Goal: Information Seeking & Learning: Compare options

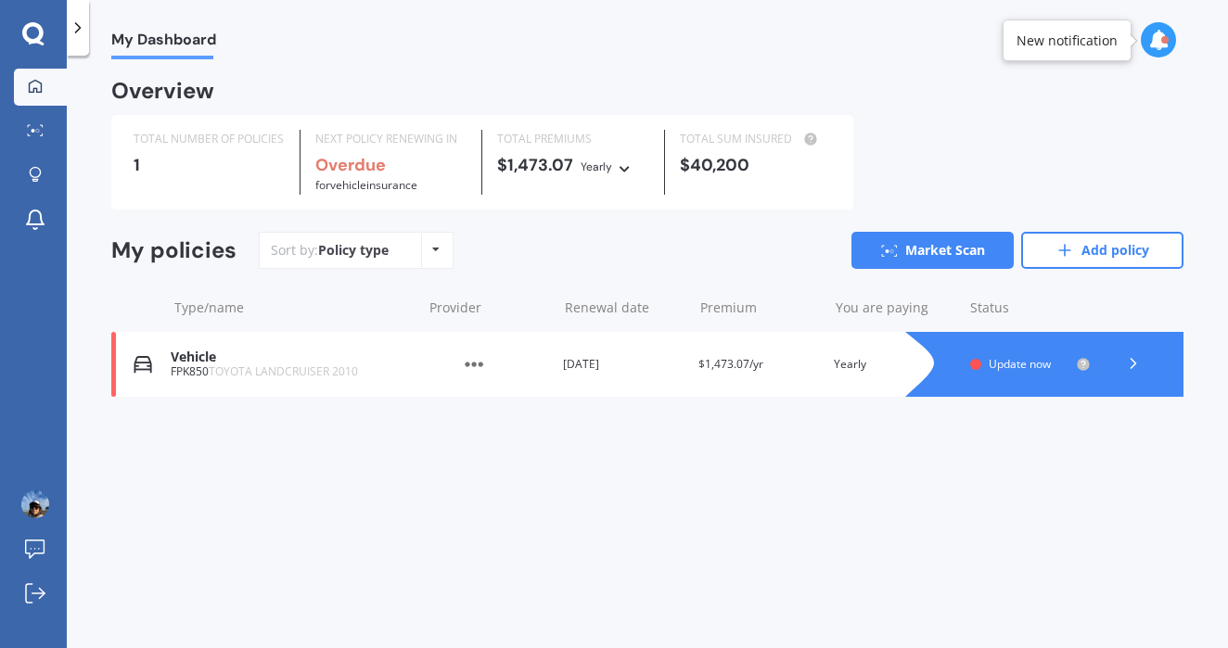
click at [1134, 359] on polyline at bounding box center [1133, 363] width 5 height 9
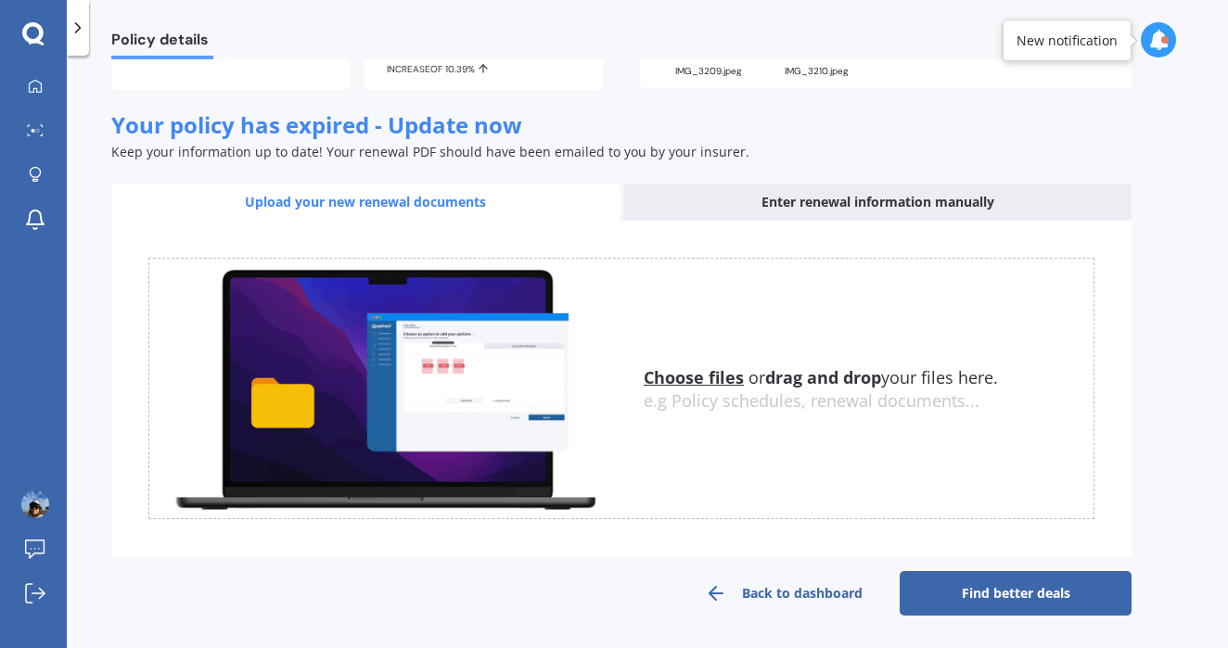
scroll to position [225, 0]
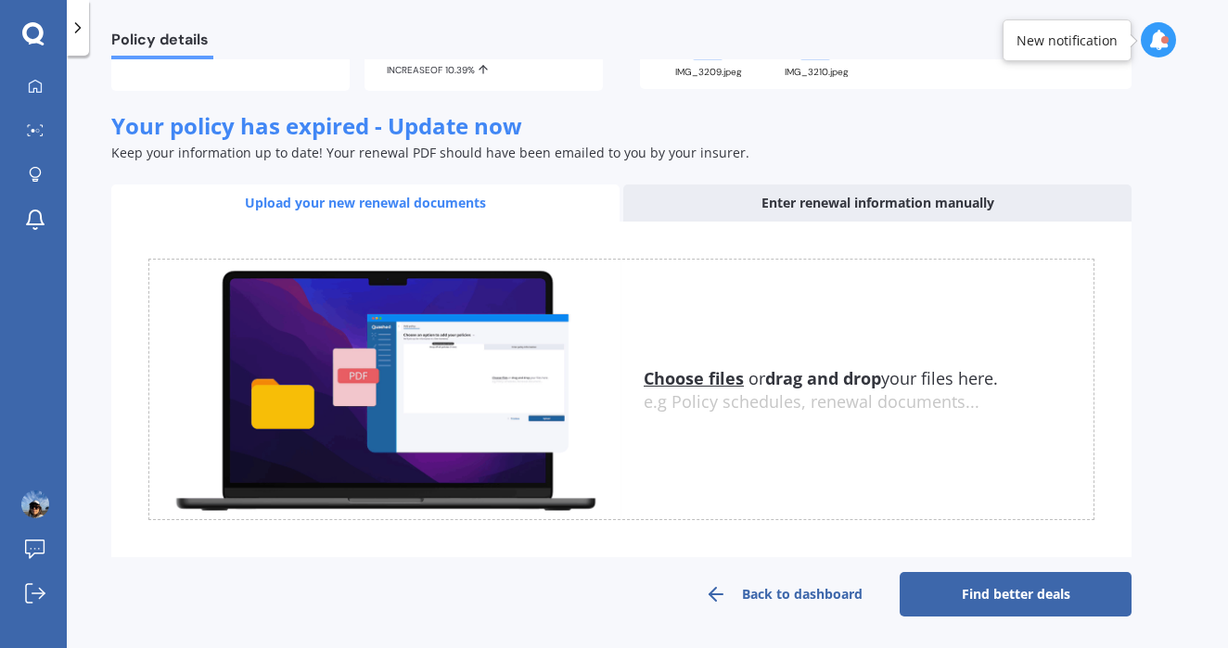
click at [892, 195] on div "Enter renewal information manually" at bounding box center [877, 203] width 508 height 37
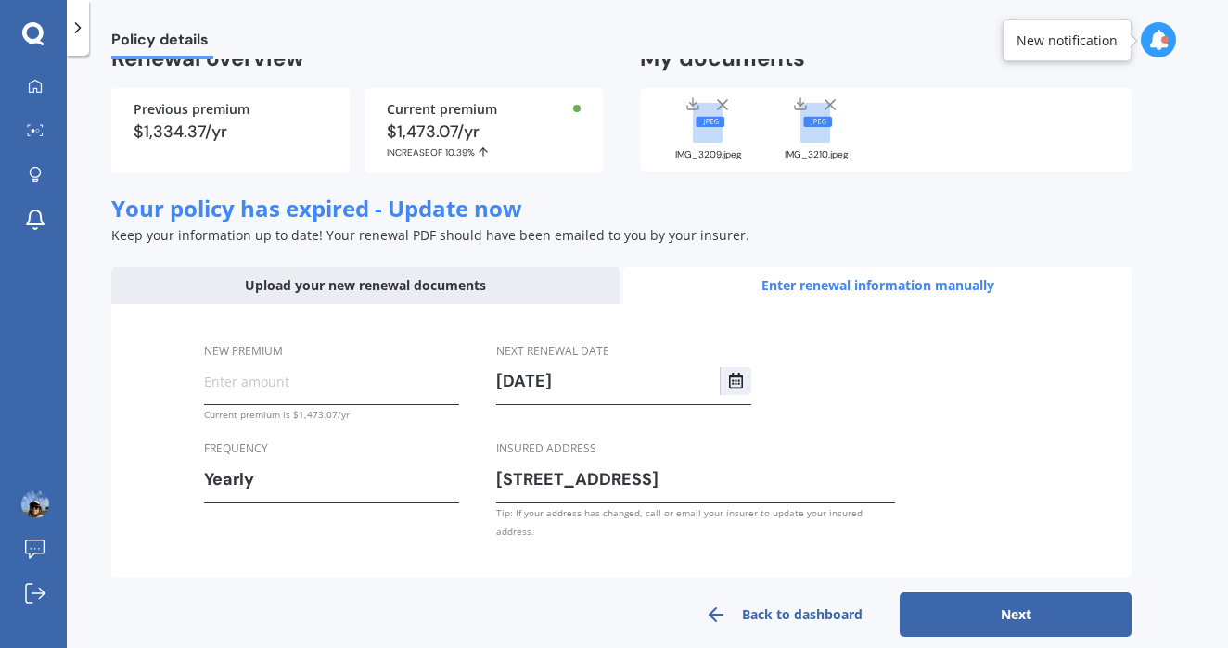
scroll to position [0, 0]
click at [256, 381] on input "New premium" at bounding box center [331, 381] width 255 height 28
click at [287, 384] on input "$1,305.00" at bounding box center [331, 381] width 255 height 28
type input "$1,305.19"
click at [1009, 593] on button "Next" at bounding box center [1016, 615] width 232 height 45
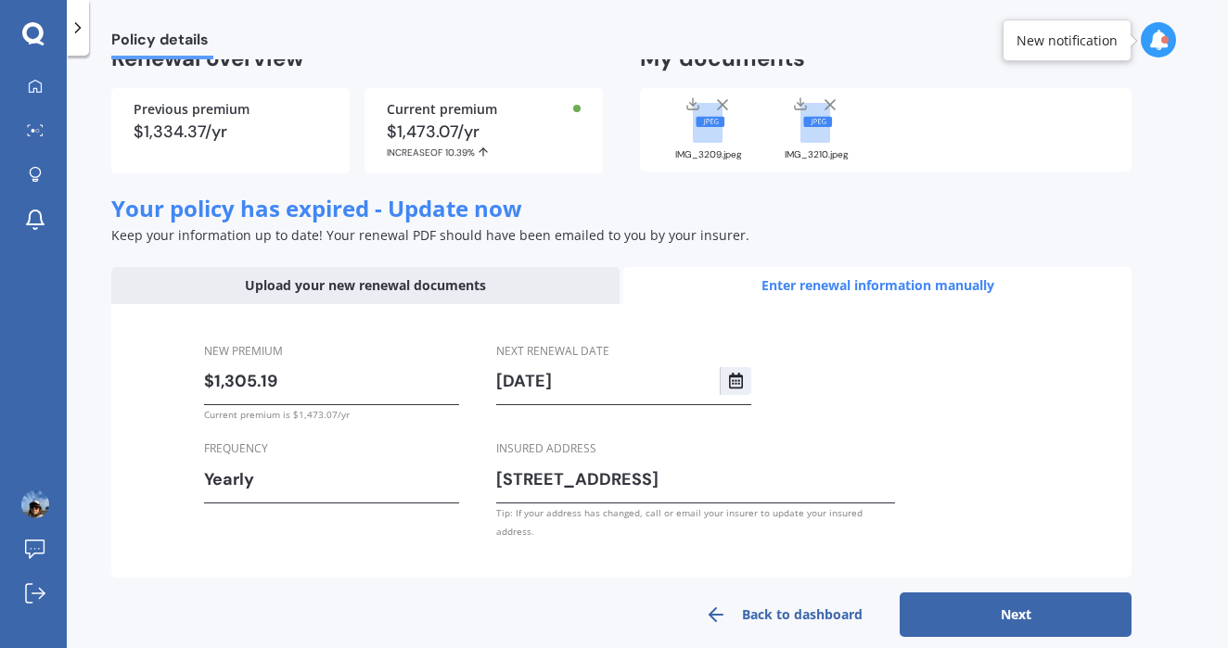
select select "18"
select select "09"
select select "2026"
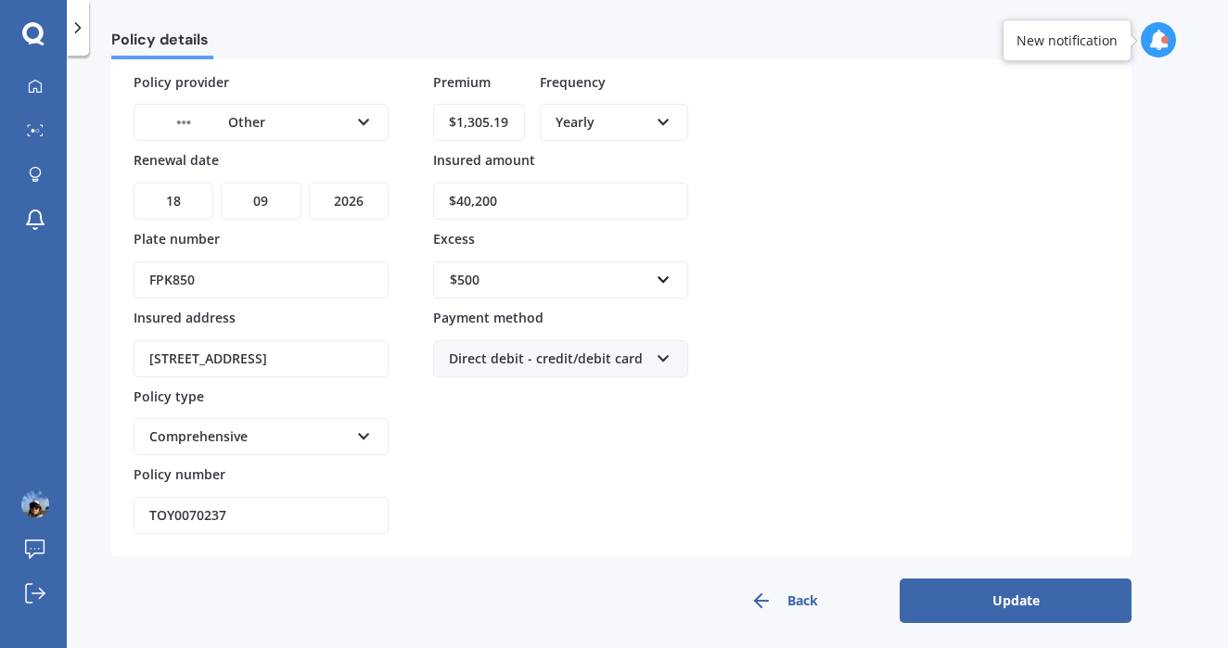
click at [352, 119] on div "Other AA AMI AMP ANZ ASB Aioi Nissay Dowa Ando Assurant Autosure BNZ Co-Operati…" at bounding box center [261, 122] width 255 height 37
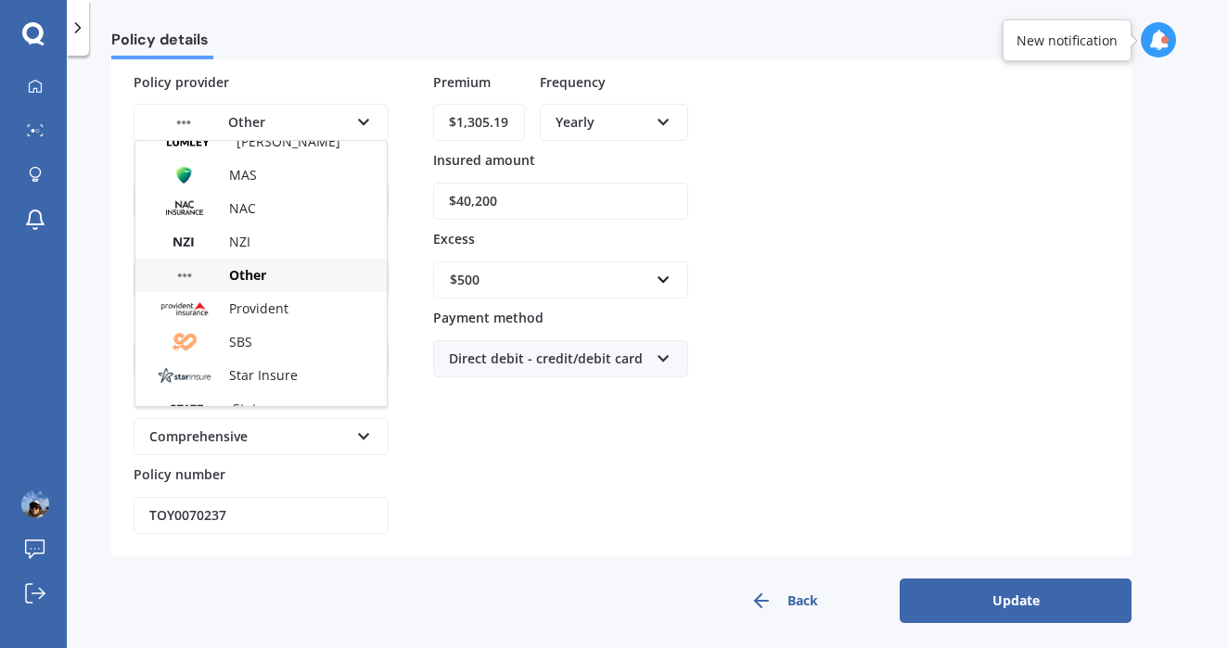
scroll to position [535, 0]
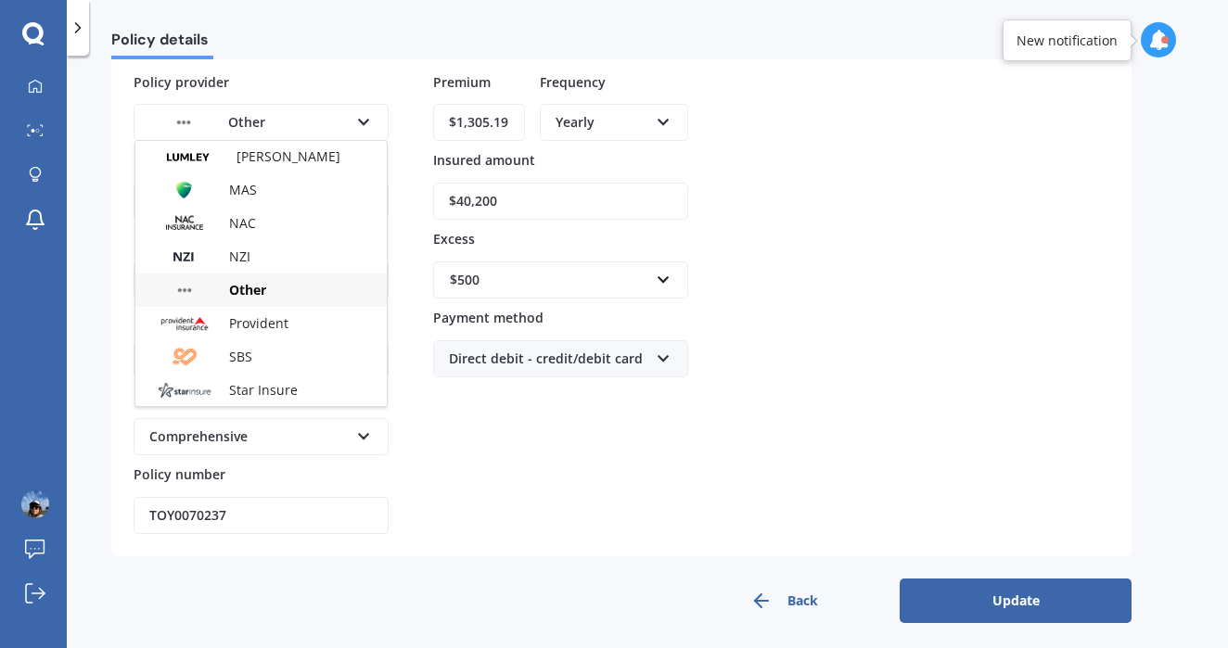
click at [255, 281] on span "Other" at bounding box center [247, 290] width 37 height 18
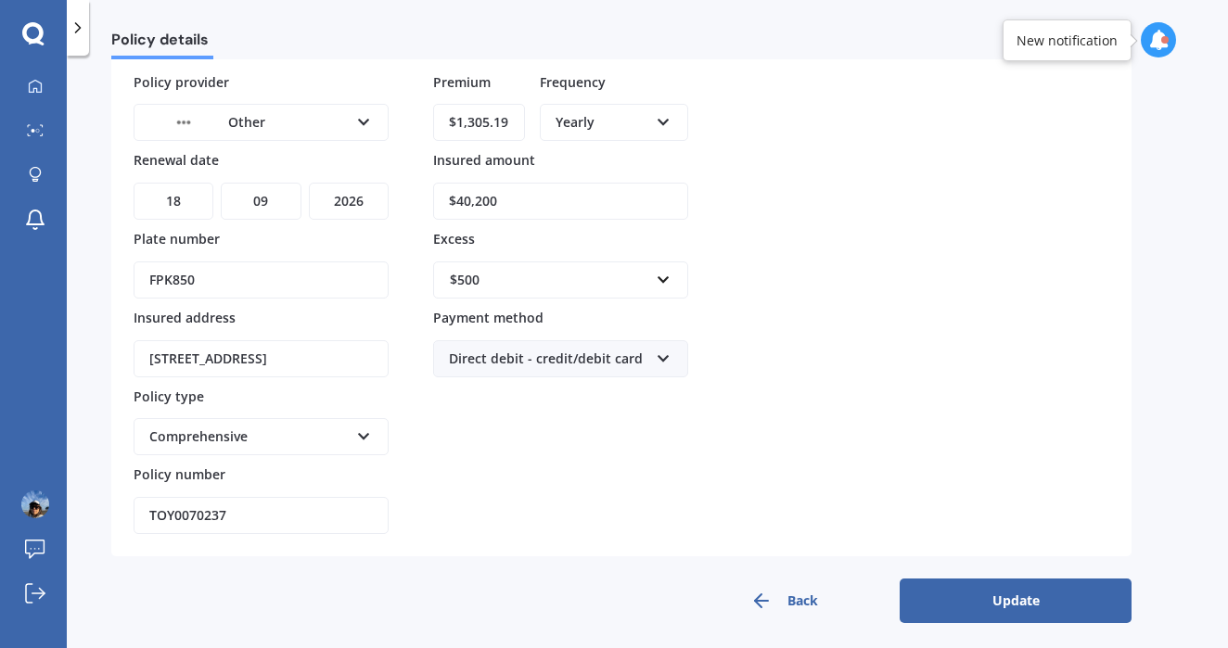
click at [516, 204] on input "$40,200" at bounding box center [560, 201] width 255 height 37
type input "$4"
type input "$32,700"
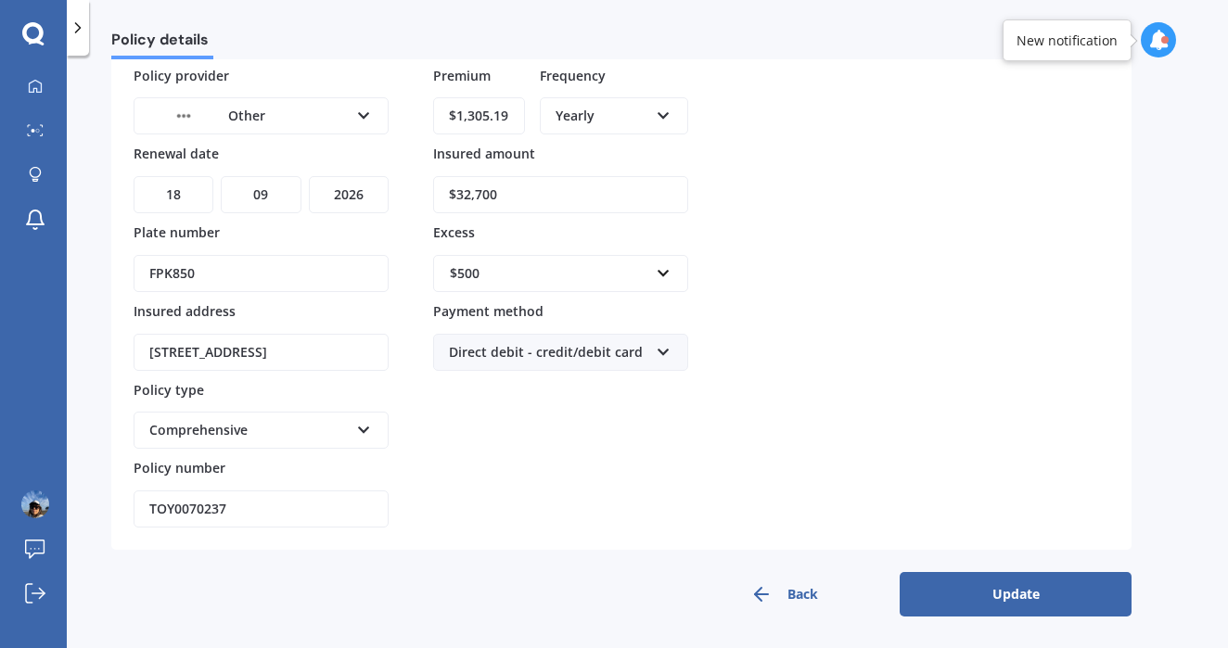
scroll to position [0, 0]
click at [1036, 583] on button "Update" at bounding box center [1016, 594] width 232 height 45
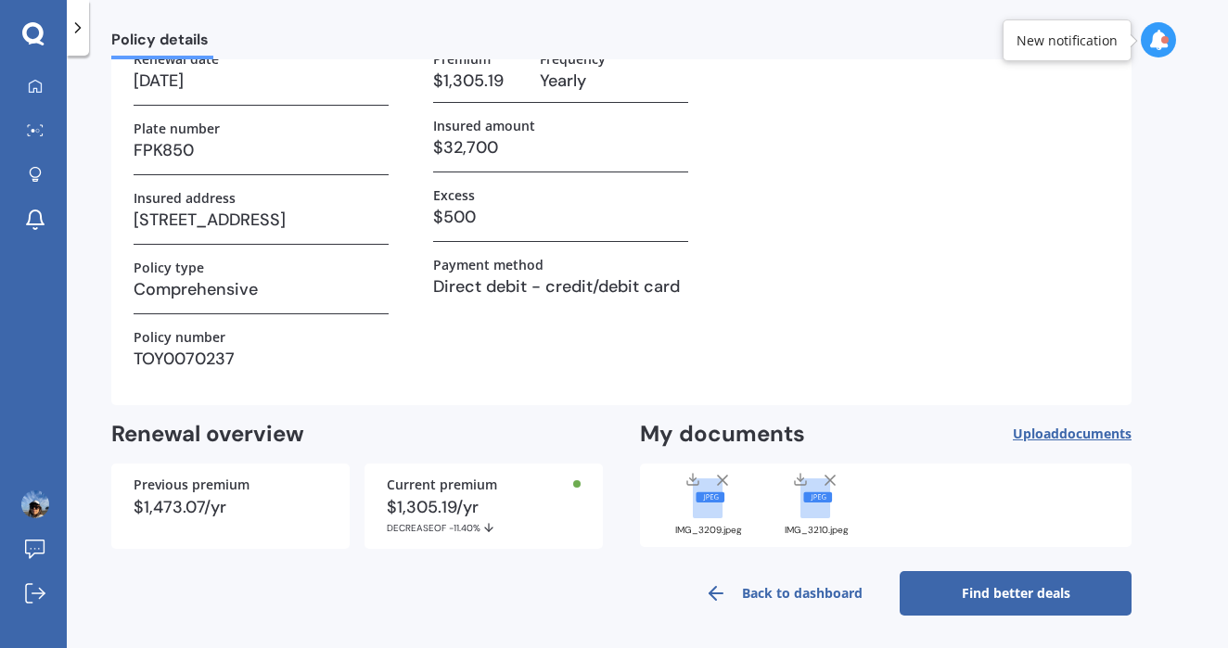
scroll to position [134, 0]
click at [1062, 431] on span "documents" at bounding box center [1095, 435] width 72 height 18
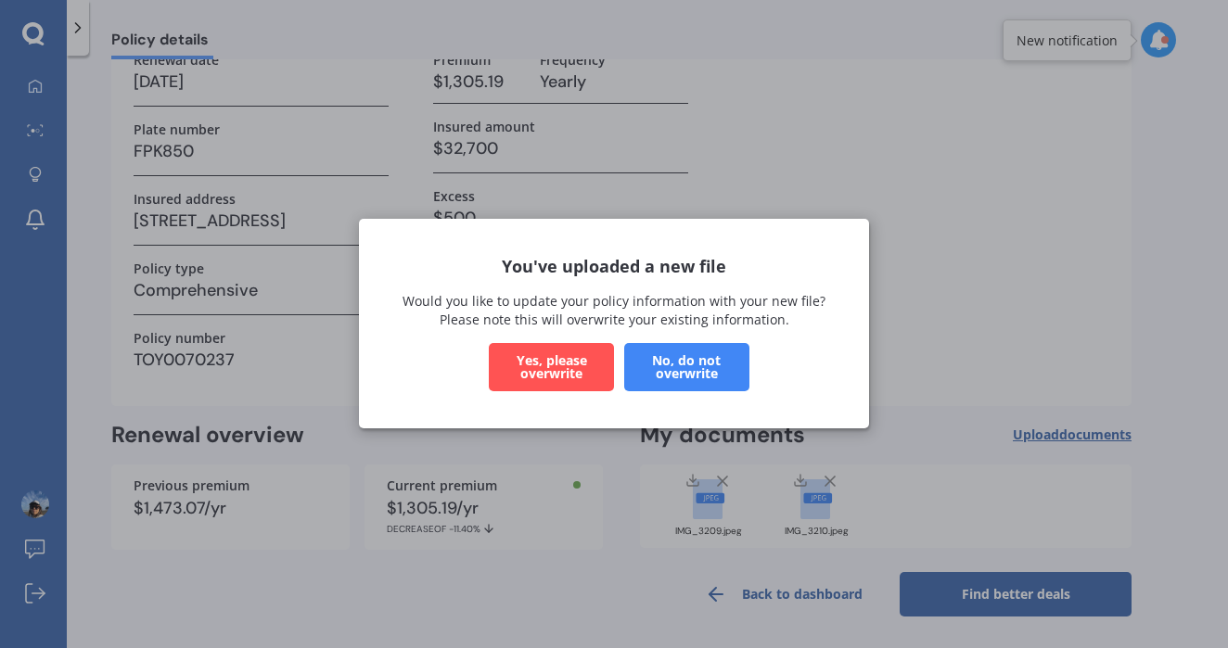
click at [559, 358] on button "Yes, please overwrite" at bounding box center [551, 368] width 125 height 48
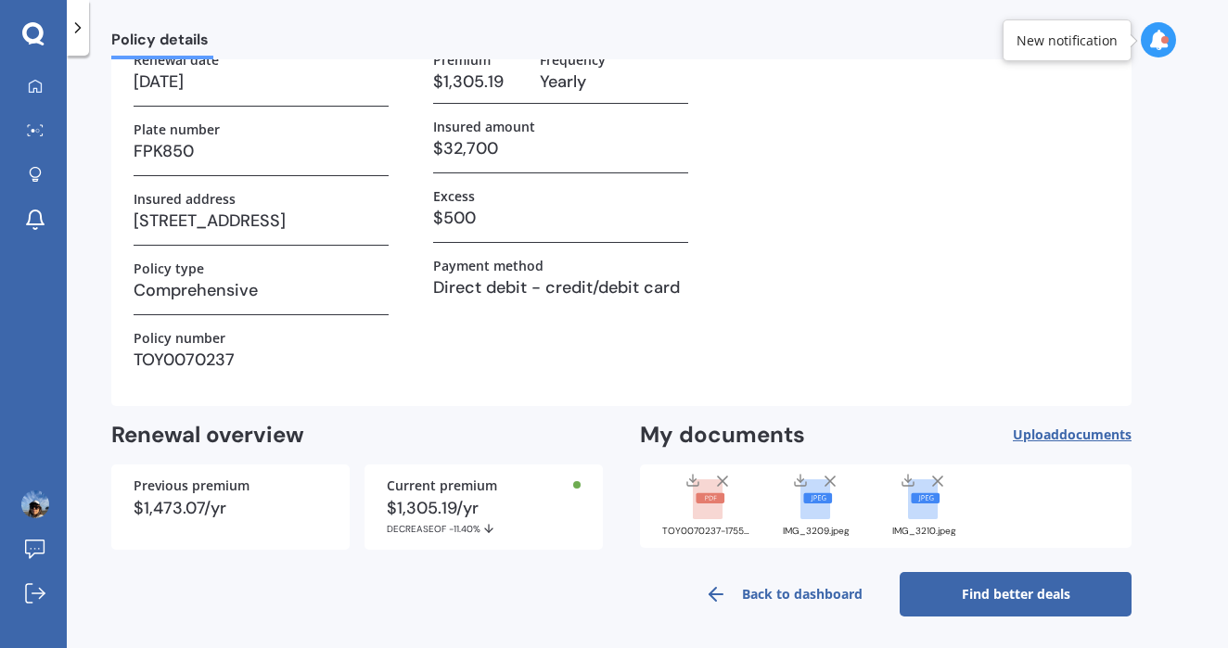
click at [934, 479] on icon at bounding box center [938, 481] width 19 height 19
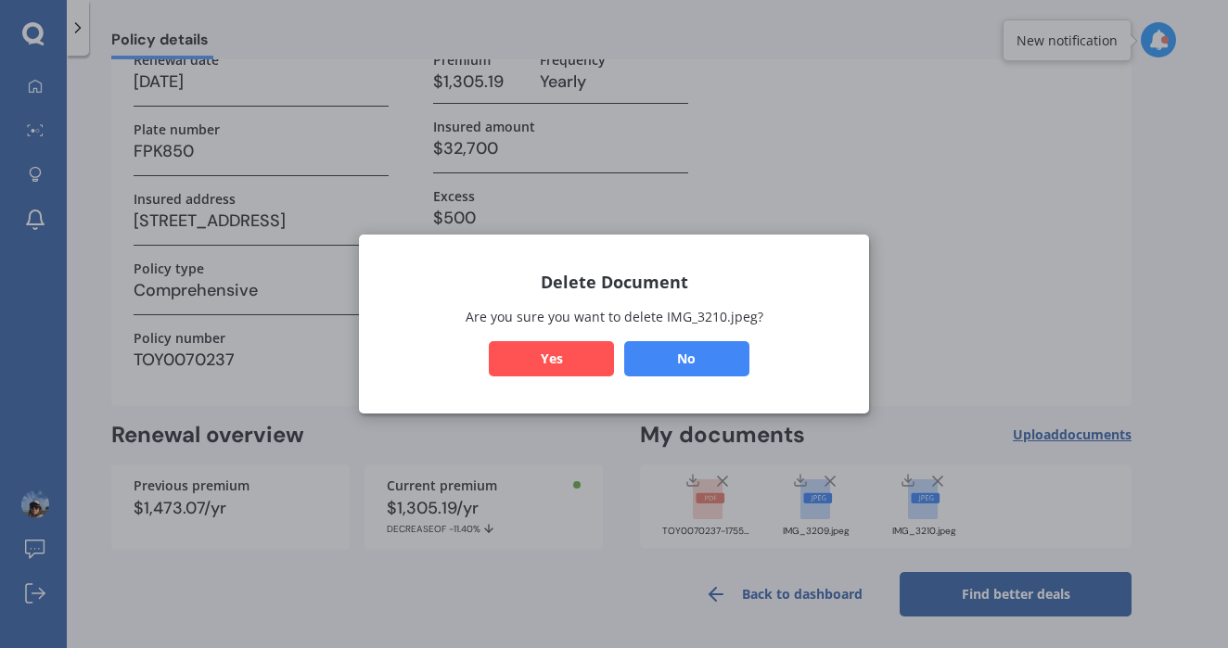
click at [546, 357] on button "Yes" at bounding box center [551, 358] width 125 height 35
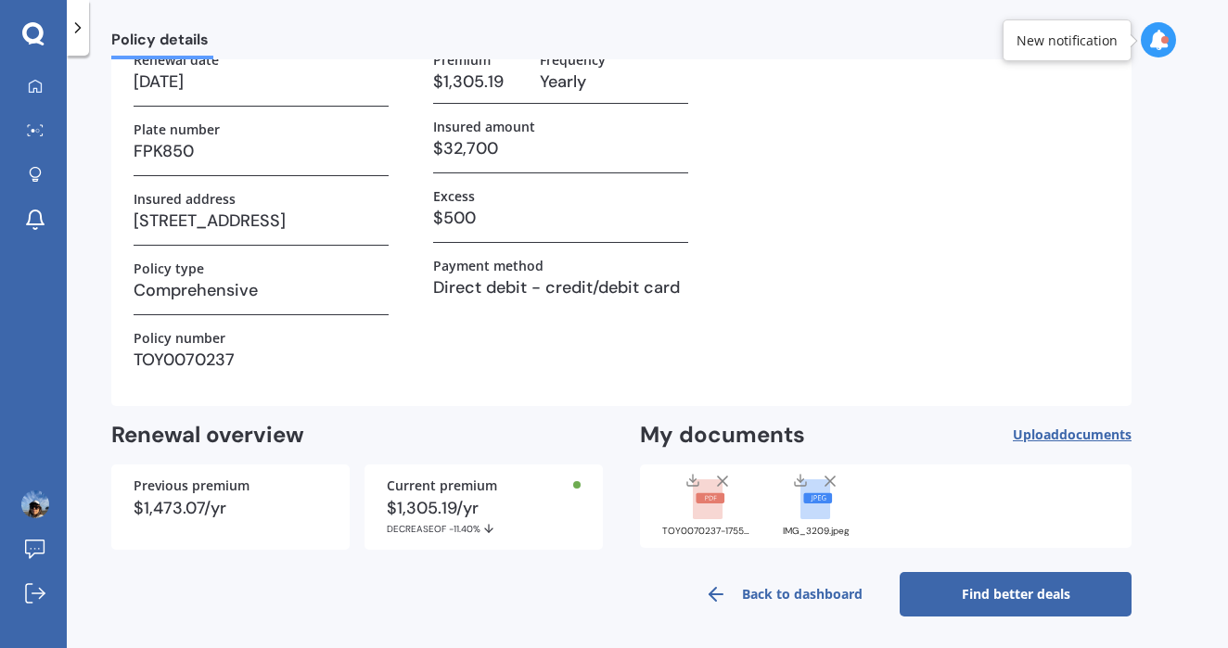
click at [828, 474] on icon at bounding box center [830, 481] width 19 height 19
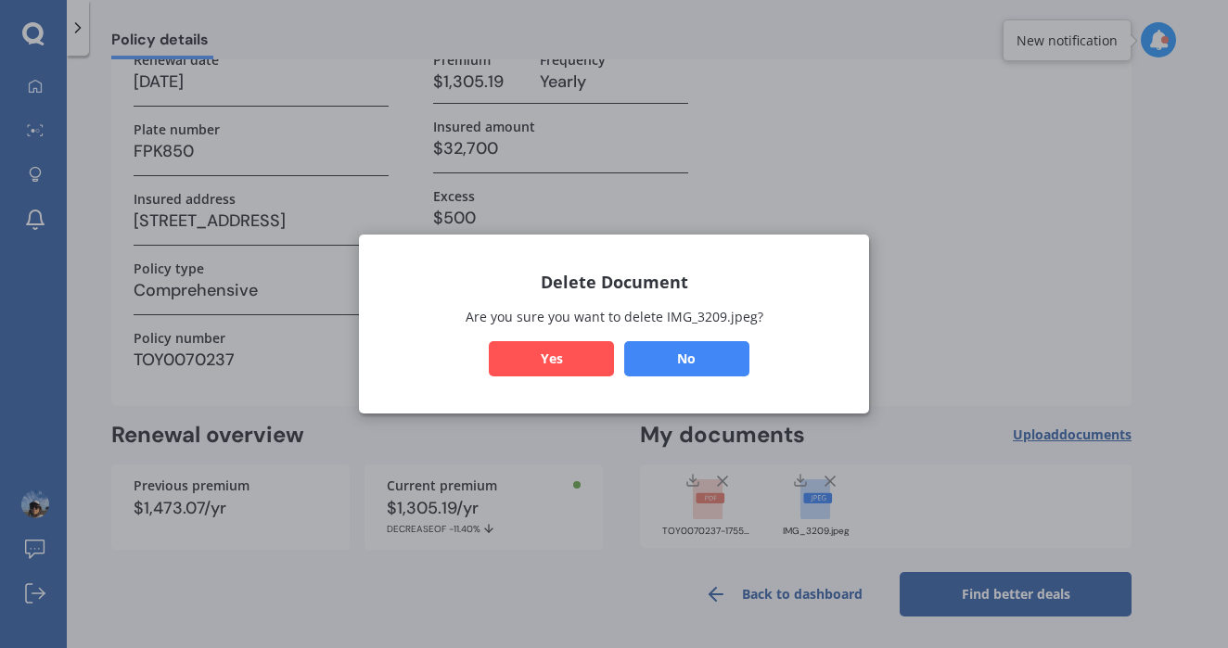
click at [556, 361] on button "Yes" at bounding box center [551, 358] width 125 height 35
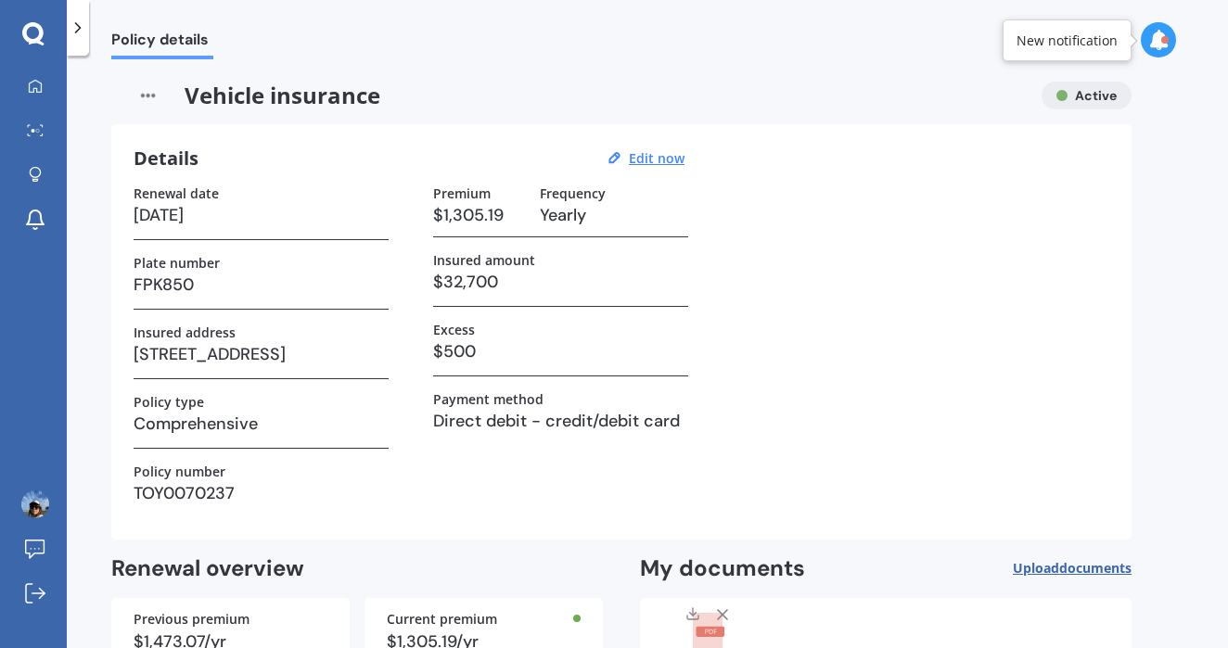
scroll to position [0, 0]
click at [45, 82] on div at bounding box center [35, 87] width 28 height 17
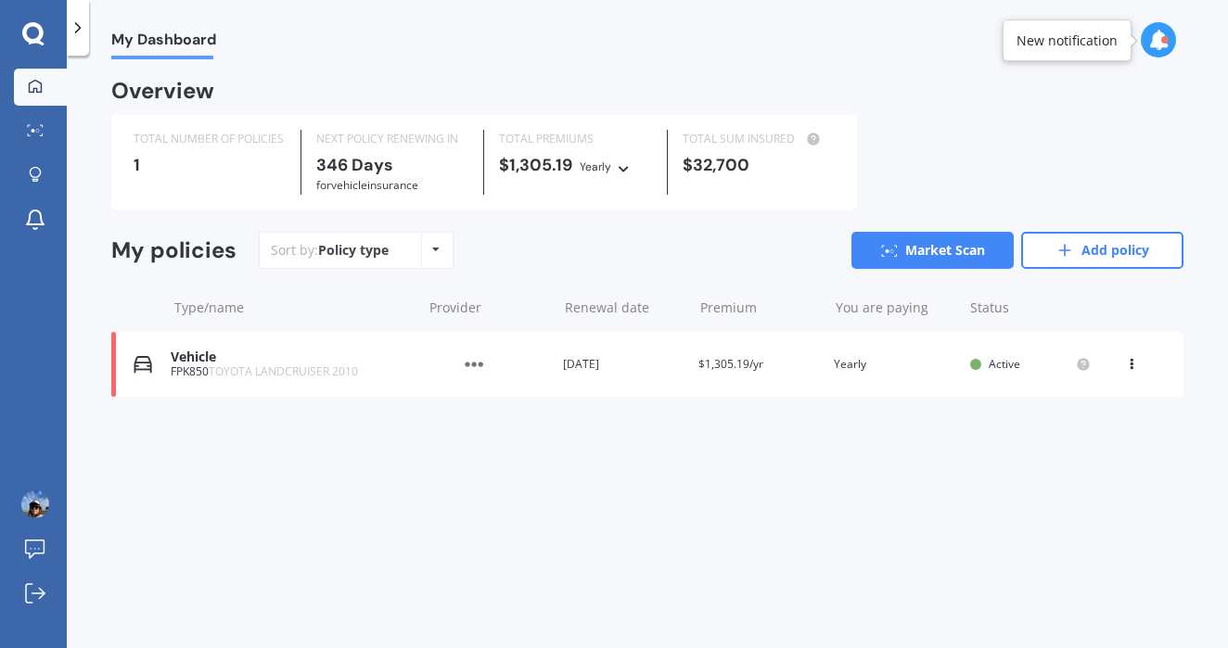
click at [1160, 39] on icon at bounding box center [1158, 40] width 20 height 20
click at [986, 144] on div "FPK850" at bounding box center [976, 141] width 38 height 13
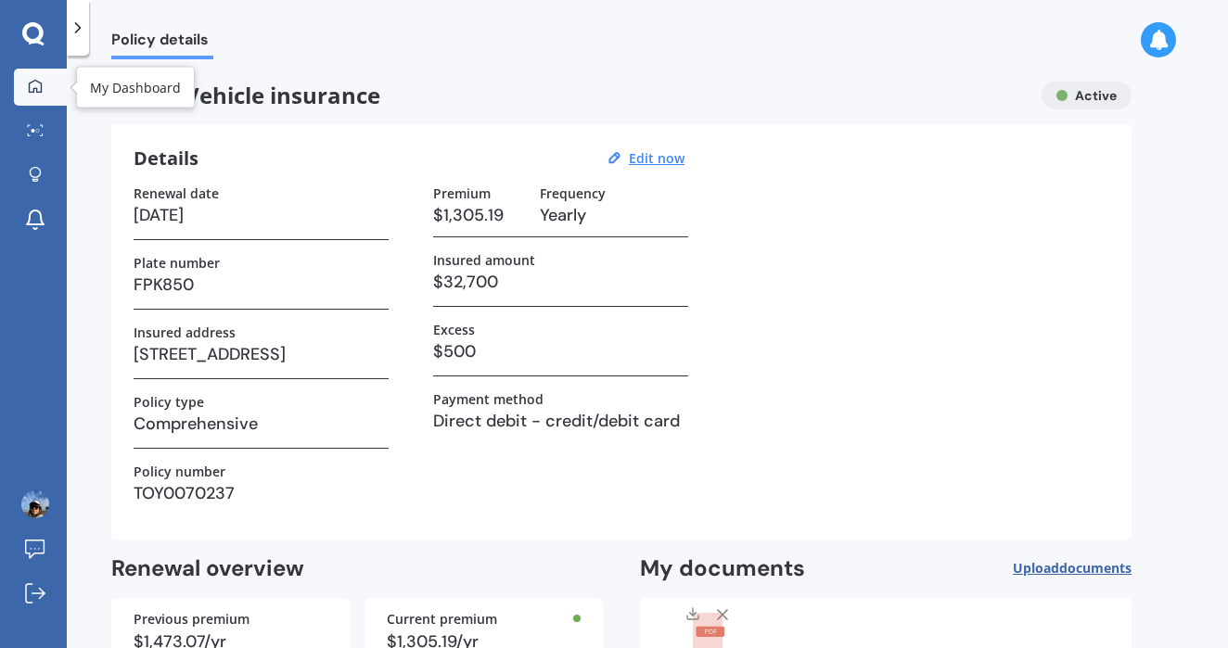
click at [45, 95] on div at bounding box center [35, 87] width 28 height 17
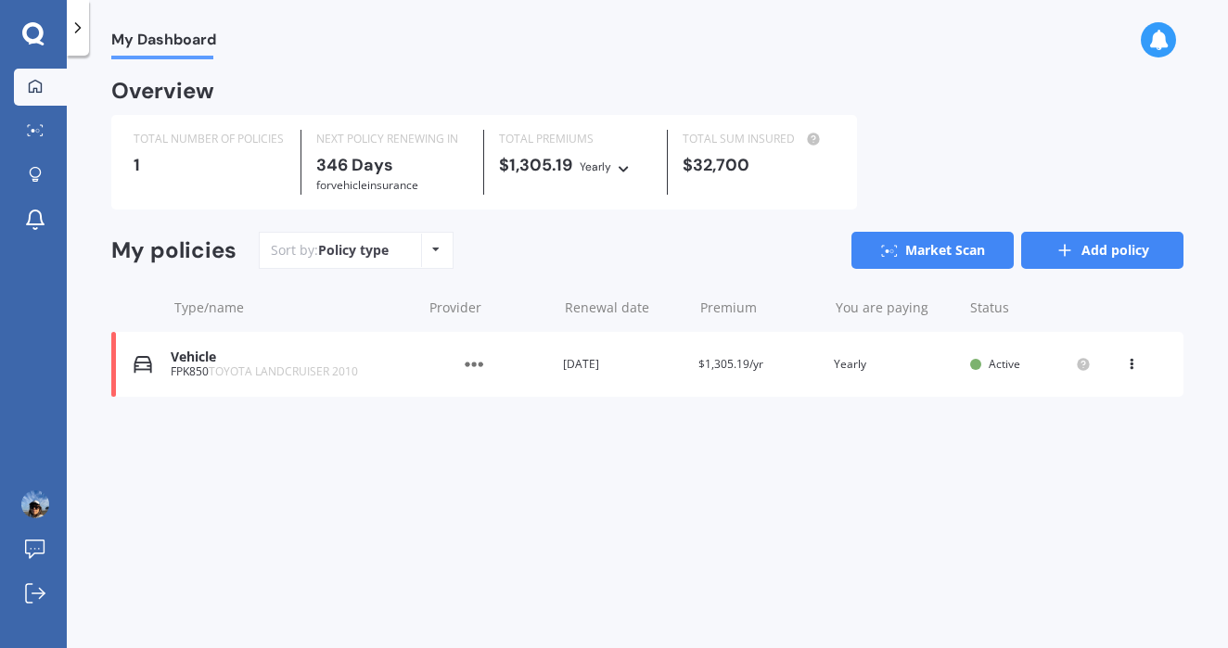
click at [1092, 248] on link "Add policy" at bounding box center [1102, 250] width 162 height 37
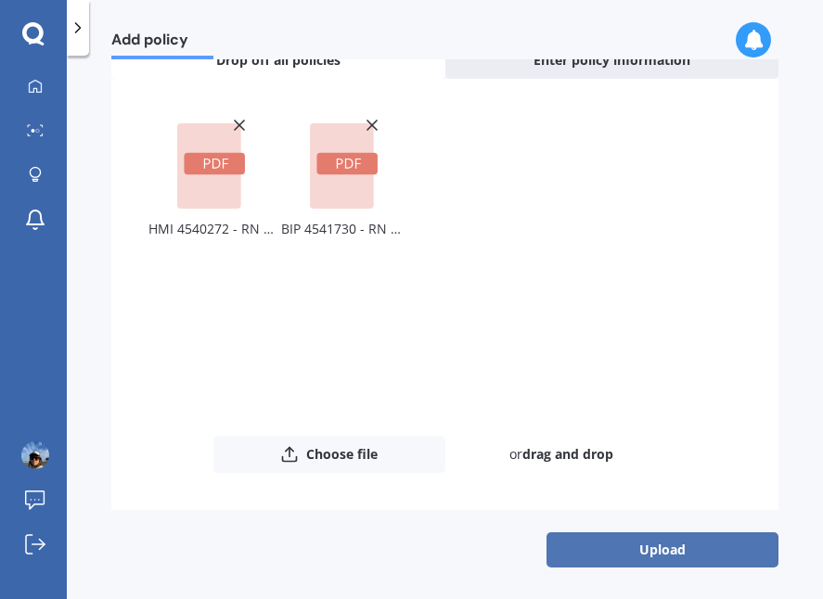
click at [675, 541] on button "Upload" at bounding box center [662, 549] width 232 height 35
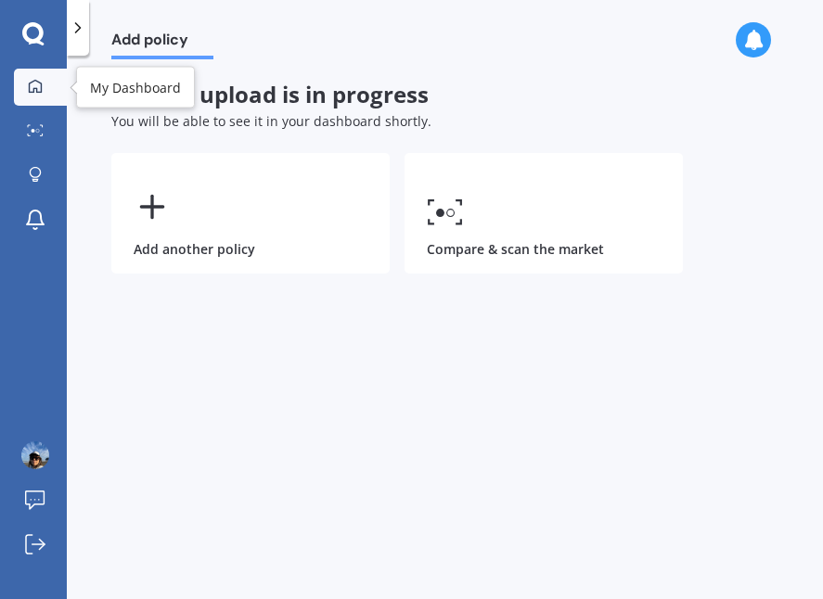
click at [39, 96] on link "My Dashboard" at bounding box center [40, 87] width 53 height 37
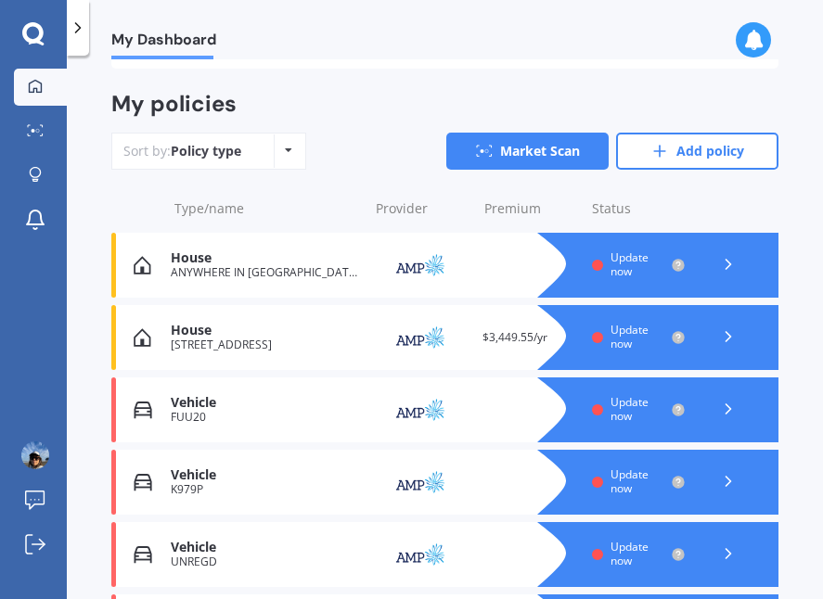
scroll to position [199, 0]
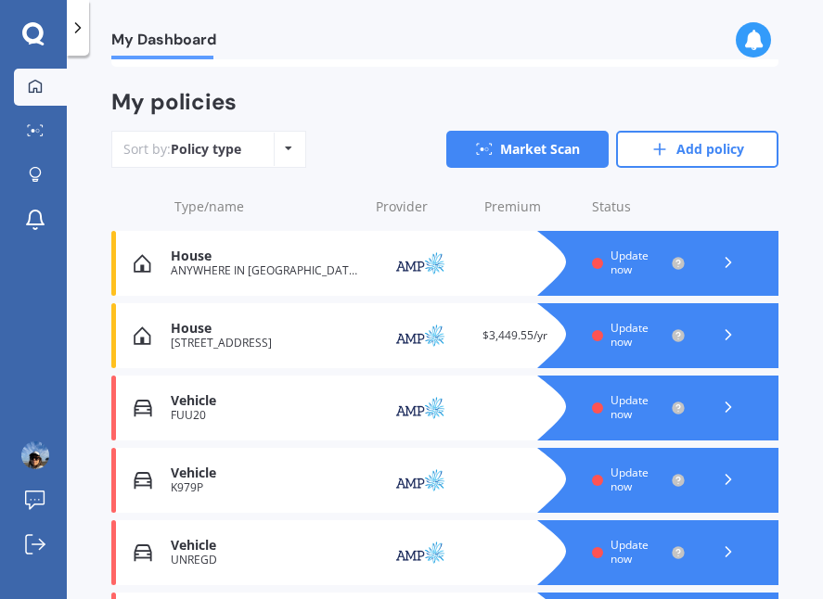
click at [284, 142] on div "Policy type Alphabetical Date added Renewing next" at bounding box center [288, 149] width 29 height 33
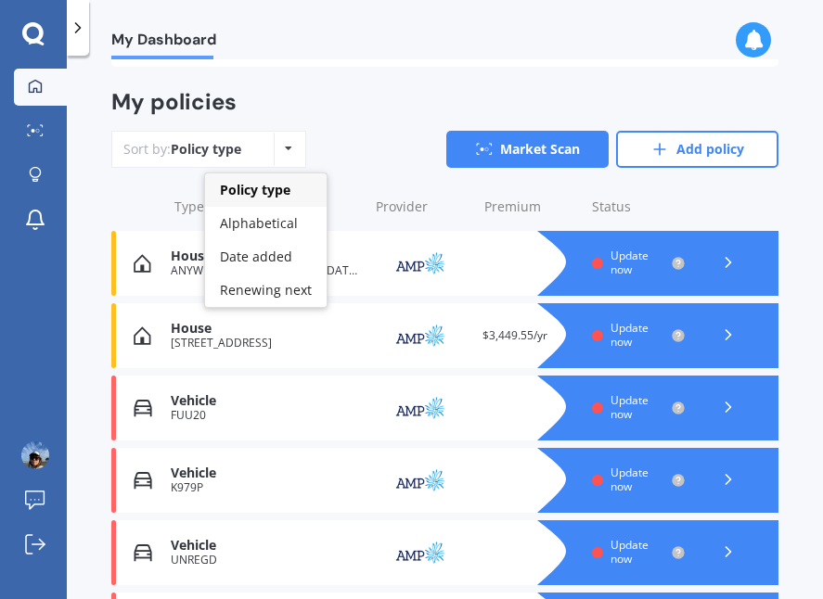
click at [342, 103] on div "My policies Sort by: Policy type Policy type Alphabetical Date added Renewing n…" at bounding box center [444, 136] width 667 height 94
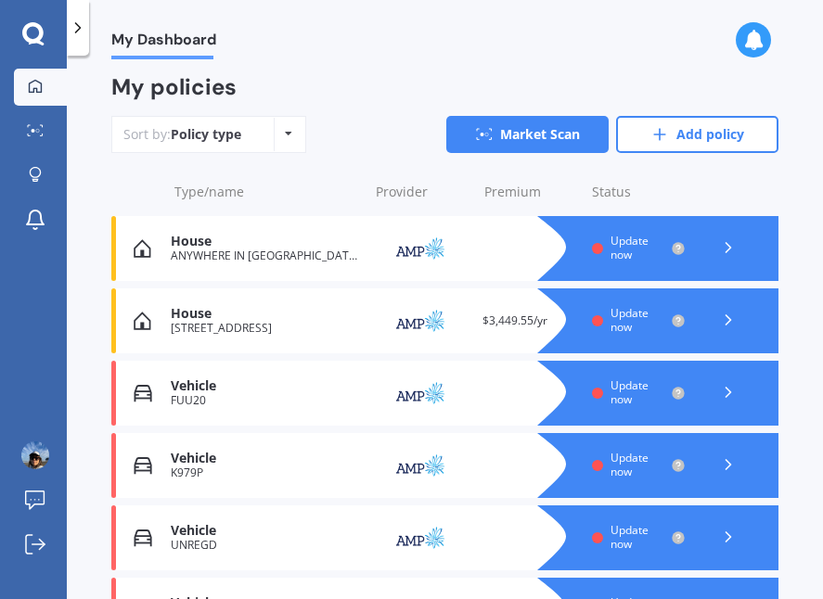
scroll to position [226, 0]
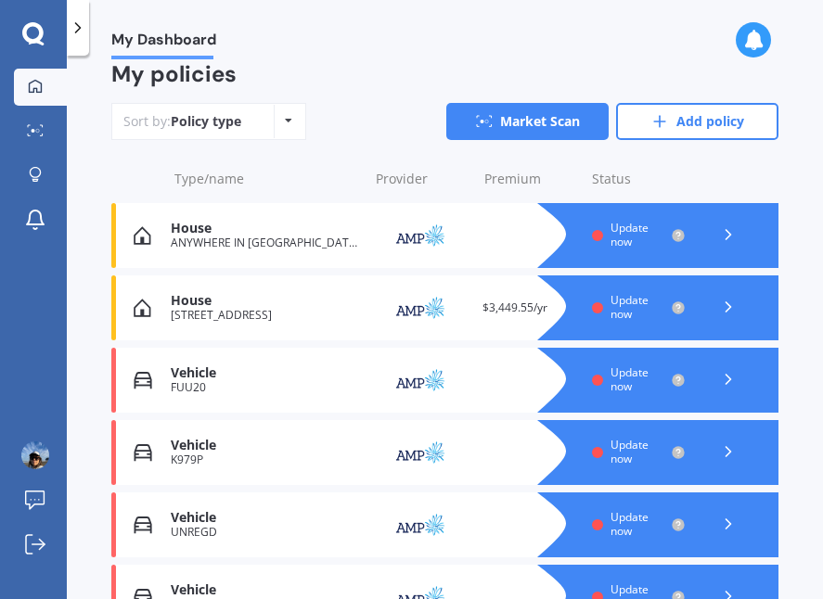
click at [724, 225] on icon at bounding box center [728, 234] width 19 height 19
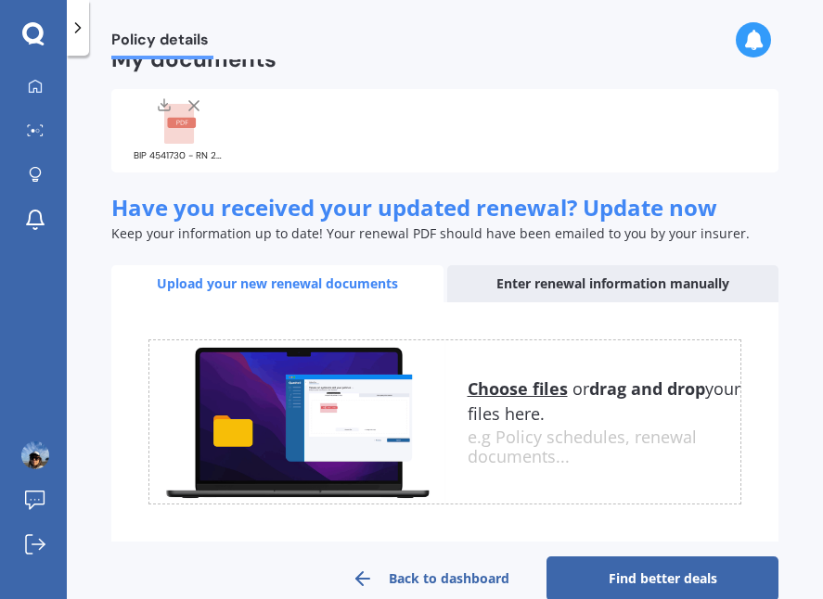
click at [613, 583] on link "Find better deals" at bounding box center [662, 579] width 232 height 45
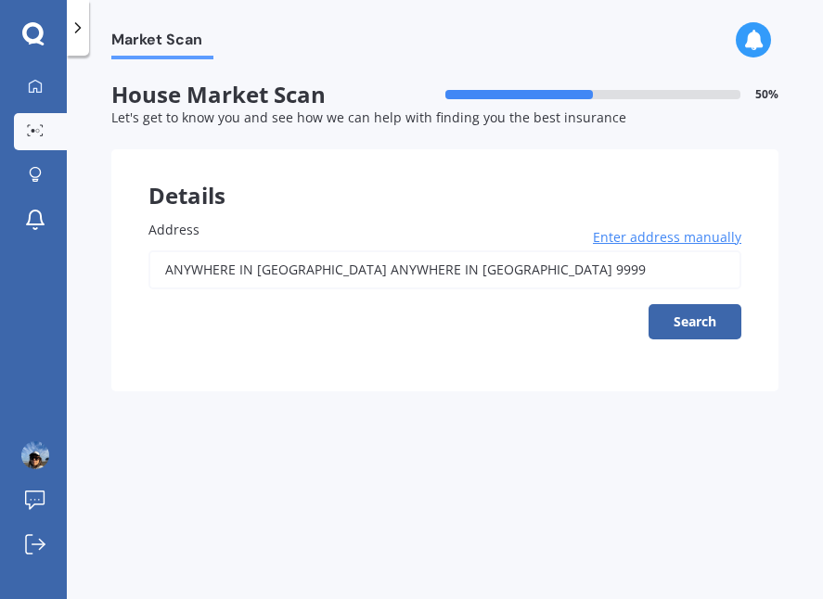
click at [497, 270] on input "ANYWHERE IN [GEOGRAPHIC_DATA] ANYWHERE IN [GEOGRAPHIC_DATA] 9999" at bounding box center [444, 269] width 593 height 39
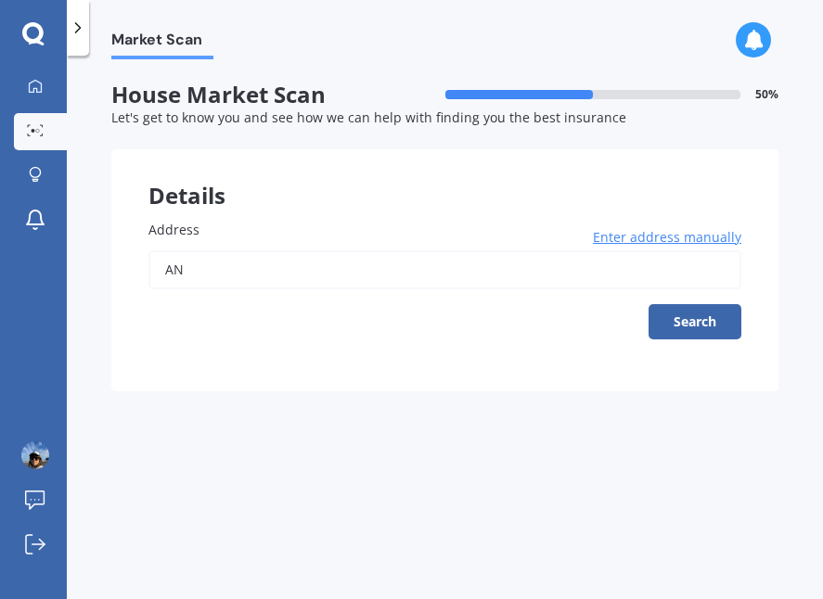
type input "A"
type input "[STREET_ADDRESS]"
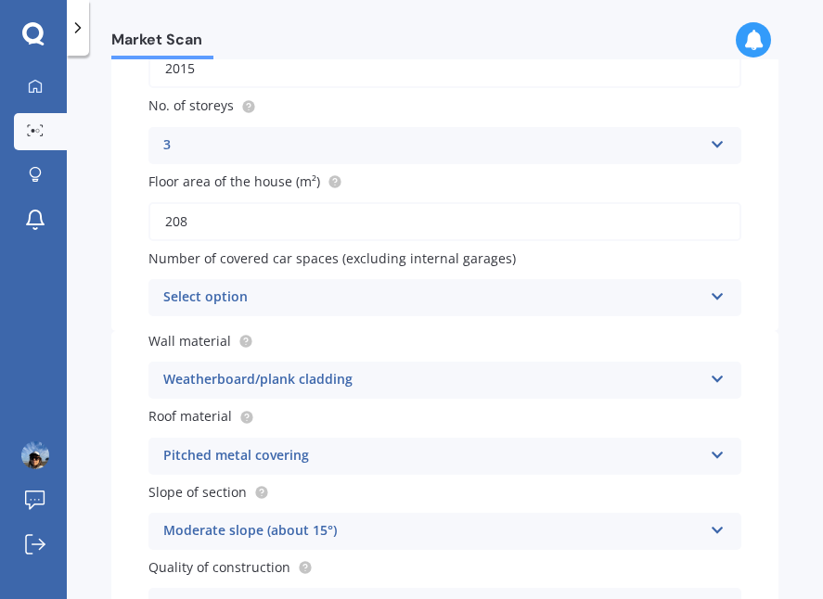
scroll to position [291, 0]
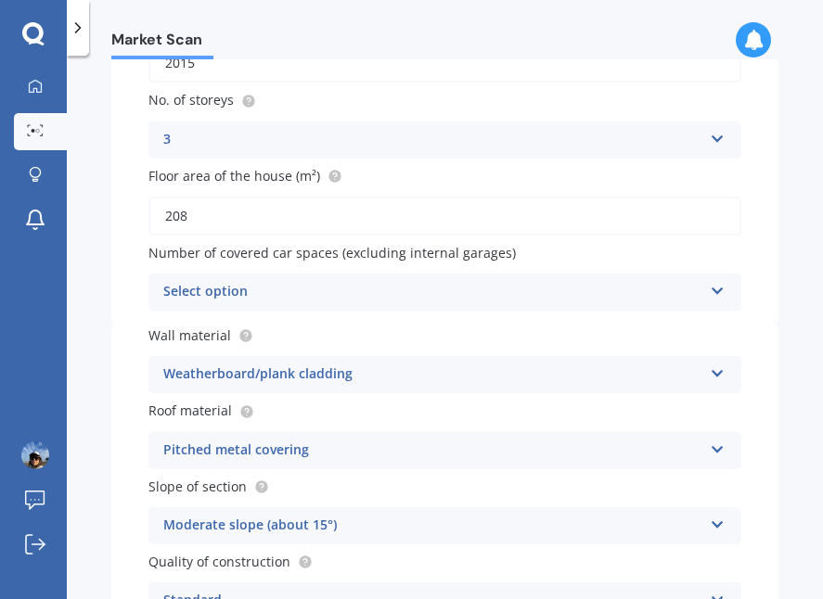
click at [714, 287] on icon at bounding box center [718, 287] width 16 height 13
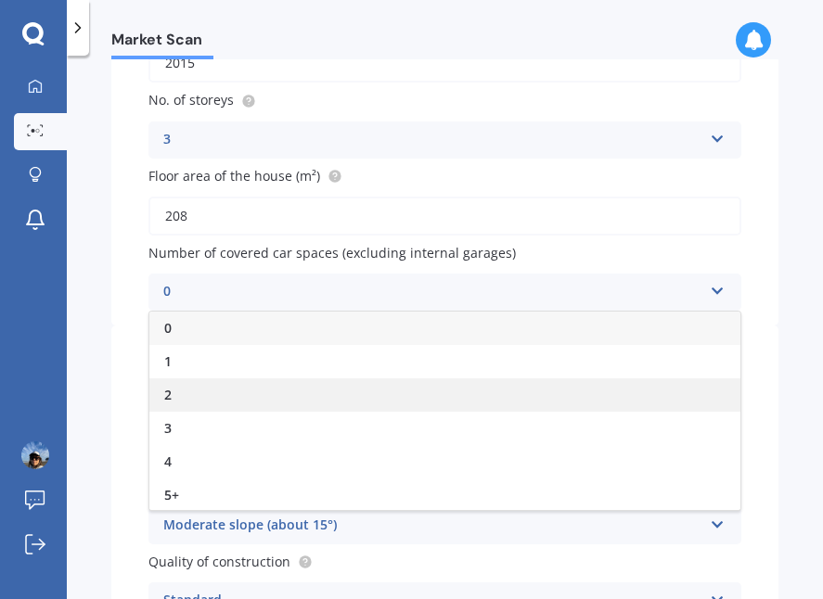
click at [568, 394] on div "2" at bounding box center [444, 394] width 591 height 33
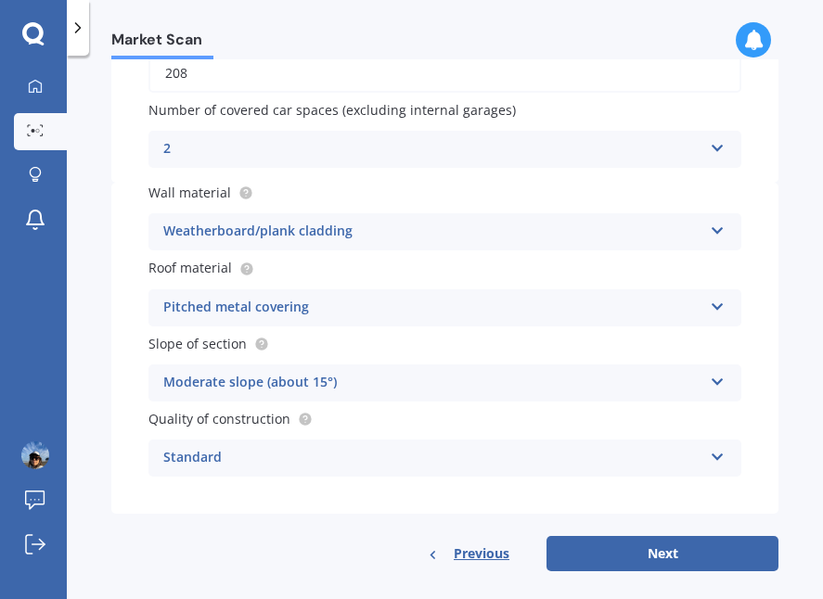
scroll to position [437, 0]
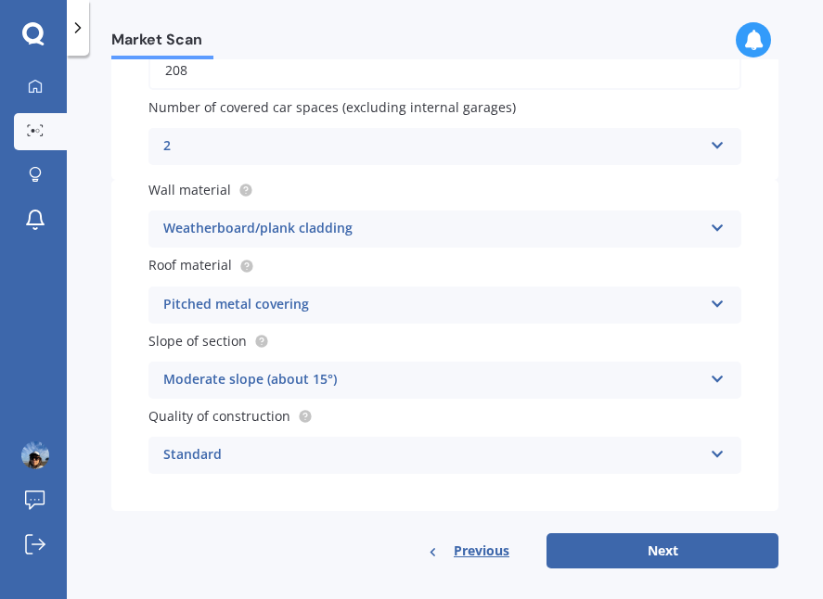
click at [710, 223] on icon at bounding box center [718, 224] width 16 height 13
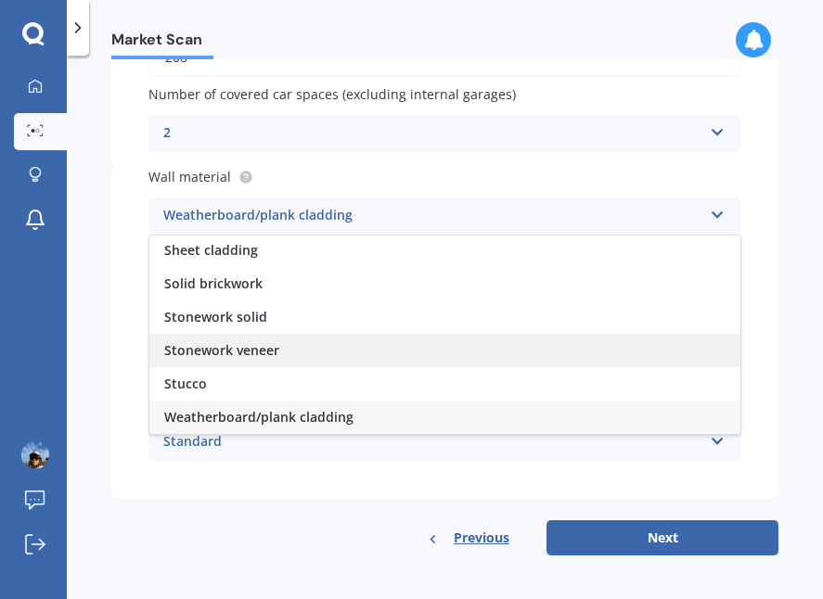
scroll to position [448, 0]
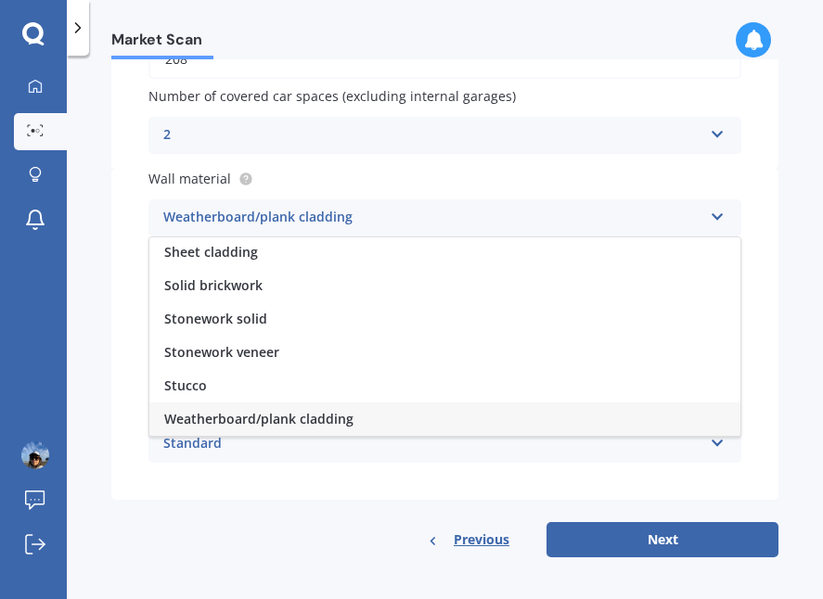
click at [608, 416] on div "Weatherboard/plank cladding" at bounding box center [444, 419] width 591 height 33
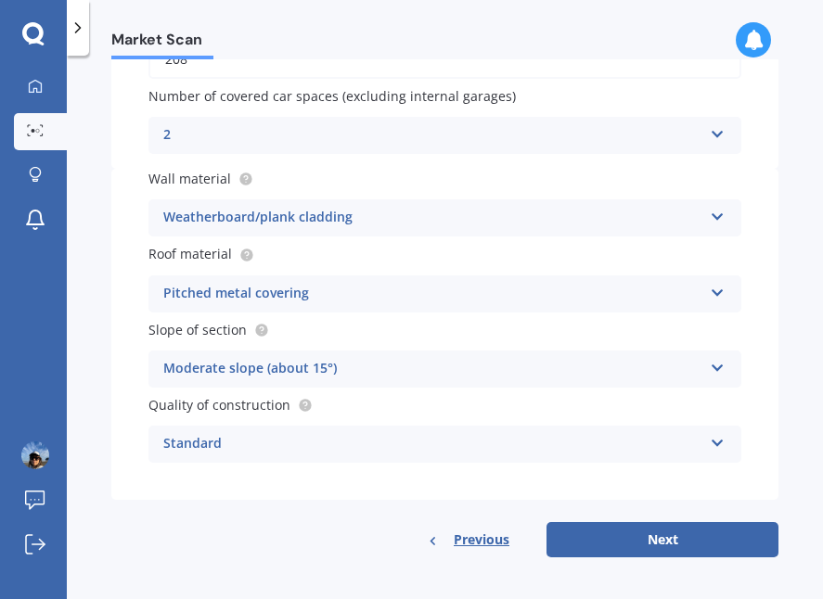
scroll to position [0, 0]
click at [711, 435] on icon at bounding box center [718, 439] width 16 height 13
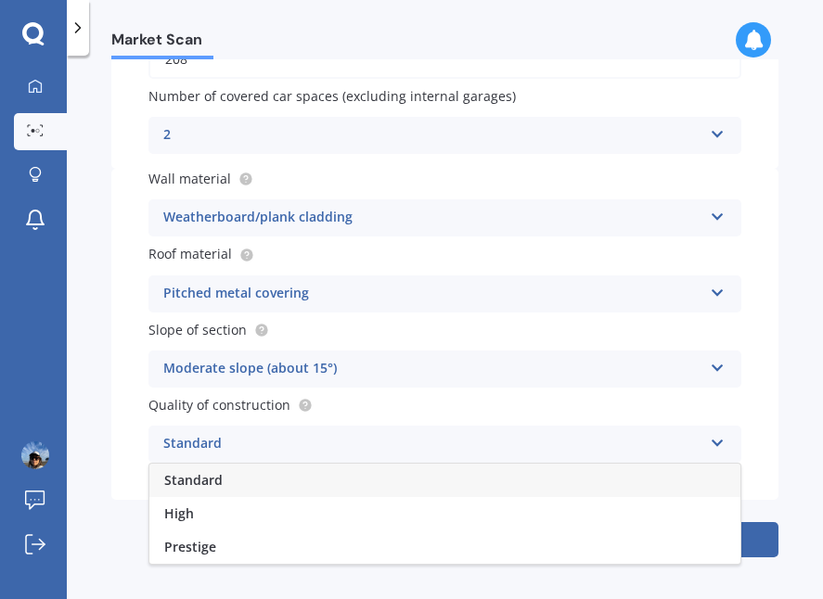
click at [711, 435] on icon at bounding box center [718, 439] width 16 height 13
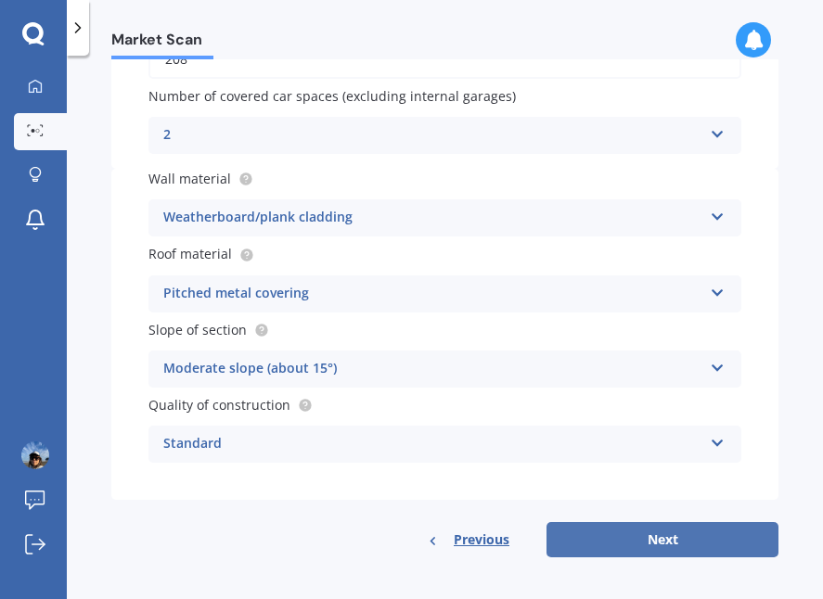
click at [646, 539] on button "Next" at bounding box center [662, 539] width 232 height 35
select select "15"
select select "07"
select select "1976"
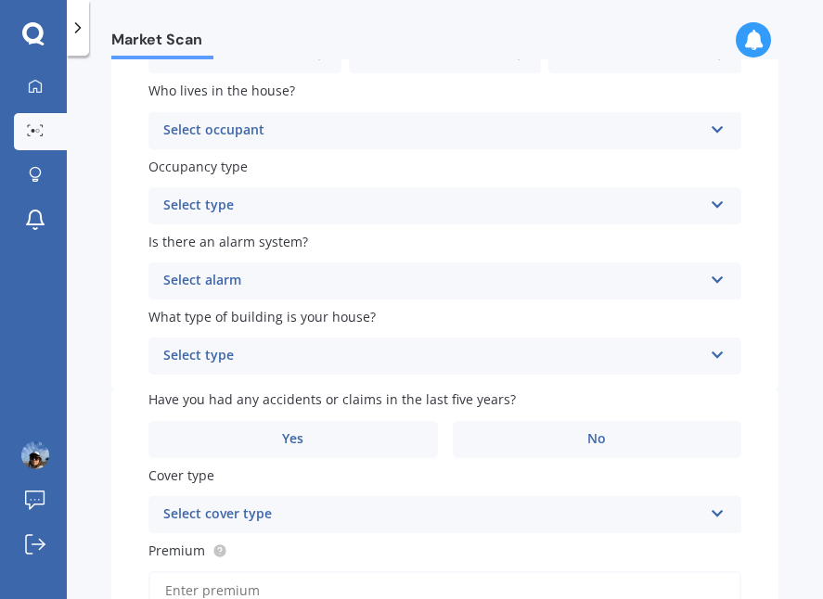
scroll to position [281, 0]
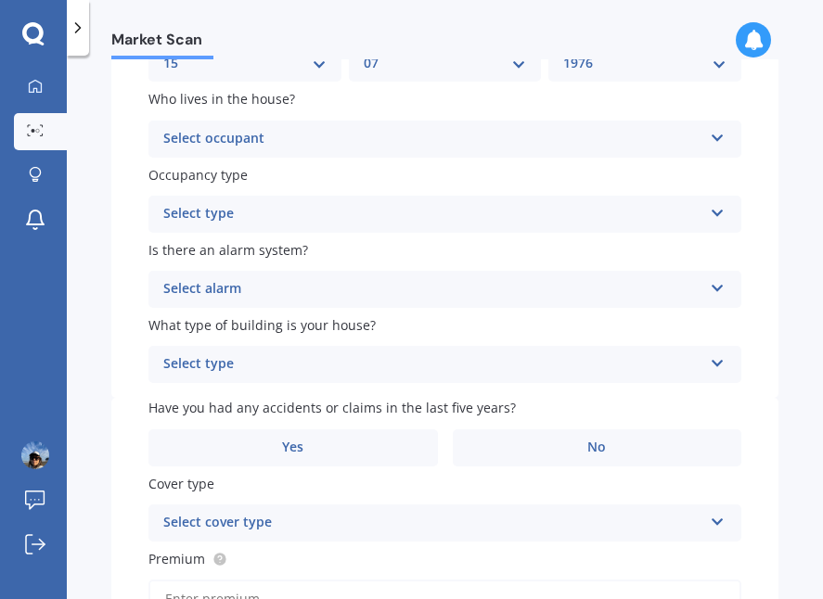
click at [669, 135] on div "Select occupant" at bounding box center [432, 139] width 539 height 22
click at [616, 170] on div "Owner" at bounding box center [444, 175] width 591 height 33
click at [710, 208] on icon at bounding box center [718, 209] width 16 height 13
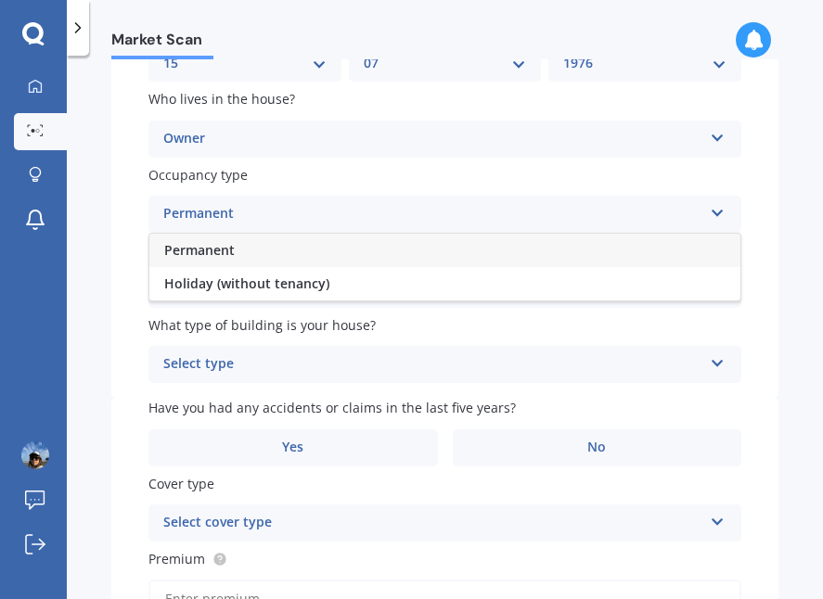
click at [609, 244] on div "Permanent" at bounding box center [444, 250] width 591 height 33
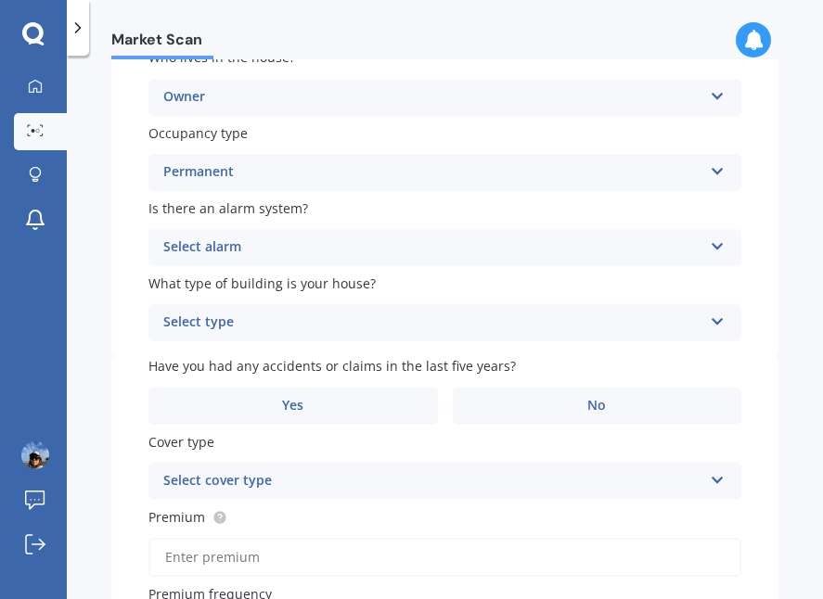
scroll to position [330, 0]
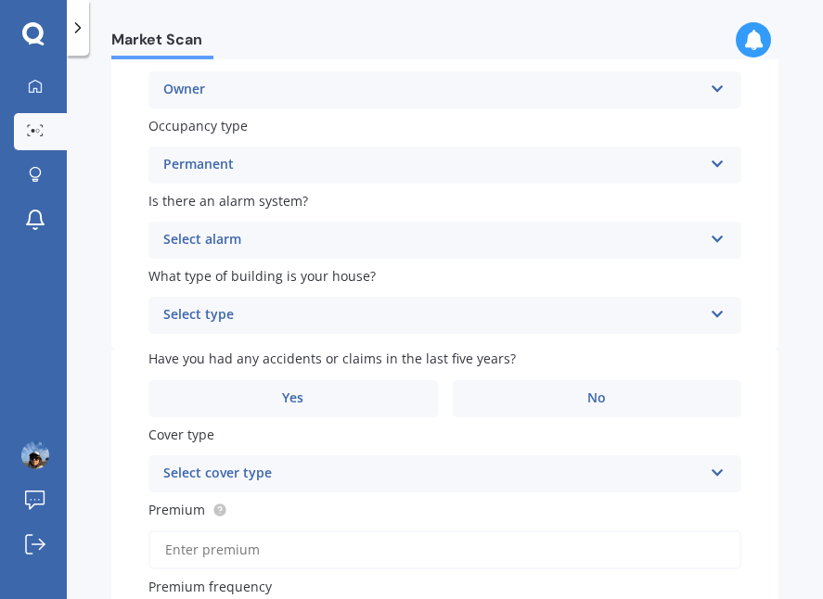
click at [683, 241] on div "Select alarm" at bounding box center [432, 240] width 539 height 22
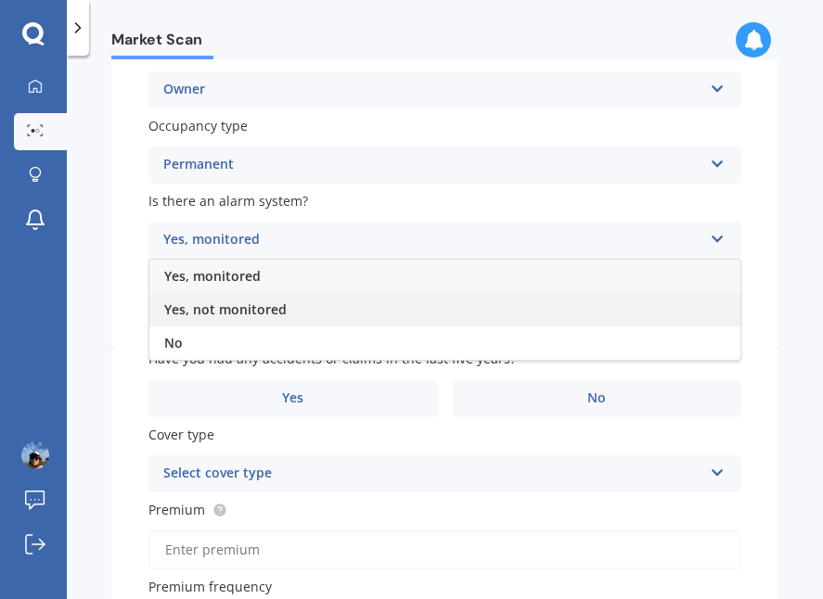
click at [580, 305] on div "Yes, not monitored" at bounding box center [444, 309] width 591 height 33
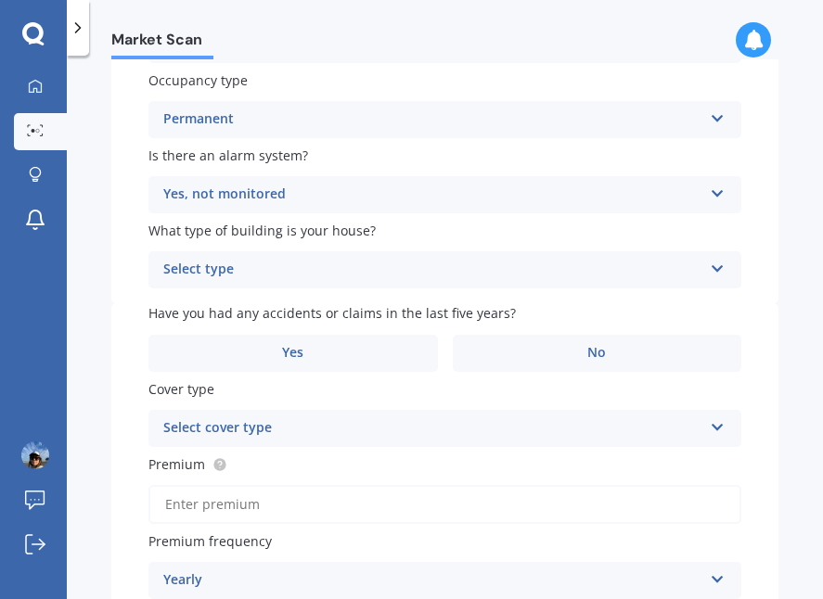
scroll to position [378, 0]
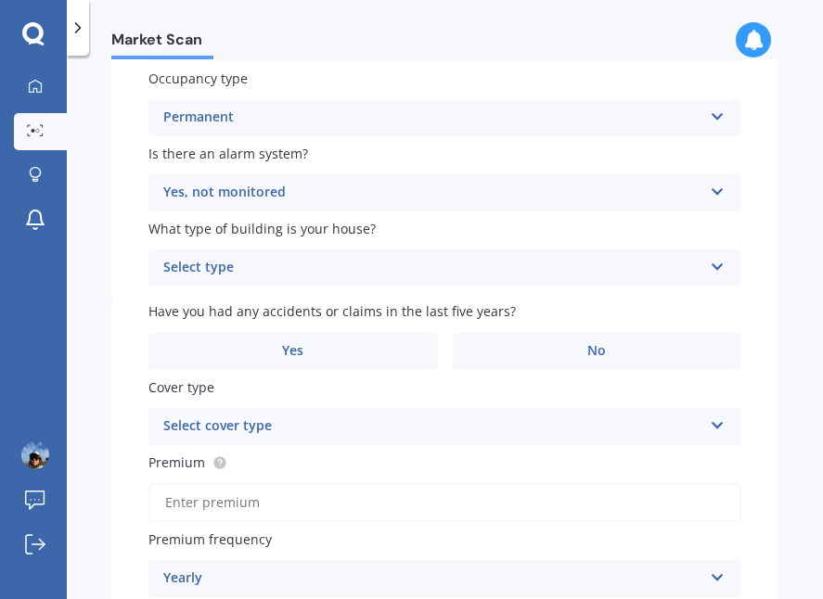
click at [692, 262] on div "Select type" at bounding box center [432, 268] width 539 height 22
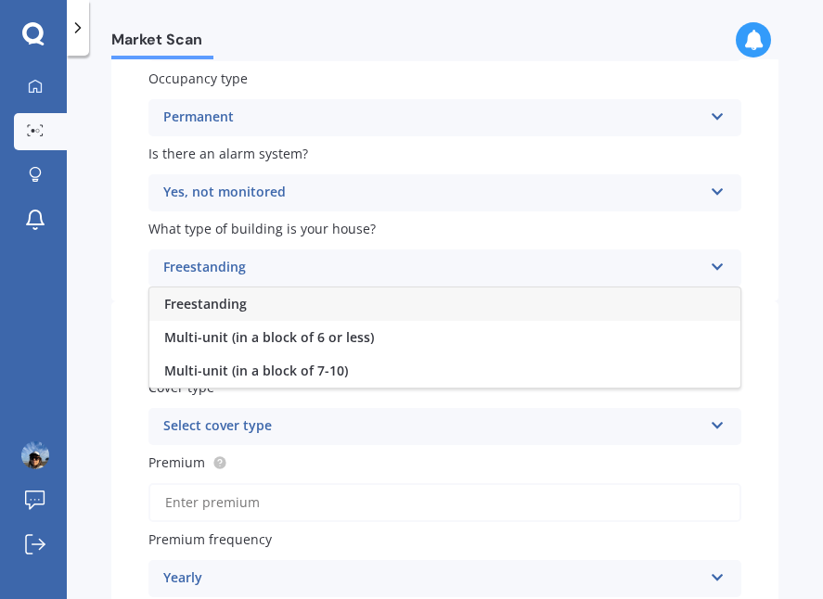
click at [591, 288] on div "Freestanding" at bounding box center [444, 304] width 591 height 33
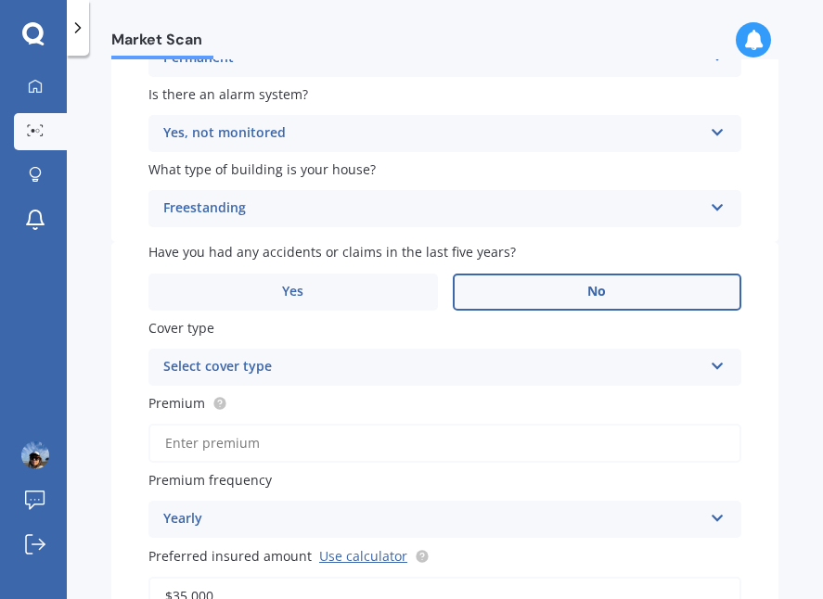
scroll to position [446, 0]
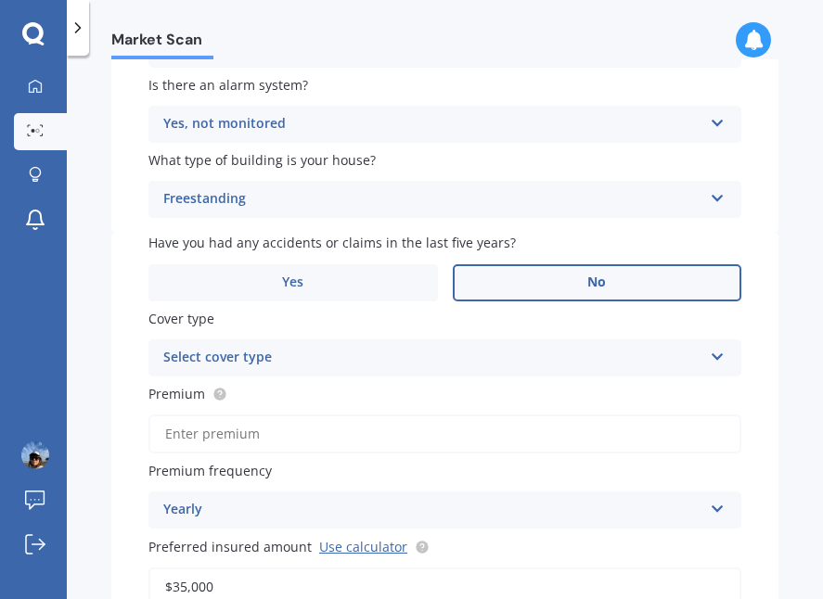
click at [583, 286] on label "No" at bounding box center [597, 282] width 289 height 37
click at [0, 0] on input "No" at bounding box center [0, 0] width 0 height 0
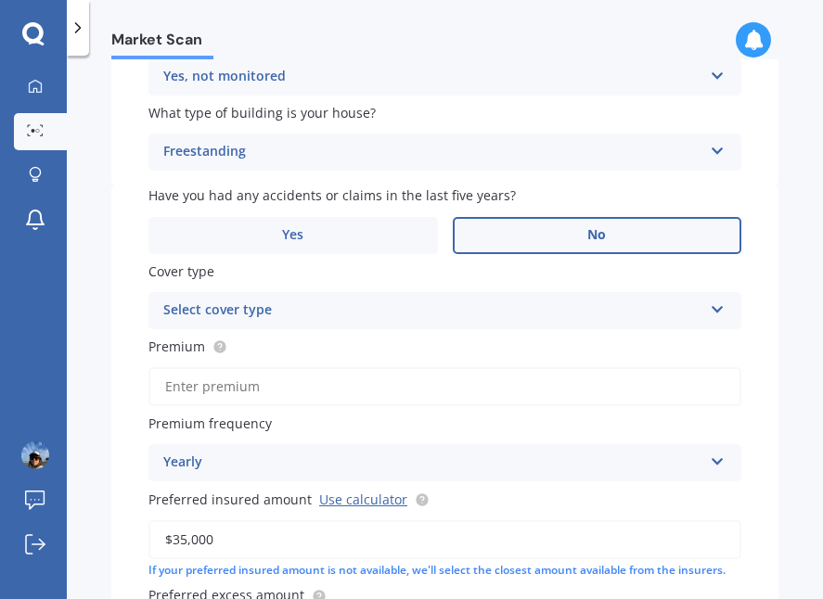
scroll to position [501, 0]
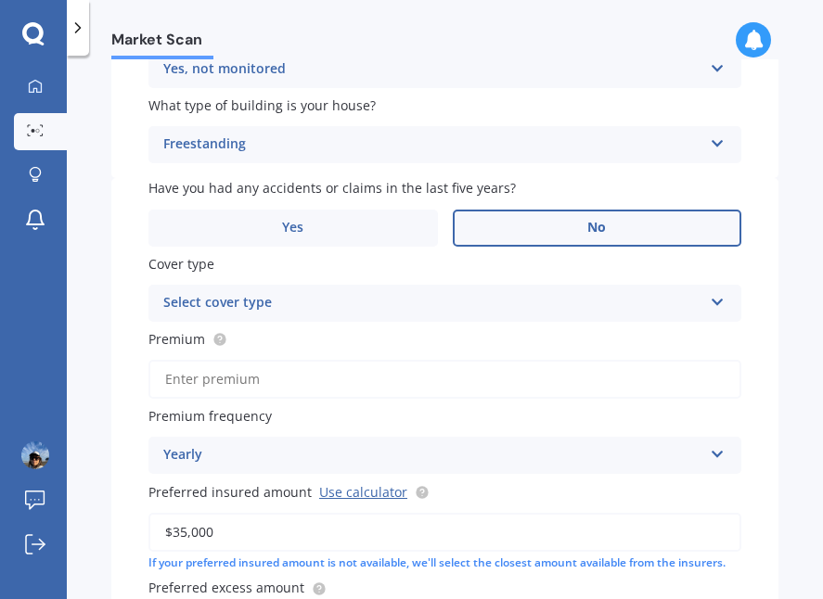
click at [662, 295] on div "Select cover type" at bounding box center [432, 303] width 539 height 22
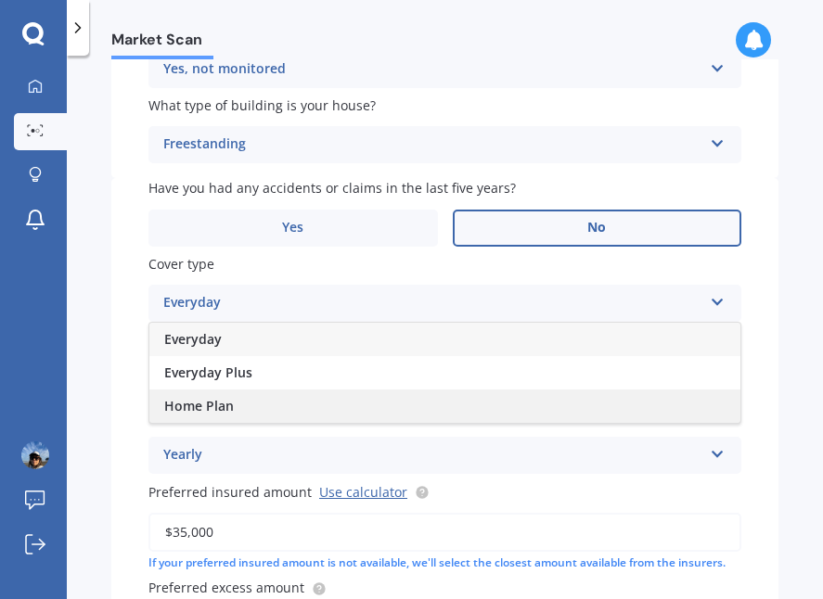
click at [592, 395] on div "Home Plan" at bounding box center [444, 406] width 591 height 33
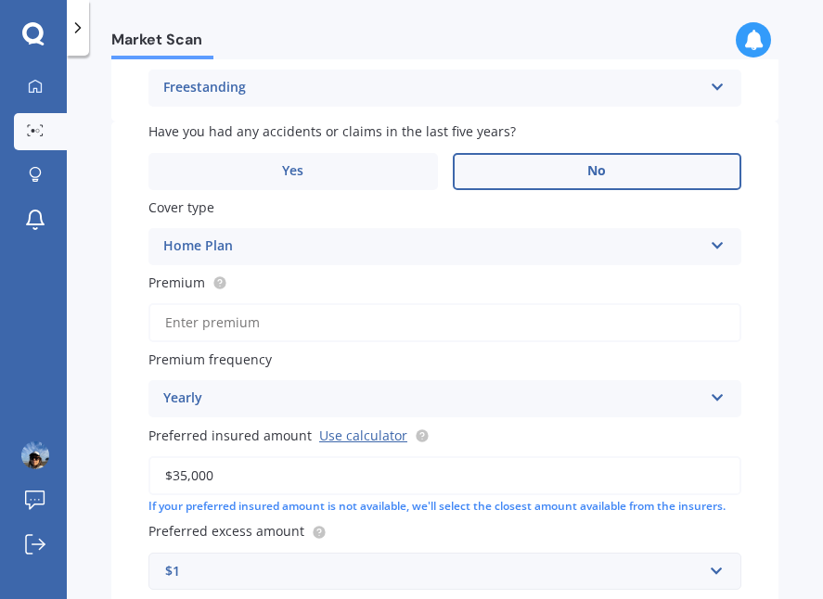
scroll to position [562, 0]
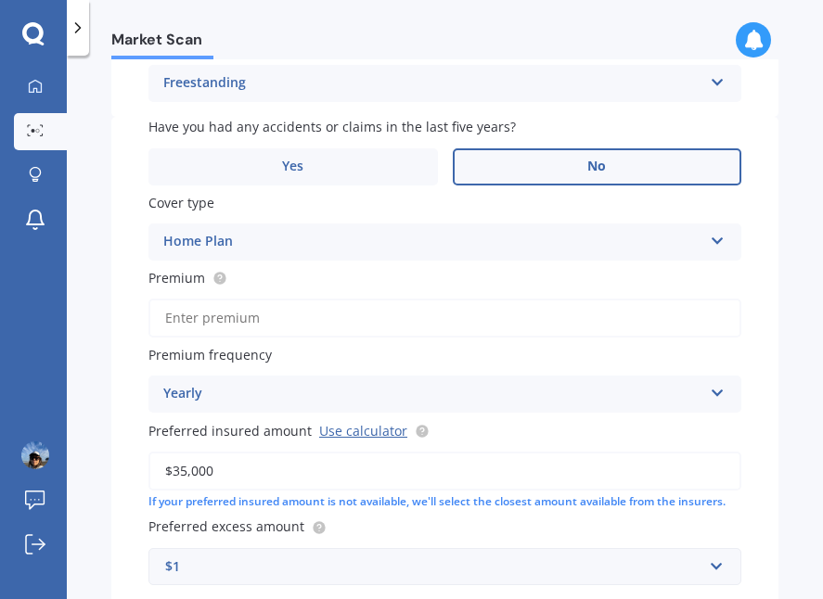
click at [355, 314] on input "Premium" at bounding box center [444, 318] width 593 height 39
click at [205, 312] on input "Premium" at bounding box center [444, 318] width 593 height 39
type input "$3,449.55"
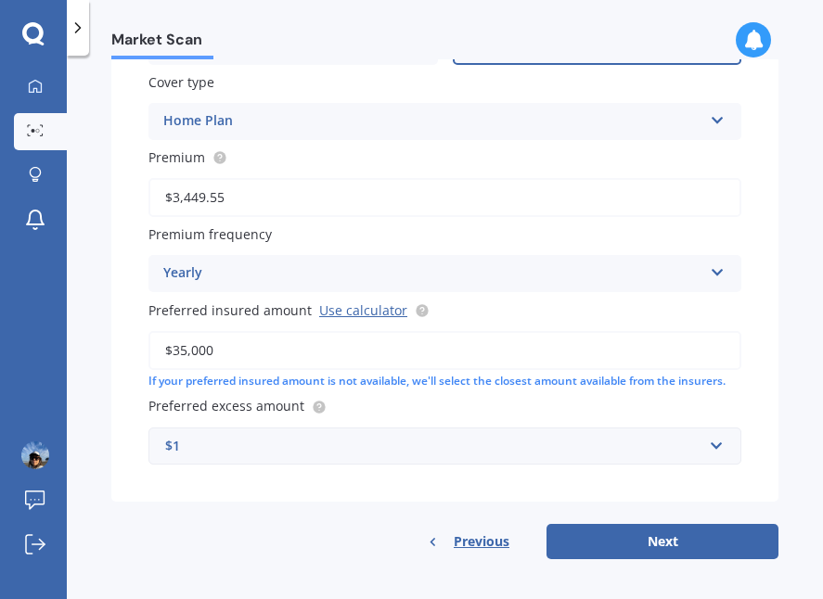
scroll to position [682, 0]
click at [634, 268] on div "Yearly" at bounding box center [432, 274] width 539 height 22
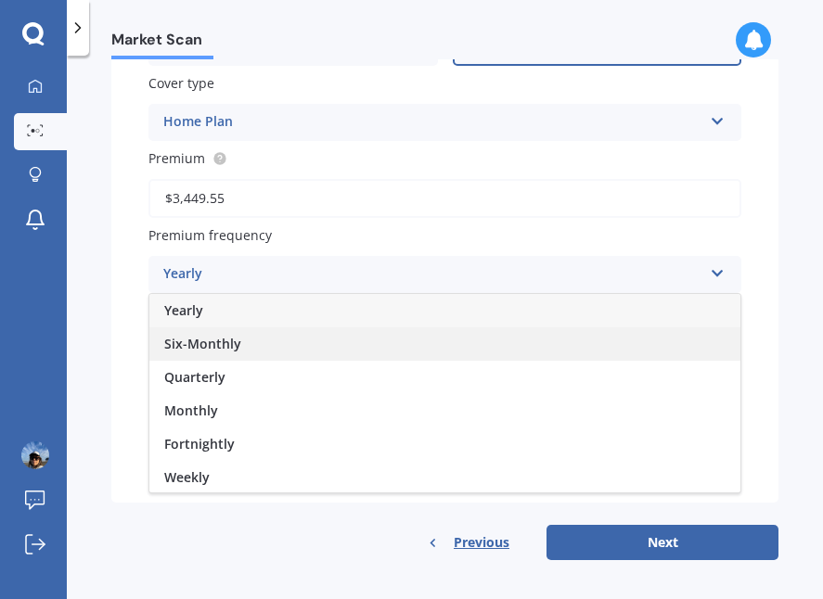
click at [594, 339] on div "Six-Monthly" at bounding box center [444, 343] width 591 height 33
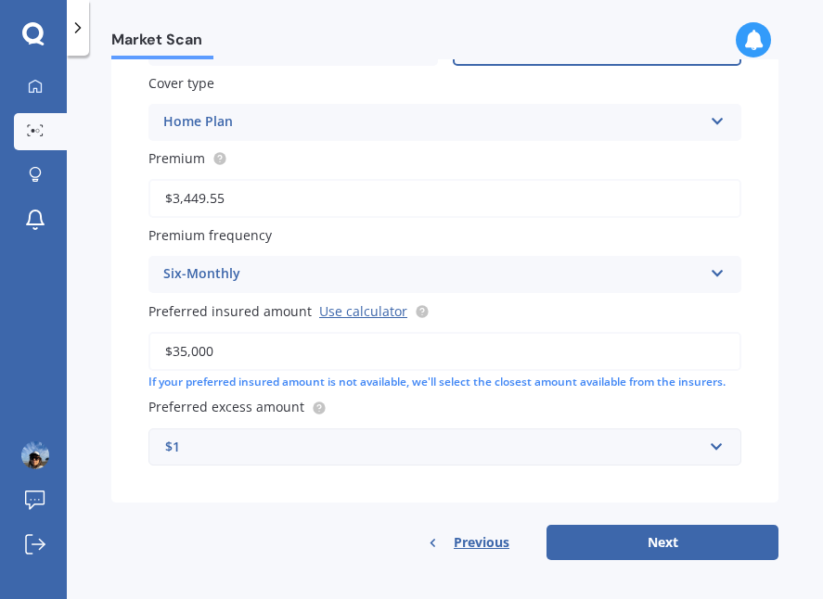
scroll to position [0, 0]
click at [389, 351] on input "$35,000" at bounding box center [444, 351] width 593 height 39
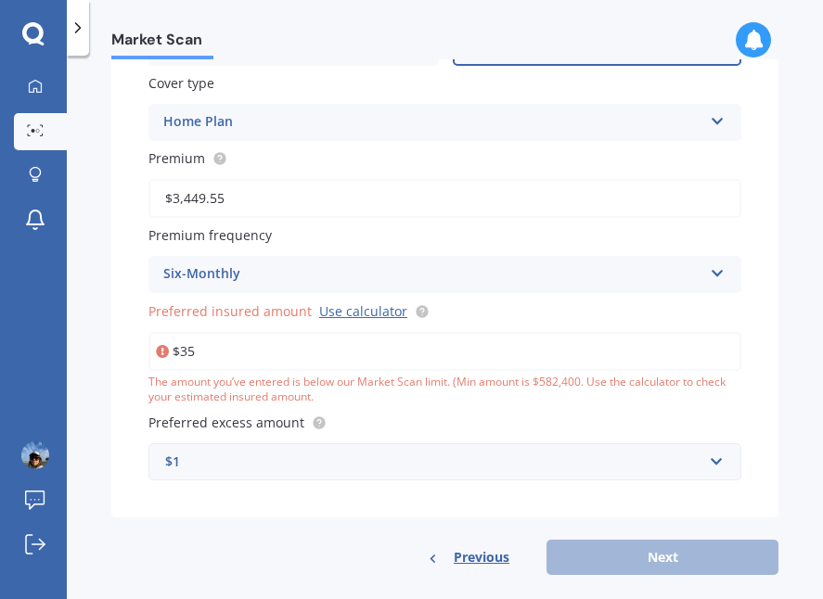
type input "$3"
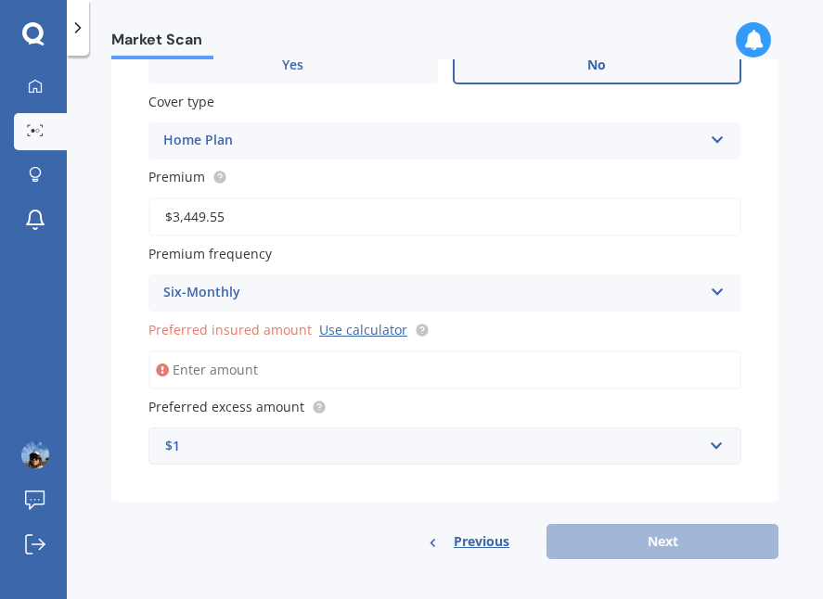
paste input "text"
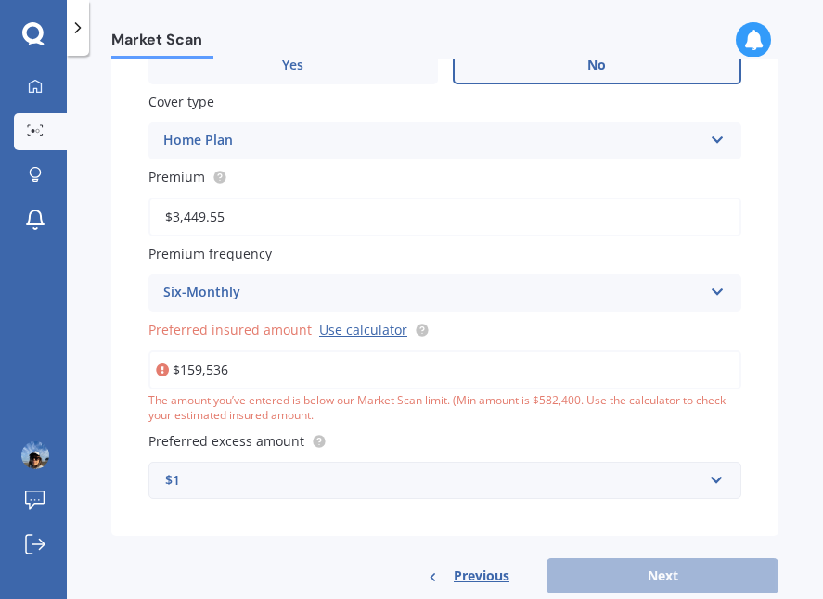
type input "$1,595,361"
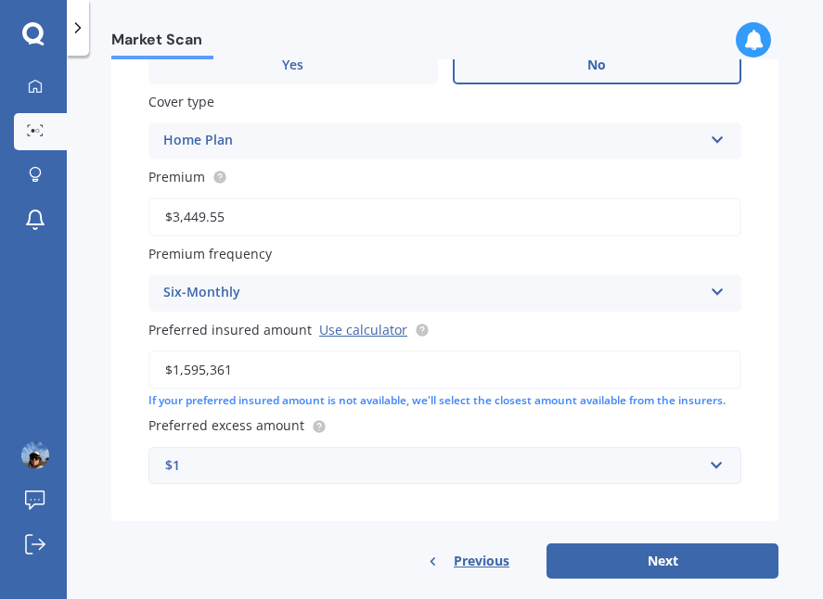
click at [366, 455] on div "$1" at bounding box center [433, 465] width 537 height 20
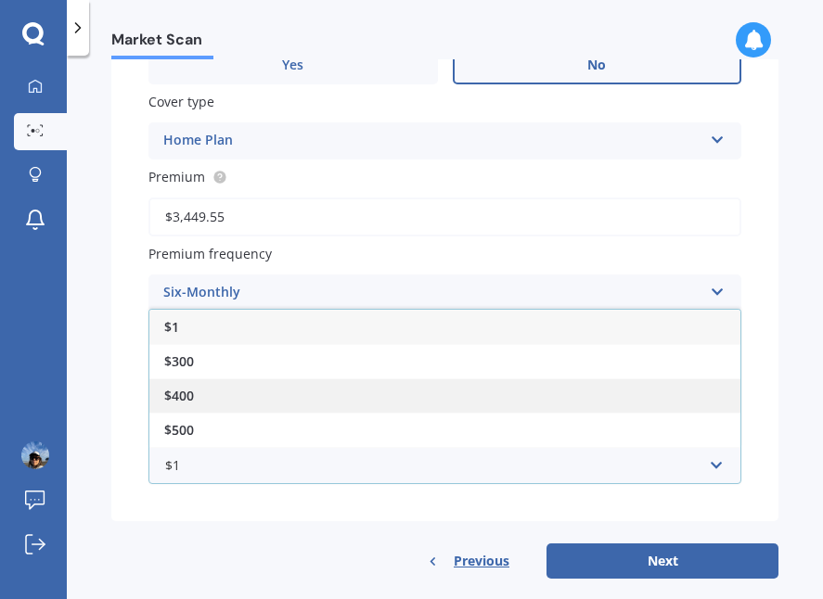
click at [208, 387] on div "$400" at bounding box center [444, 395] width 591 height 34
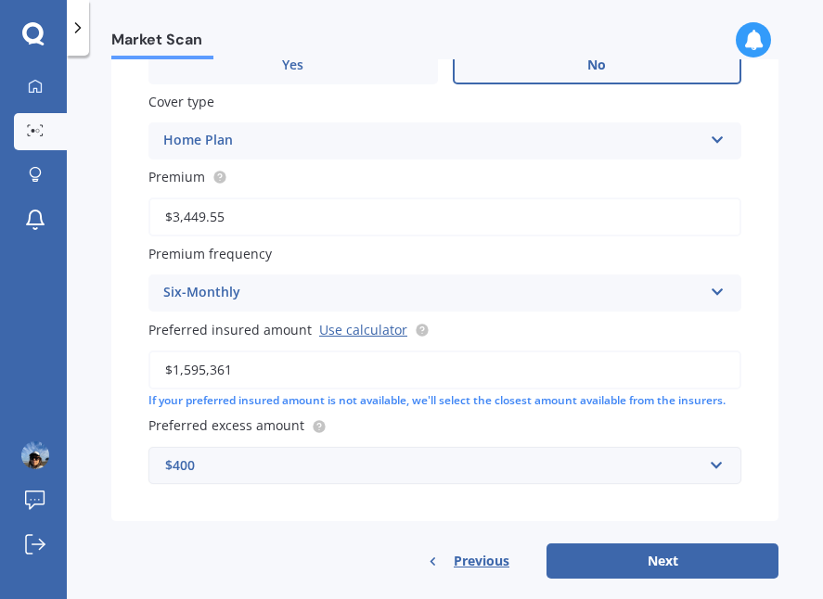
click at [208, 393] on div "If your preferred insured amount is not available, we'll select the closest amo…" at bounding box center [444, 401] width 593 height 16
click at [706, 455] on input "text" at bounding box center [438, 465] width 576 height 35
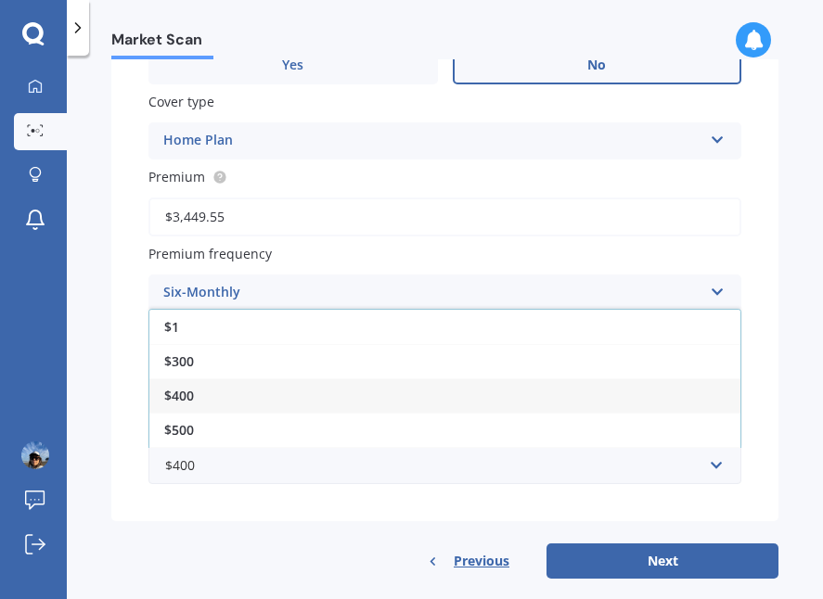
click at [746, 353] on div "Have you had any accidents or claims in the last five years? Yes No Cover type …" at bounding box center [444, 268] width 667 height 505
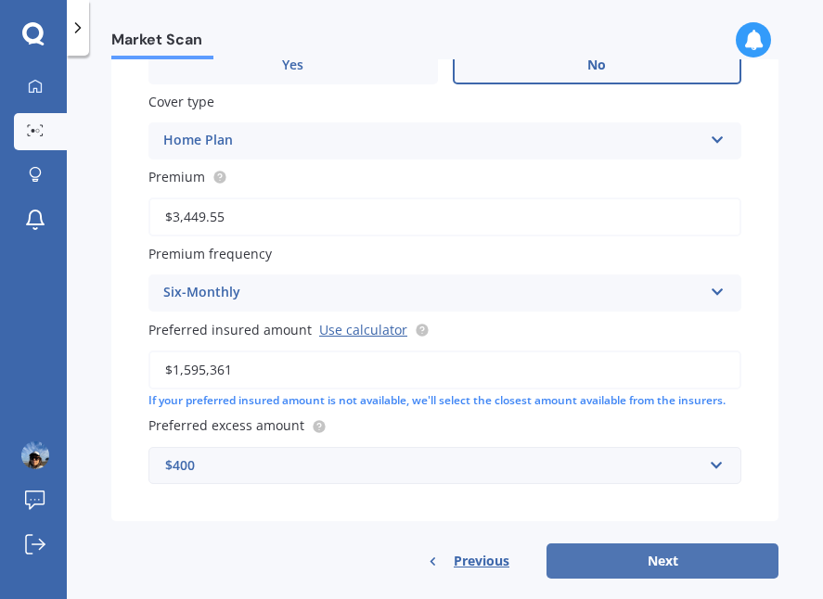
click at [634, 547] on button "Next" at bounding box center [662, 561] width 232 height 35
select select "15"
select select "07"
select select "1976"
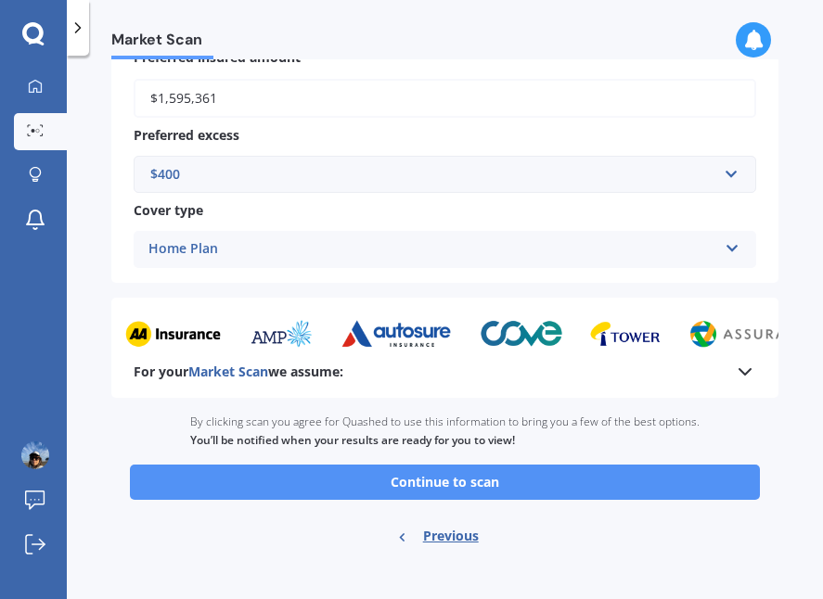
scroll to position [1487, 0]
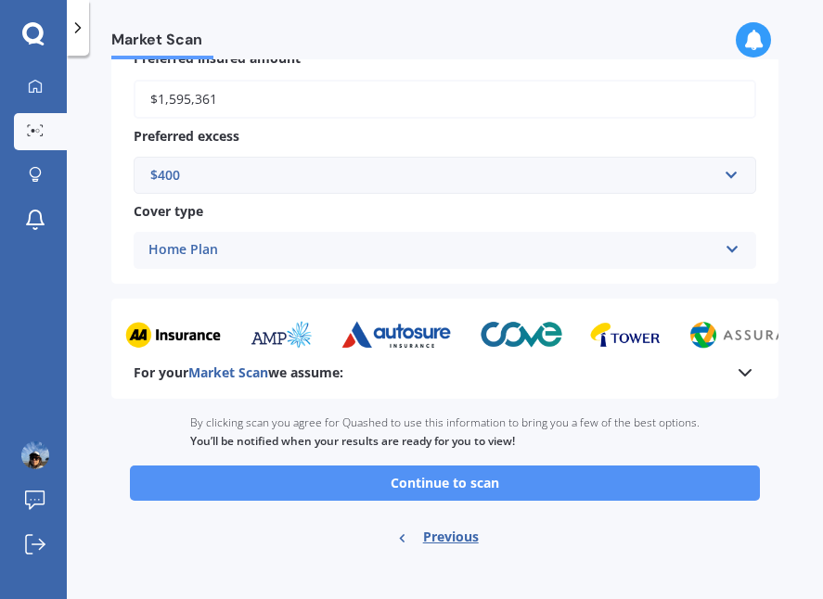
click at [439, 471] on button "Continue to scan" at bounding box center [445, 483] width 630 height 35
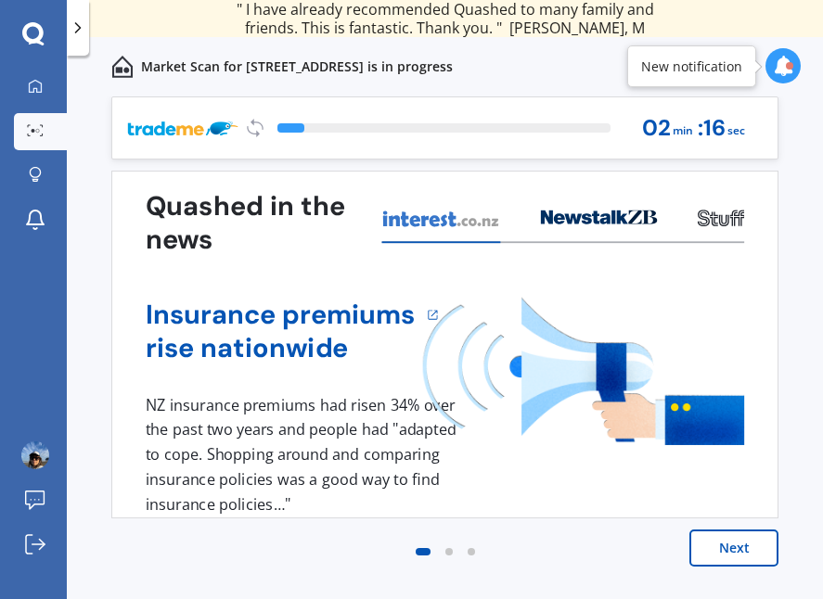
click at [788, 67] on div at bounding box center [789, 65] width 7 height 7
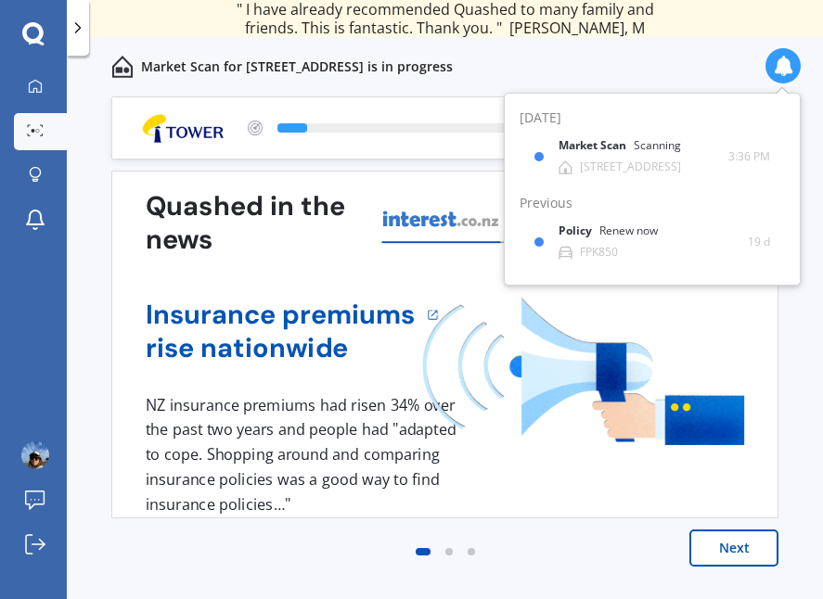
click at [788, 67] on icon at bounding box center [783, 66] width 20 height 20
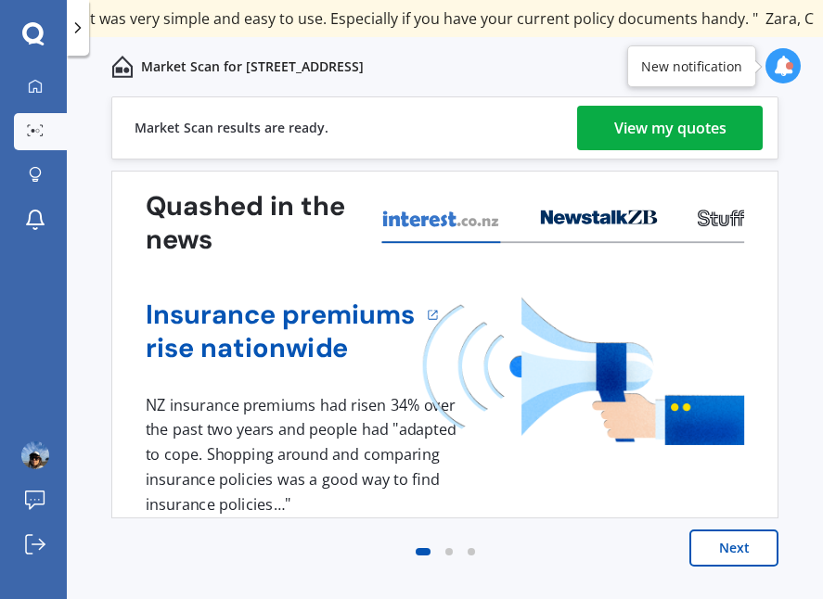
click at [784, 69] on icon at bounding box center [783, 66] width 20 height 20
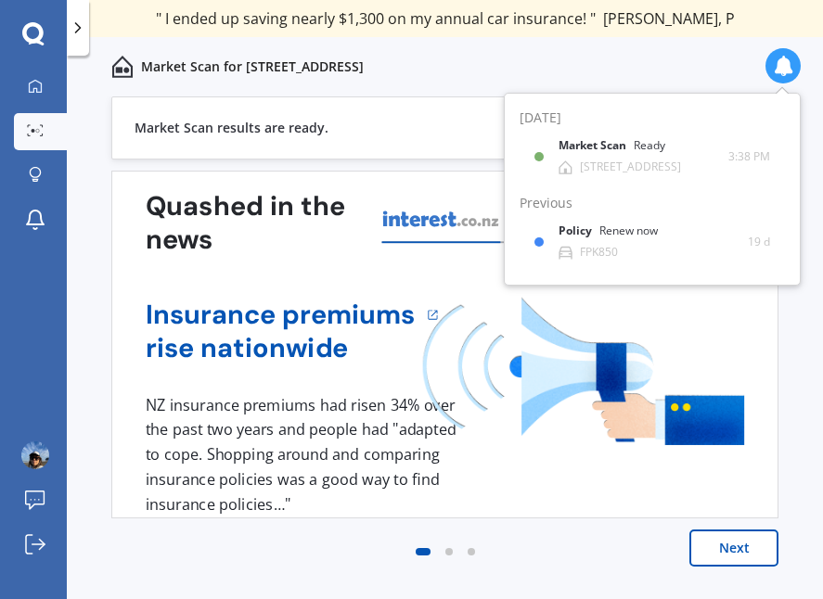
click at [487, 447] on div "1 NZ insurance premiums had risen 34% over the past two years and people had "a…" at bounding box center [445, 455] width 598 height 124
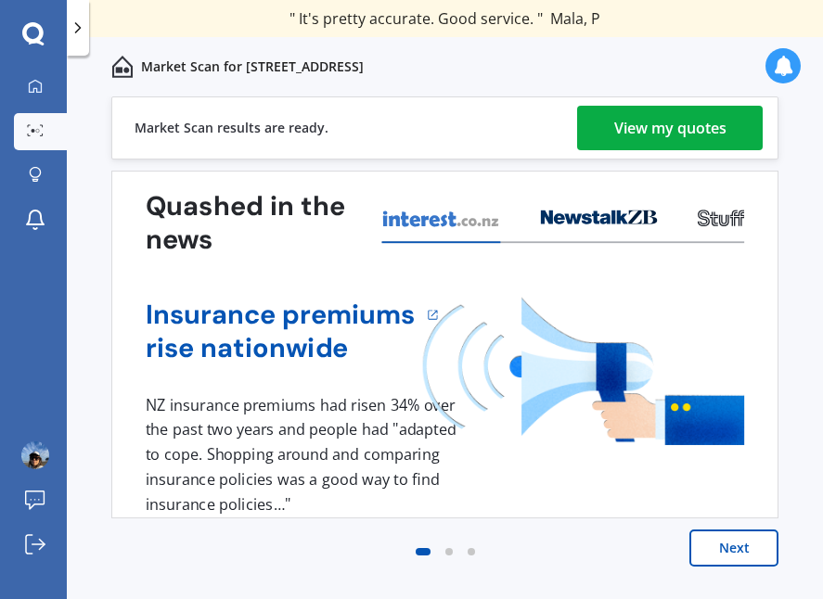
click at [690, 124] on div "View my quotes" at bounding box center [670, 128] width 112 height 45
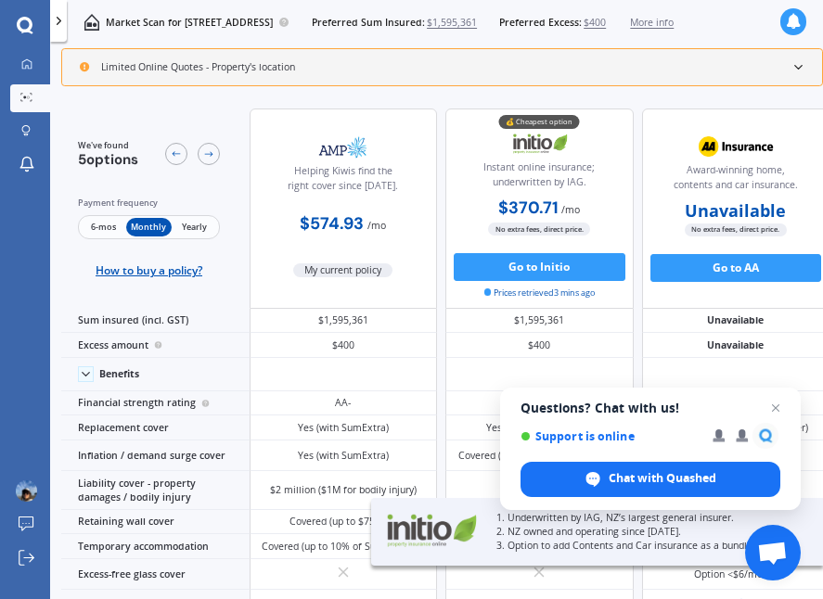
click at [104, 226] on span "6-mos" at bounding box center [103, 227] width 45 height 19
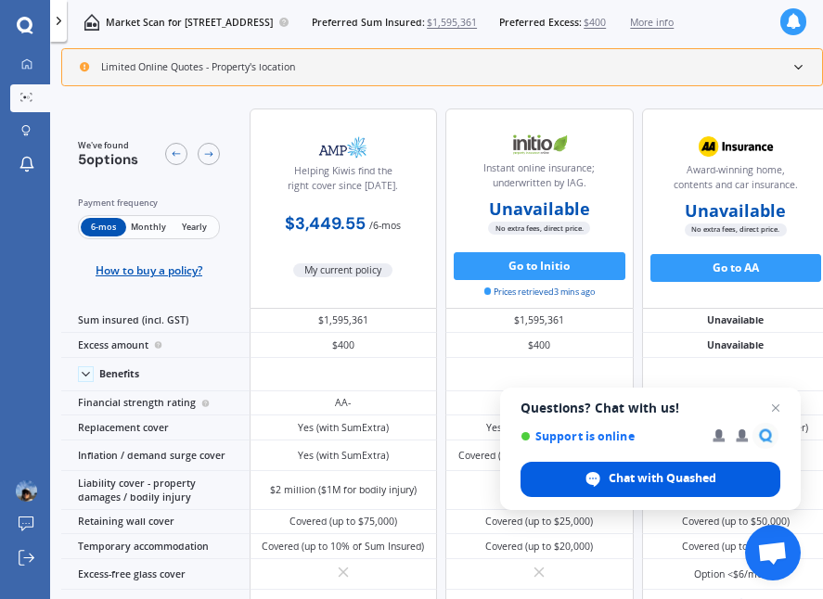
click at [632, 476] on span "Chat with Quashed" at bounding box center [663, 478] width 108 height 17
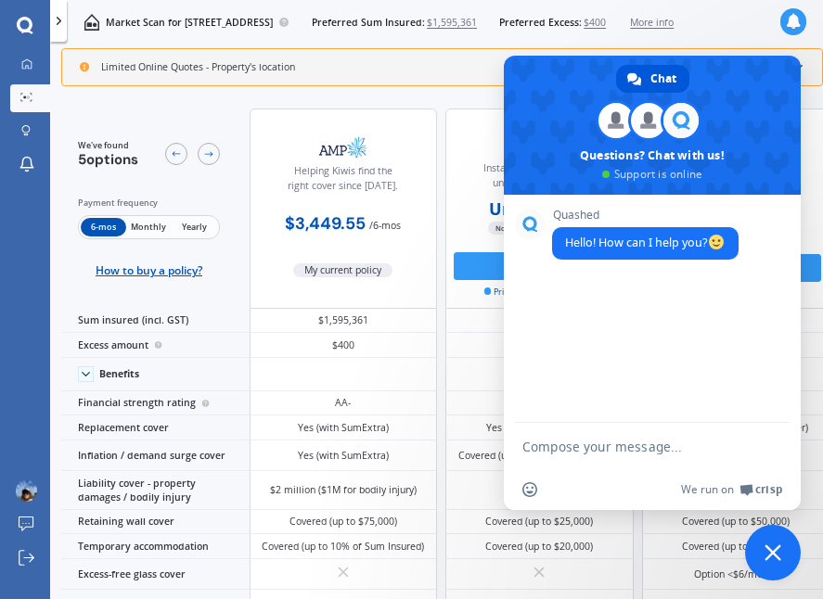
click at [621, 444] on textarea "Compose your message..." at bounding box center [631, 447] width 219 height 17
click at [590, 445] on textarea "Compose your message..." at bounding box center [631, 447] width 219 height 17
click at [707, 447] on textarea "The scan results just gave me. y old provider" at bounding box center [631, 452] width 219 height 33
click at [610, 463] on textarea "The scan results just gave me. my old provider" at bounding box center [631, 452] width 219 height 33
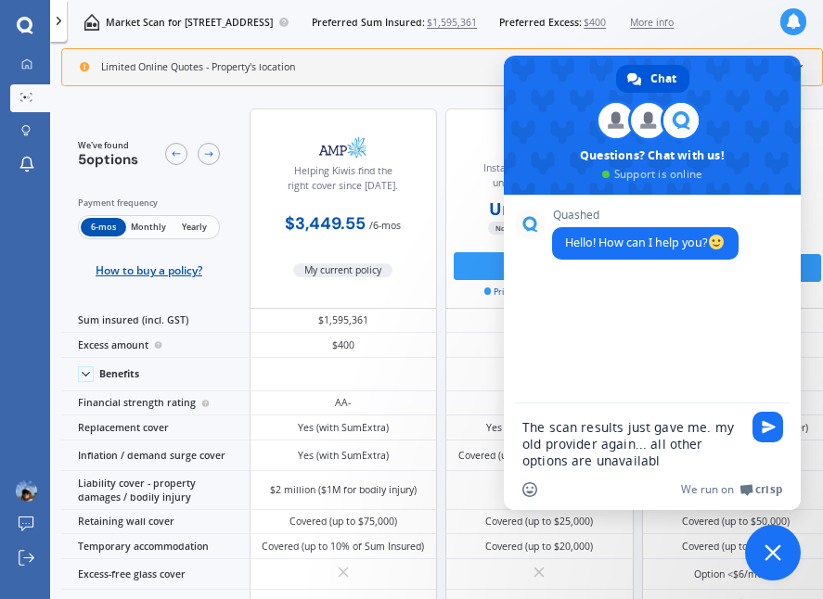
type textarea "The scan results just gave me. my old provider again... all other options are u…"
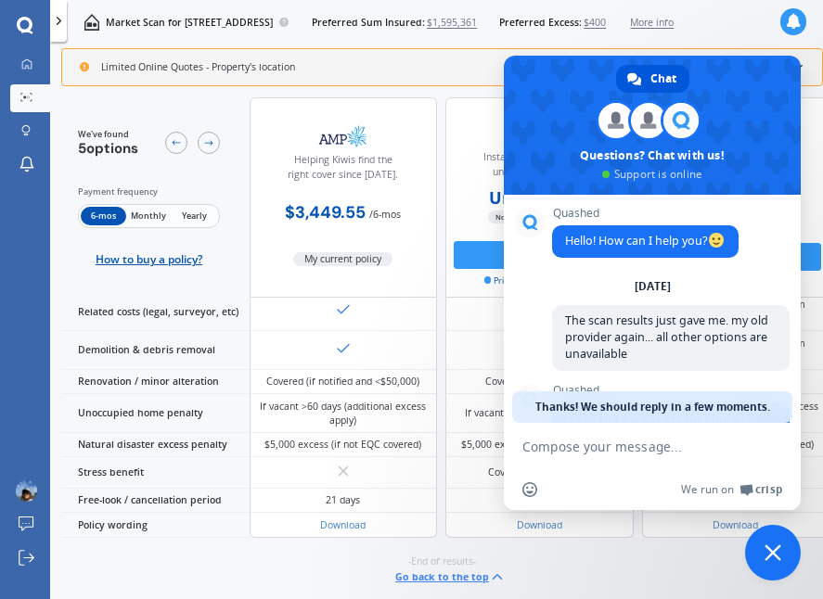
scroll to position [156, 0]
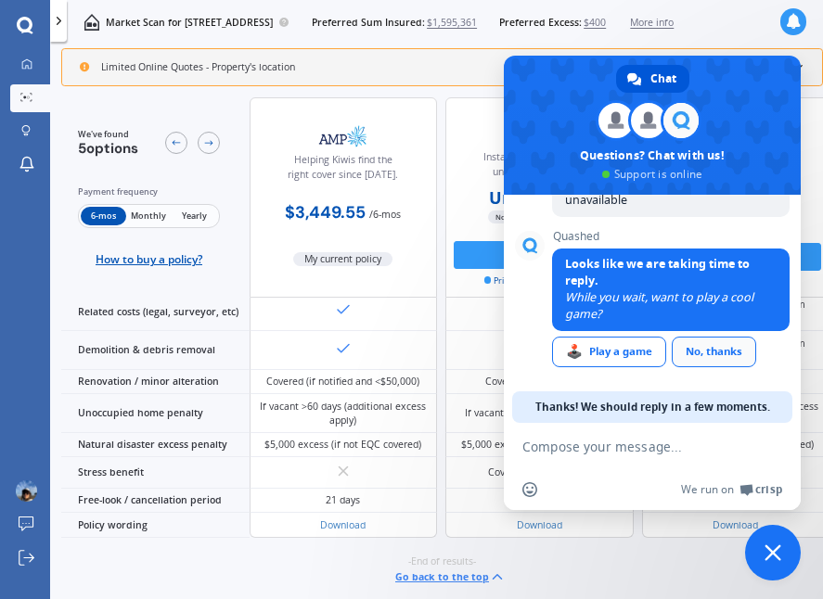
click at [687, 346] on div "No, thanks" at bounding box center [714, 352] width 84 height 31
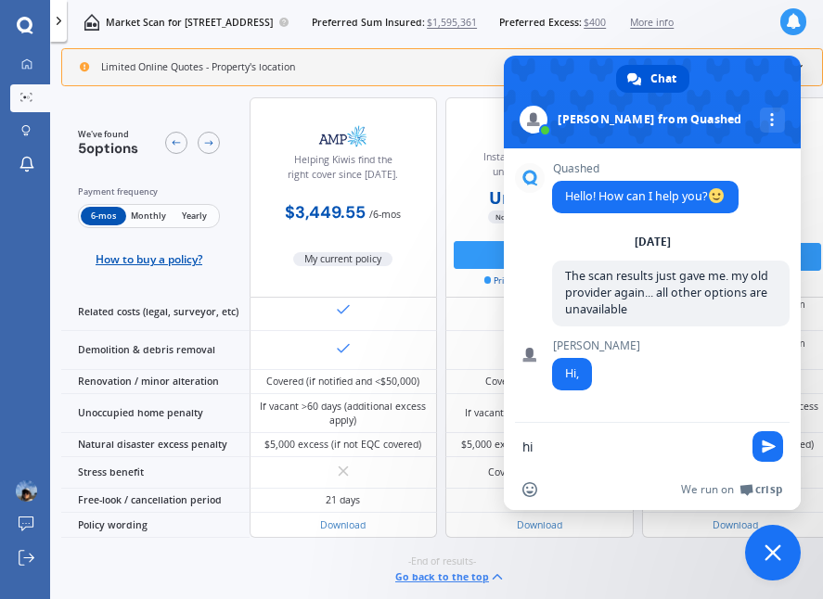
scroll to position [43, 0]
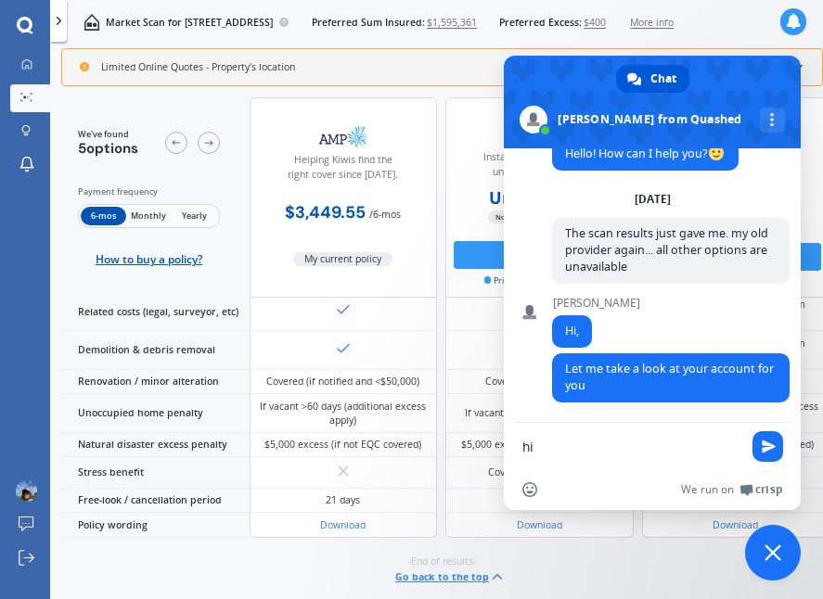
type textarea "h"
type textarea "ok"
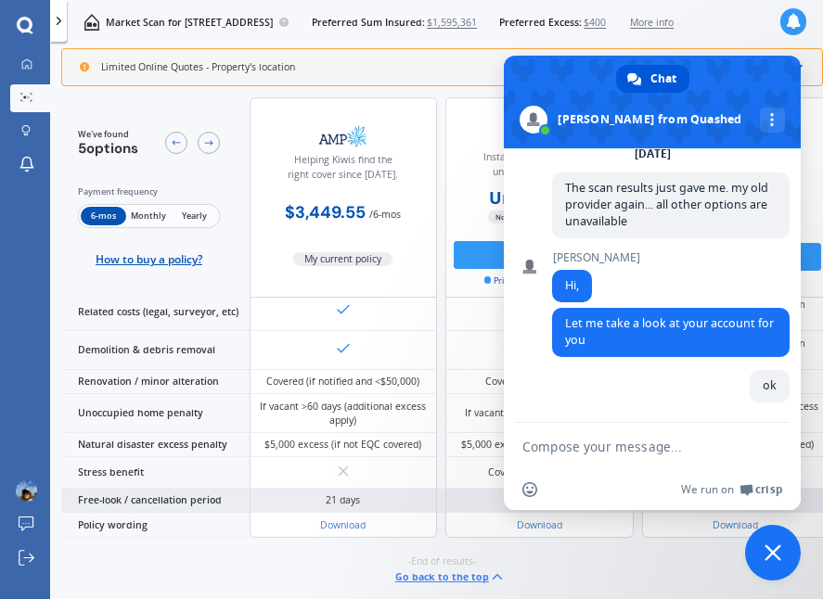
scroll to position [0, 0]
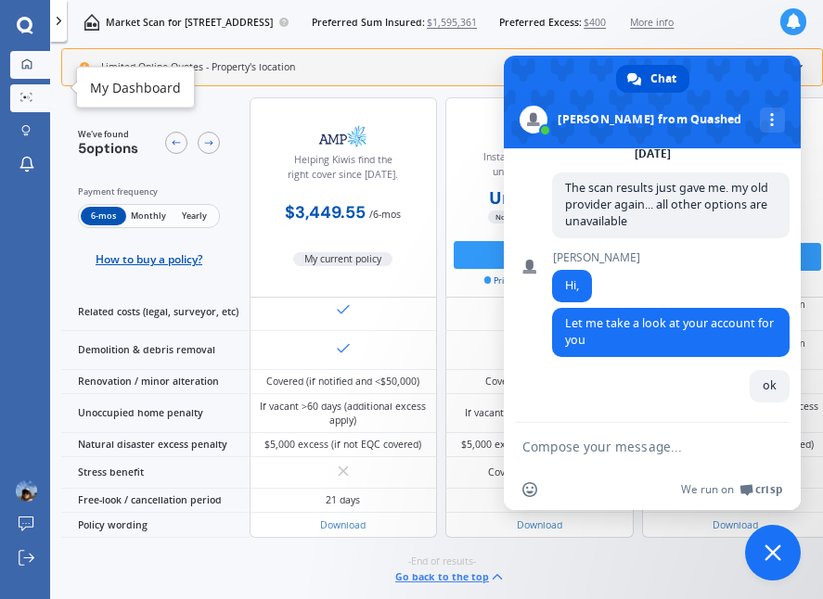
click at [29, 68] on icon at bounding box center [26, 63] width 11 height 11
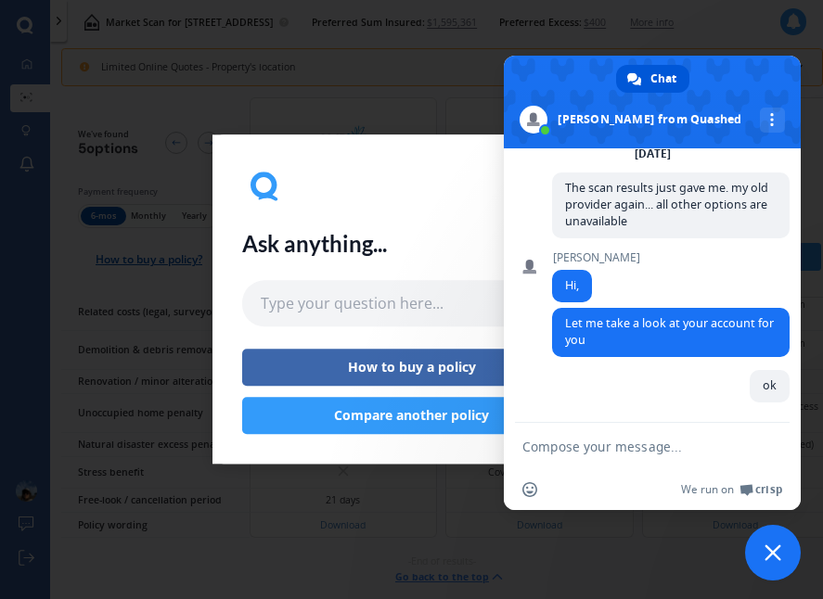
click at [334, 418] on button "Compare another policy" at bounding box center [412, 416] width 340 height 37
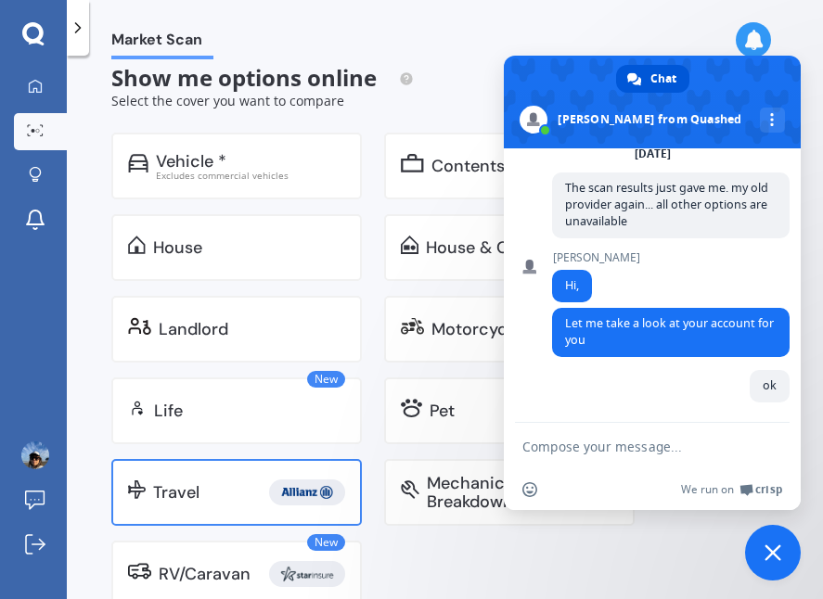
scroll to position [14, 0]
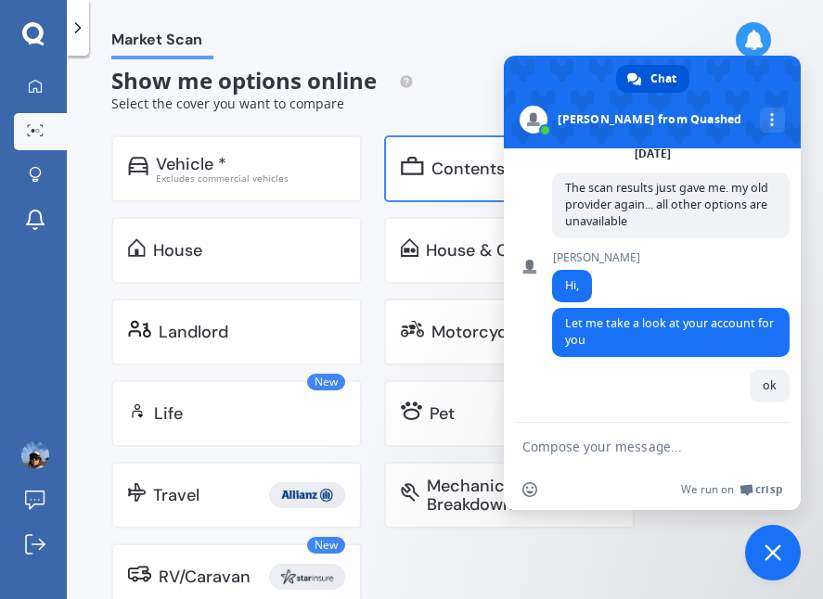
click at [429, 156] on div "Contents" at bounding box center [509, 168] width 250 height 67
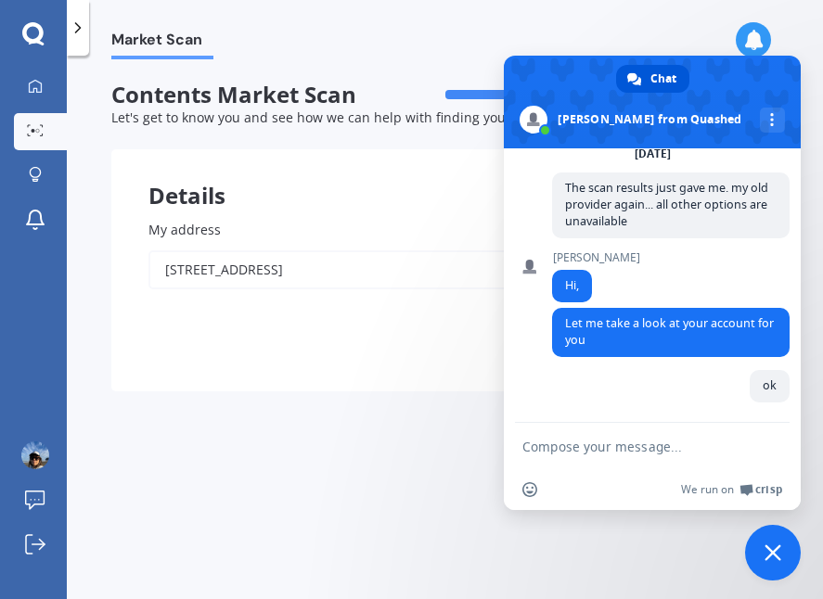
click at [787, 545] on span "Close chat" at bounding box center [773, 553] width 56 height 56
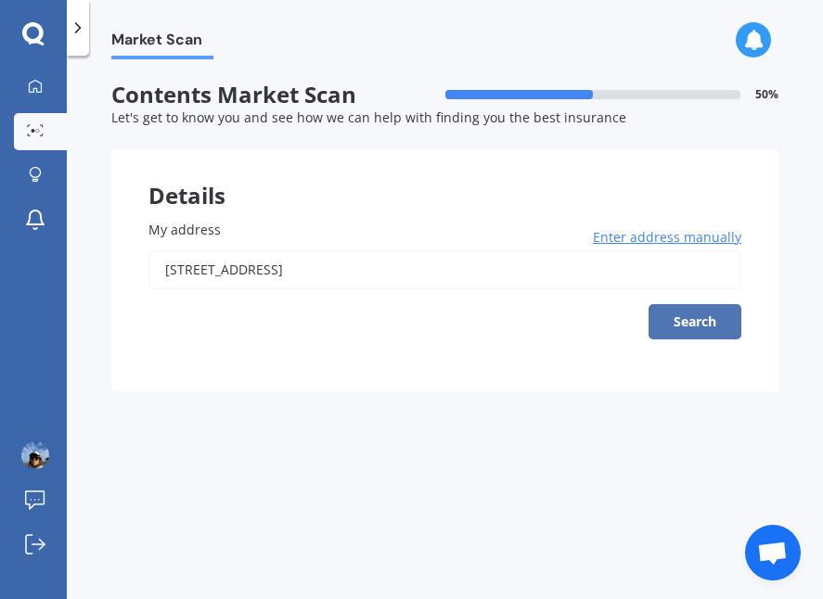
click at [702, 318] on button "Search" at bounding box center [694, 321] width 93 height 35
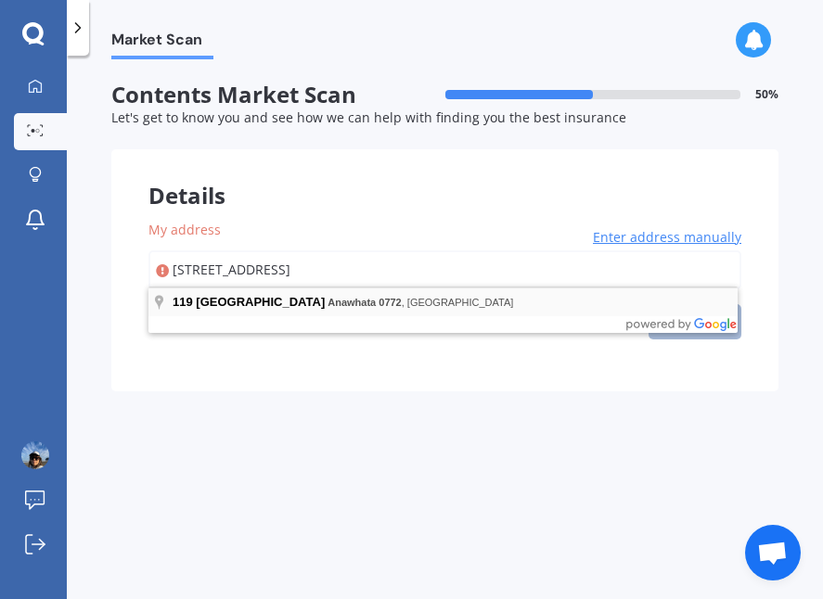
type input "[STREET_ADDRESS]"
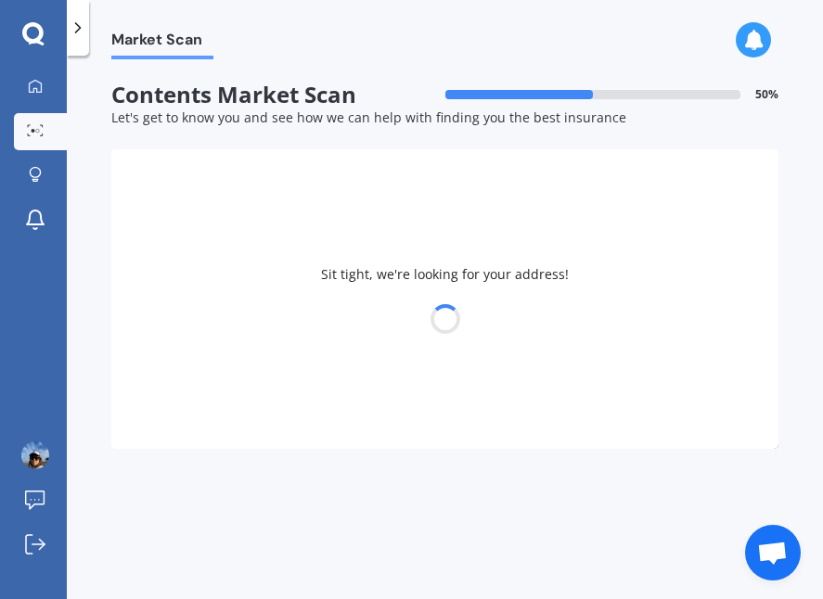
select select "15"
select select "07"
select select "1976"
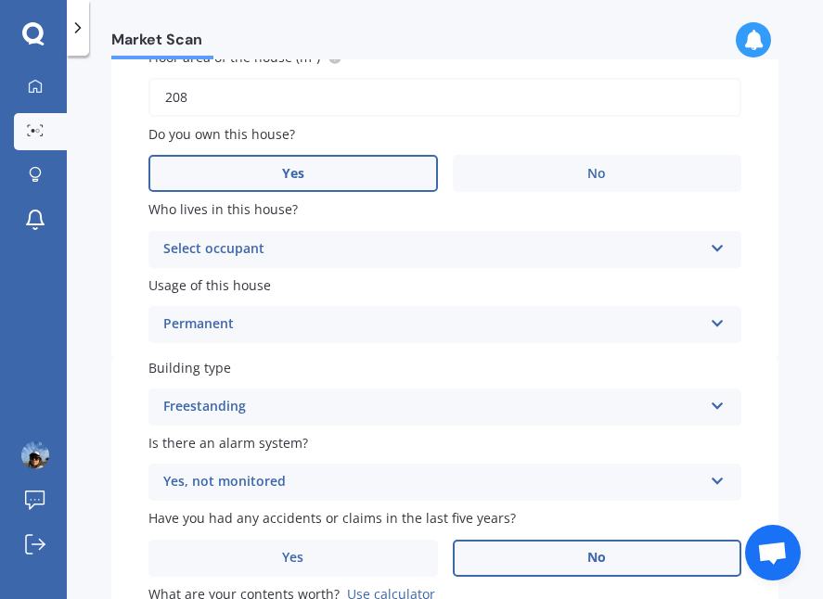
scroll to position [487, 0]
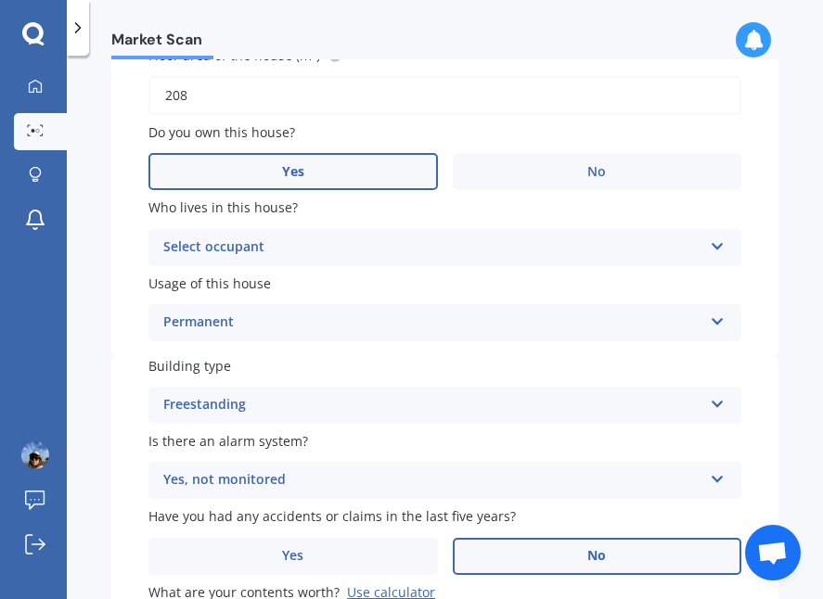
click at [674, 244] on div "Select occupant" at bounding box center [432, 248] width 539 height 22
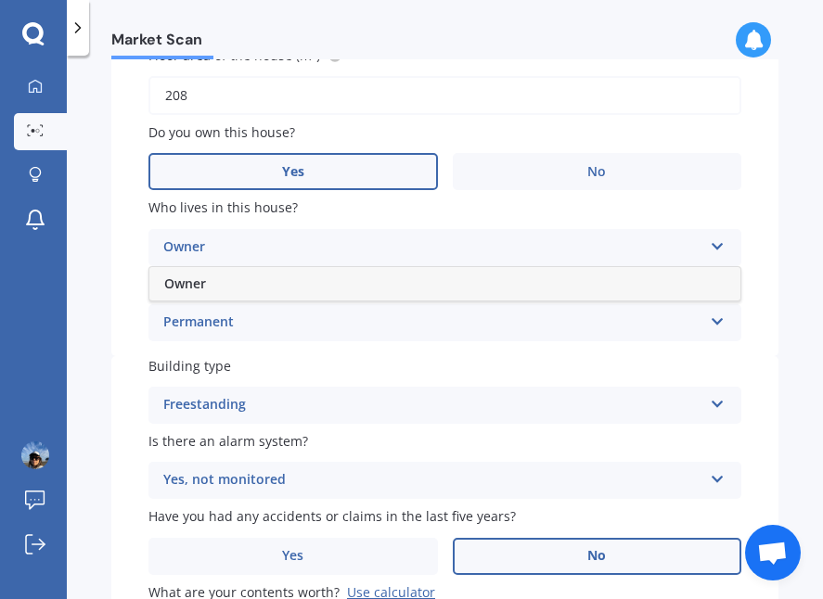
click at [597, 284] on div "Owner" at bounding box center [444, 283] width 591 height 33
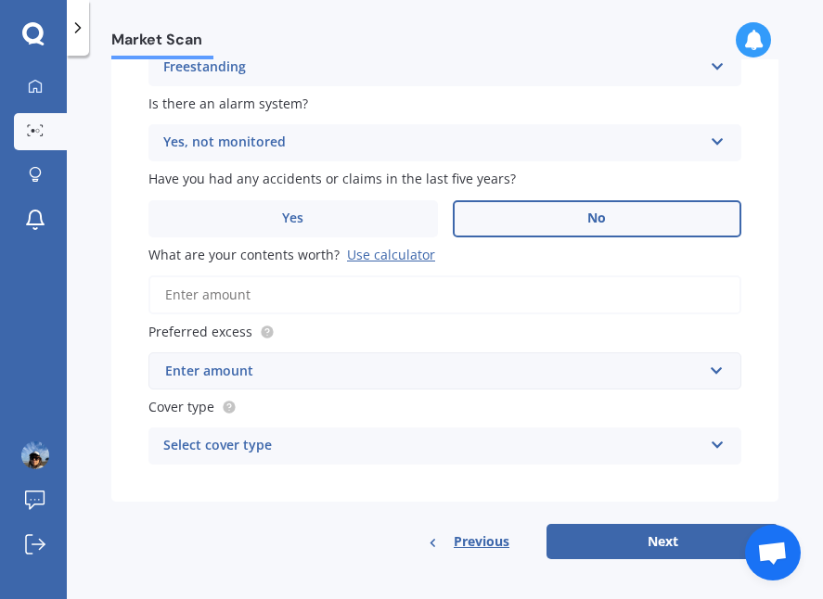
scroll to position [0, 0]
click at [258, 284] on input "What are your contents worth? Use calculator" at bounding box center [444, 295] width 593 height 39
click at [256, 293] on input "What are your contents worth? Use calculator" at bounding box center [444, 295] width 593 height 39
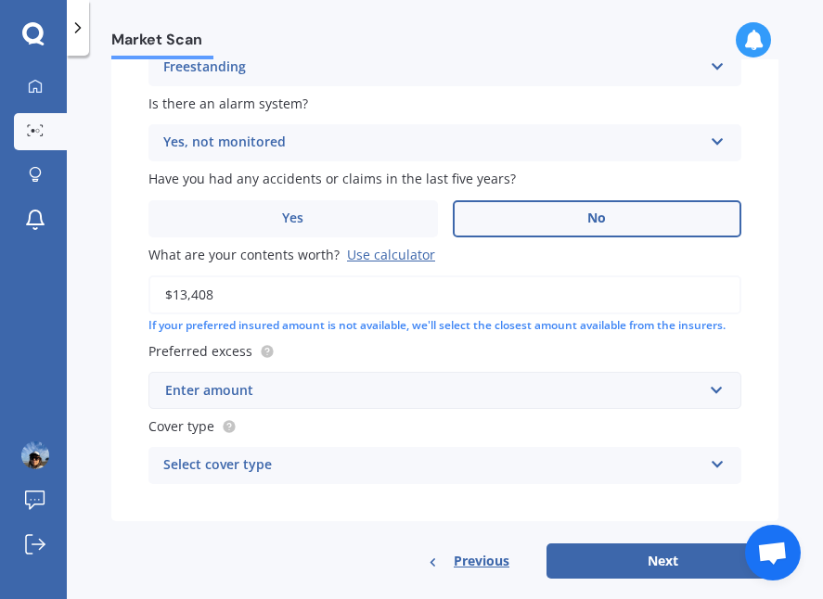
type input "$134,081"
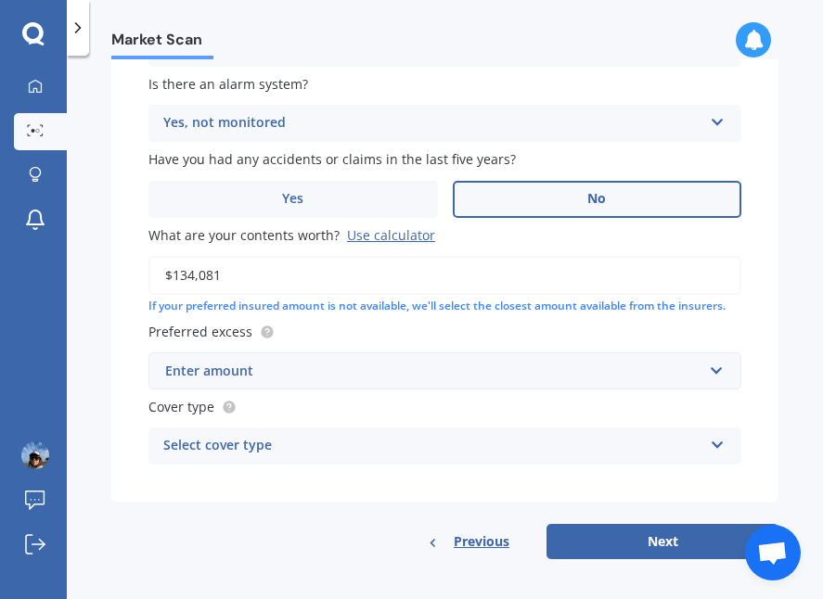
scroll to position [843, 0]
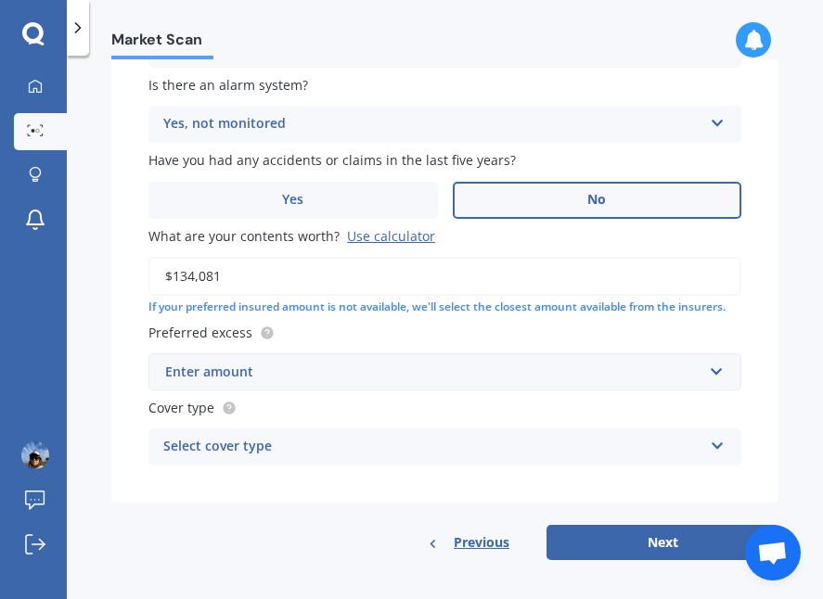
click at [494, 362] on div "Enter amount" at bounding box center [433, 372] width 537 height 20
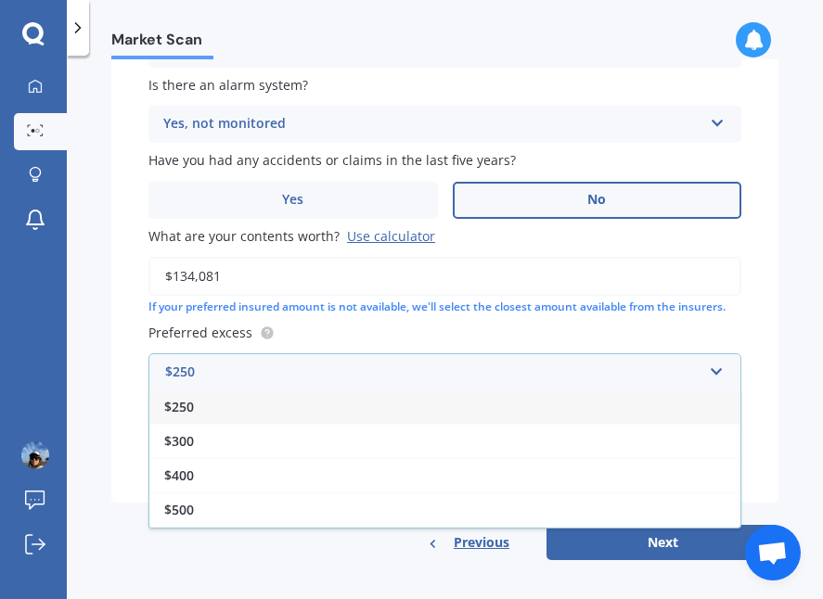
click at [456, 390] on div "$250" at bounding box center [444, 407] width 591 height 34
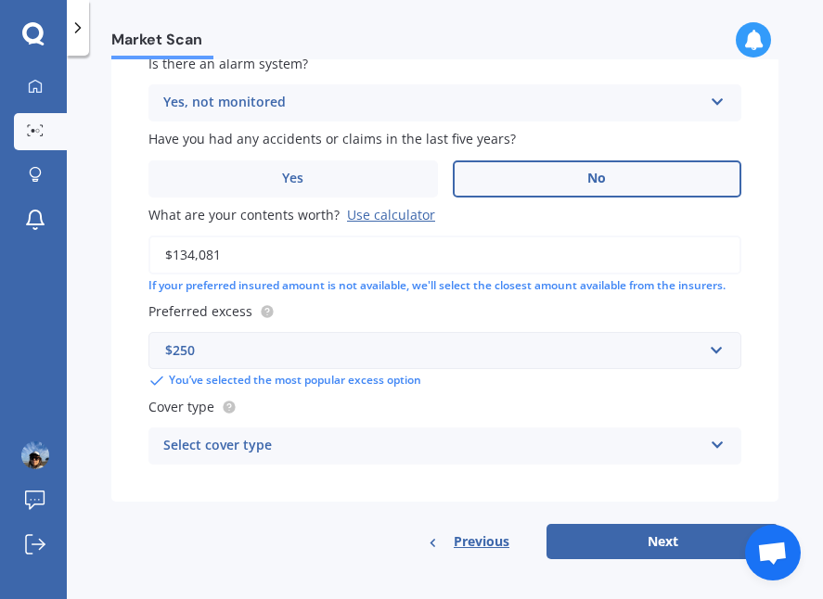
scroll to position [864, 0]
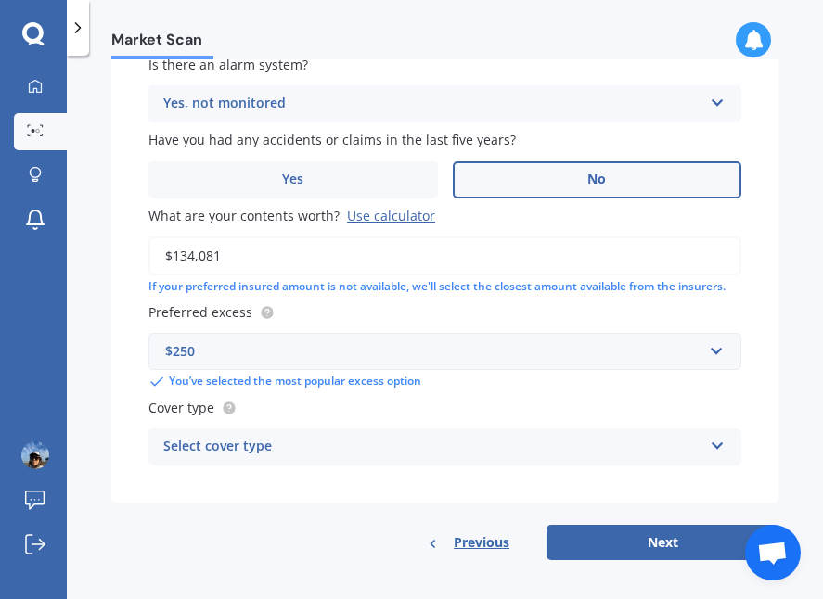
click at [633, 436] on div "Select cover type" at bounding box center [432, 447] width 539 height 22
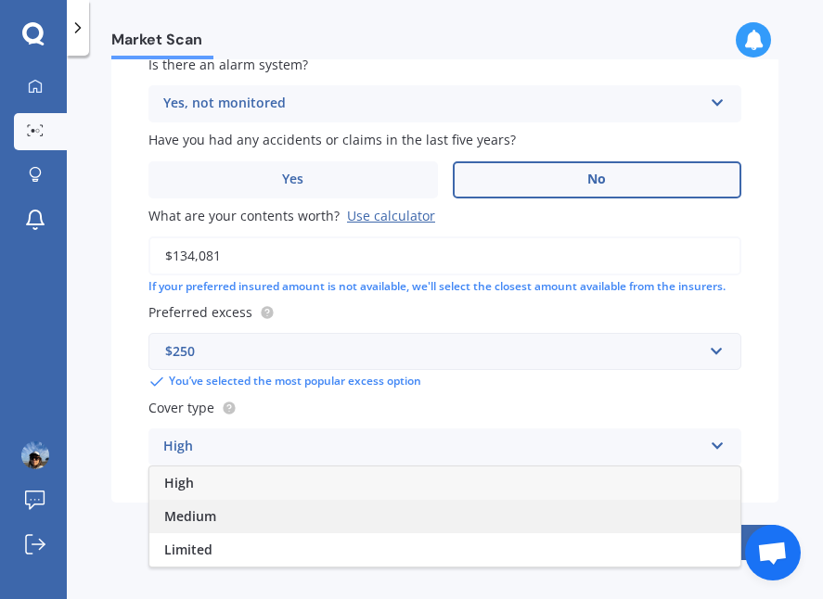
scroll to position [0, 0]
click at [533, 510] on div "Medium" at bounding box center [444, 516] width 591 height 33
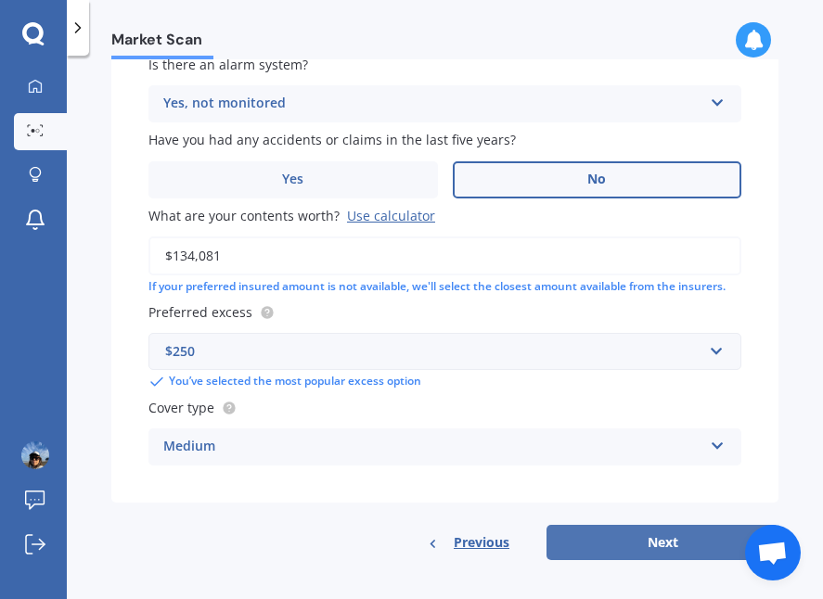
click at [647, 527] on button "Next" at bounding box center [662, 542] width 232 height 35
select select "15"
select select "07"
select select "1976"
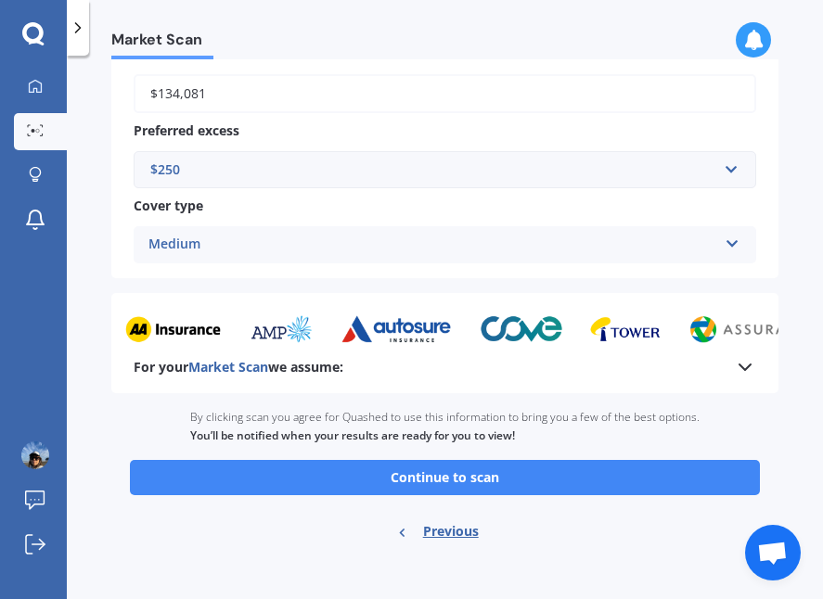
scroll to position [987, 0]
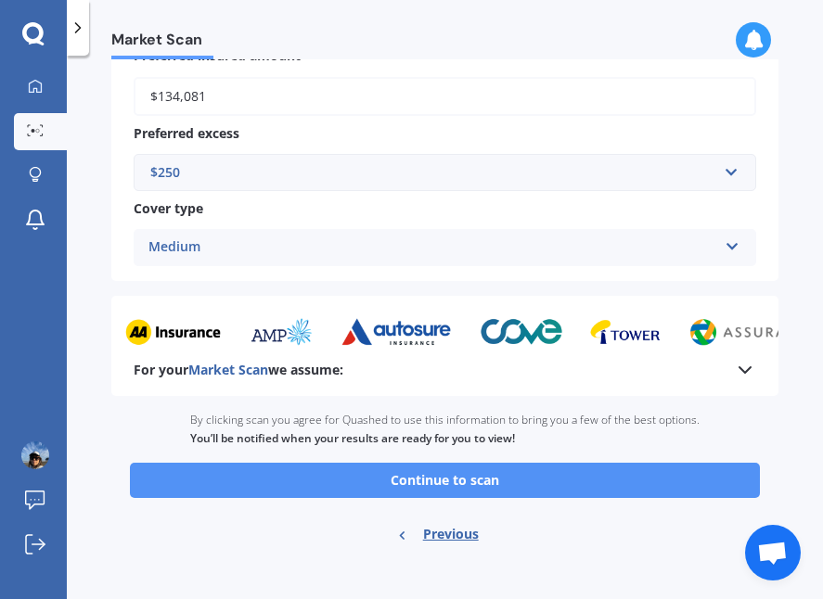
click at [439, 467] on button "Continue to scan" at bounding box center [445, 480] width 630 height 35
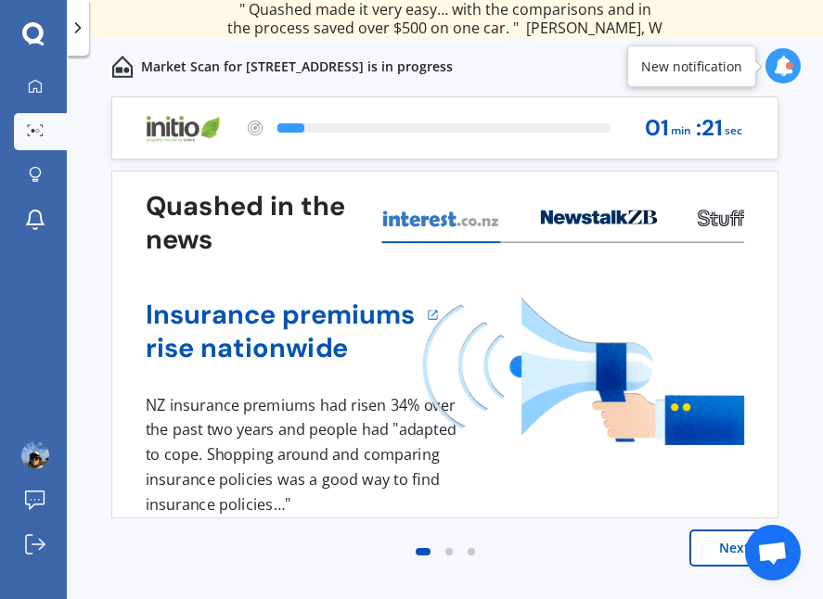
click at [774, 543] on span "Open chat" at bounding box center [772, 555] width 31 height 26
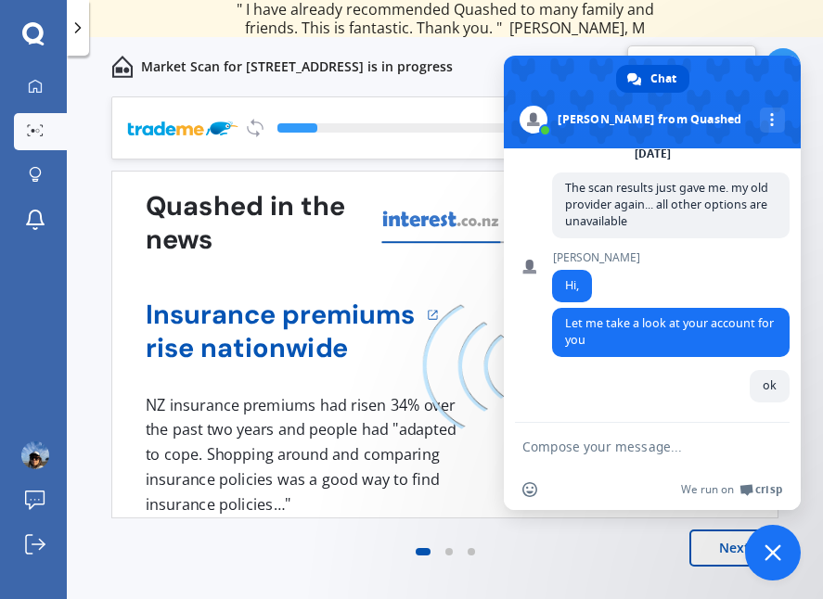
click at [774, 556] on span "Close chat" at bounding box center [772, 553] width 17 height 17
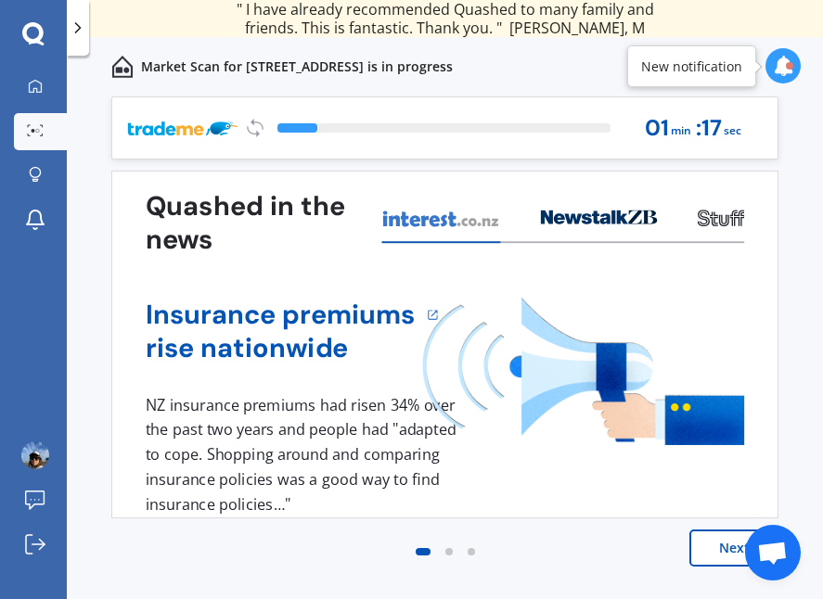
click at [782, 69] on icon at bounding box center [783, 66] width 20 height 20
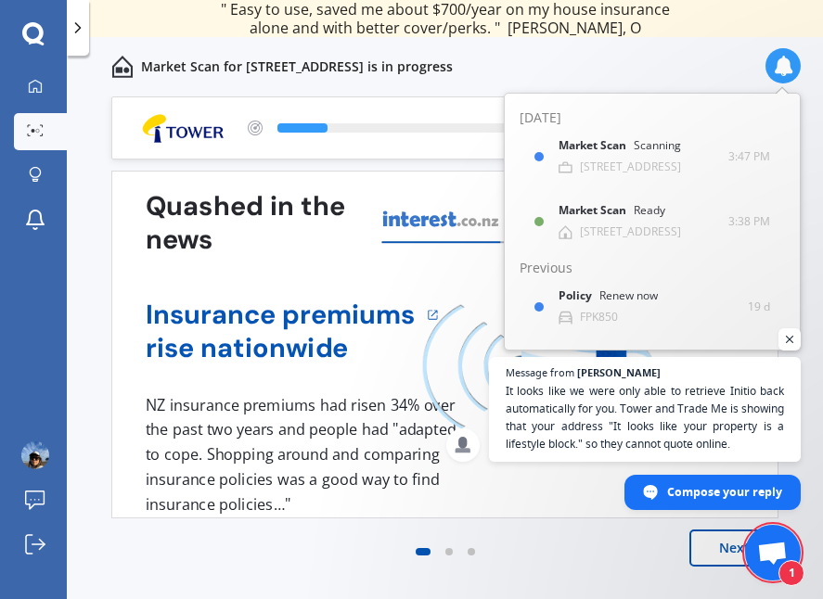
scroll to position [236, 0]
click at [775, 545] on span "Open chat" at bounding box center [772, 555] width 31 height 26
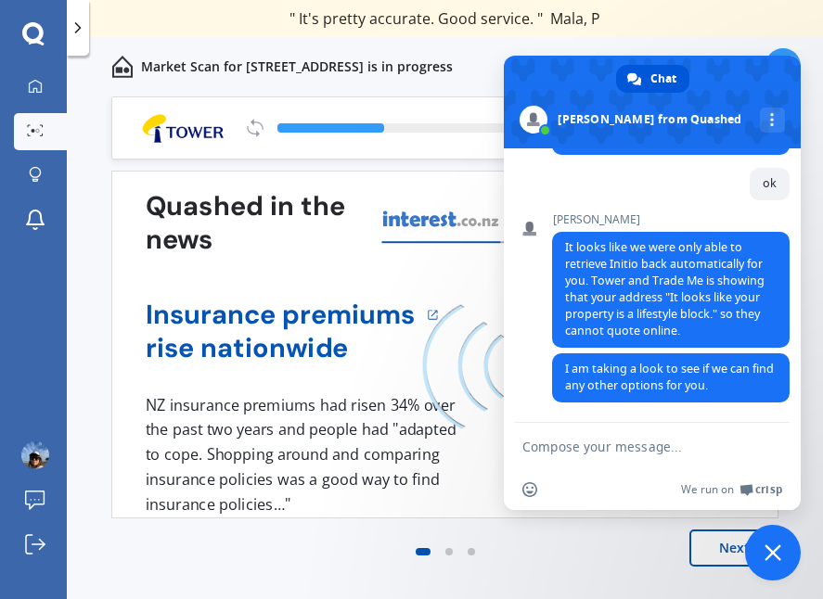
scroll to position [0, 0]
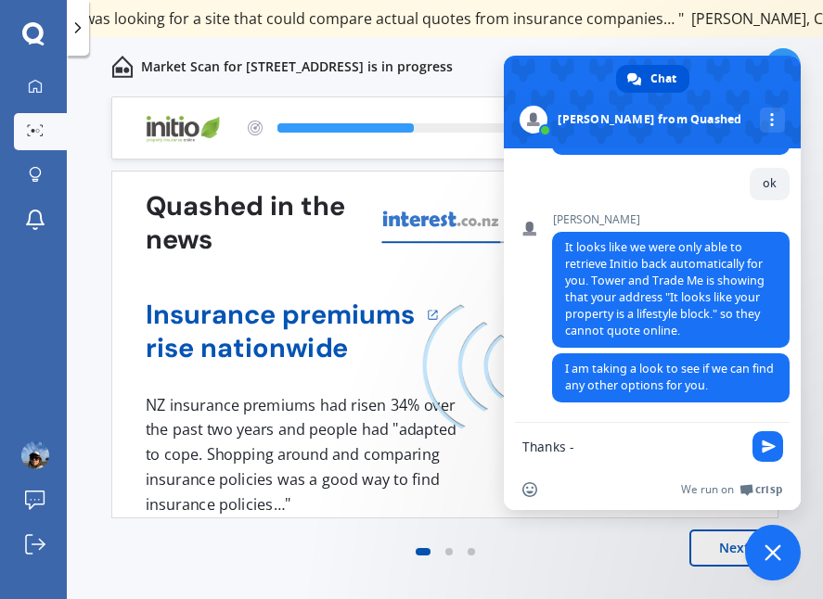
type textarea "Thanks"
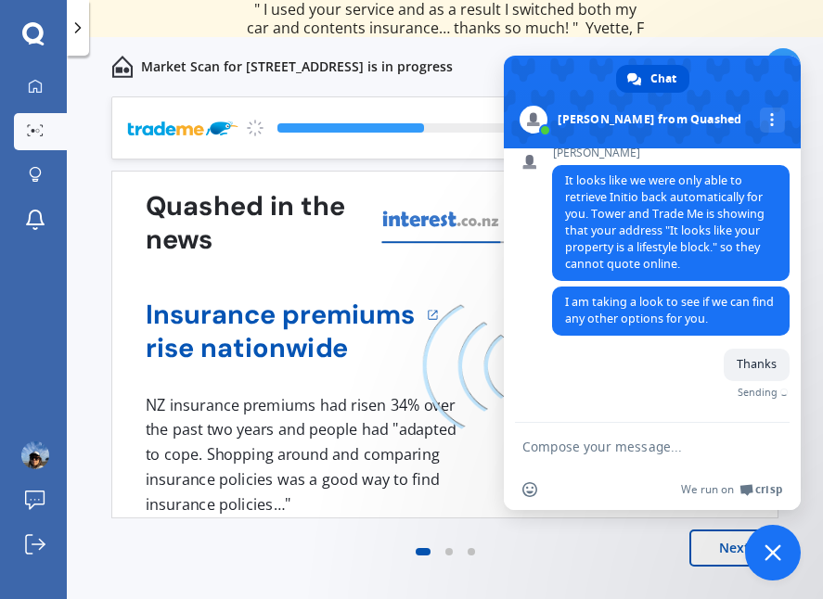
scroll to position [336, 0]
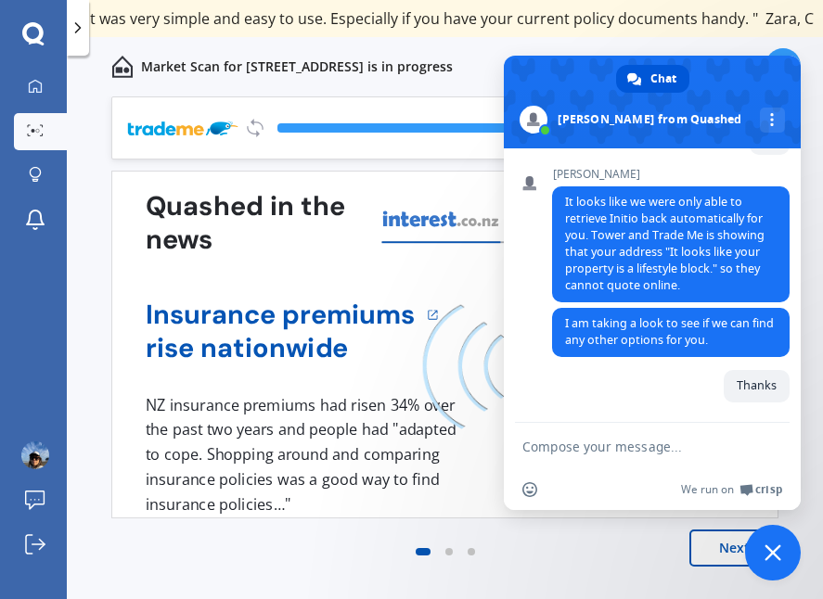
click at [772, 547] on span "Close chat" at bounding box center [772, 553] width 17 height 17
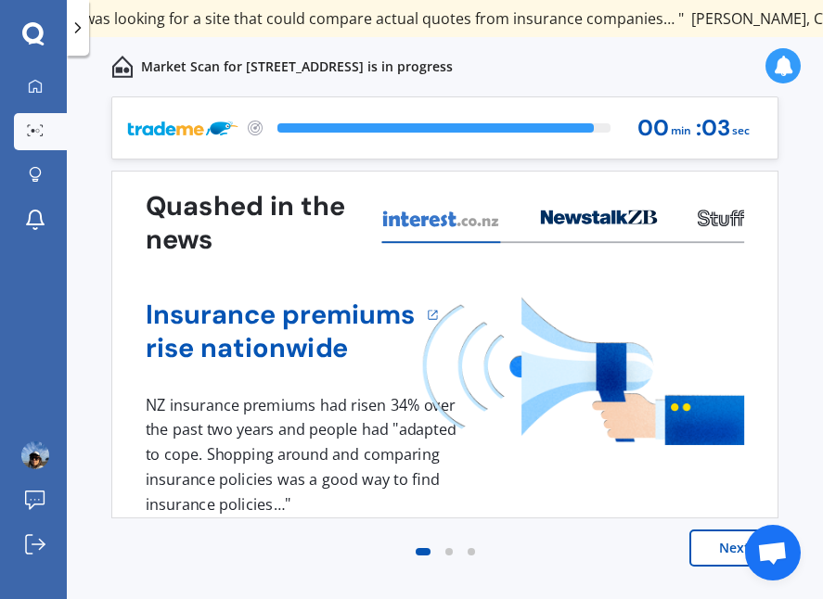
scroll to position [0, 0]
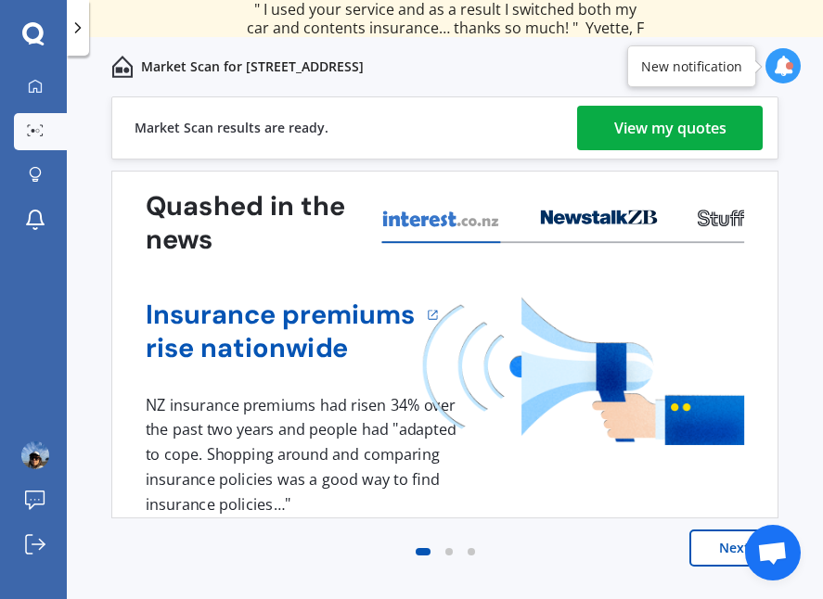
click at [700, 122] on div "View my quotes" at bounding box center [670, 128] width 112 height 45
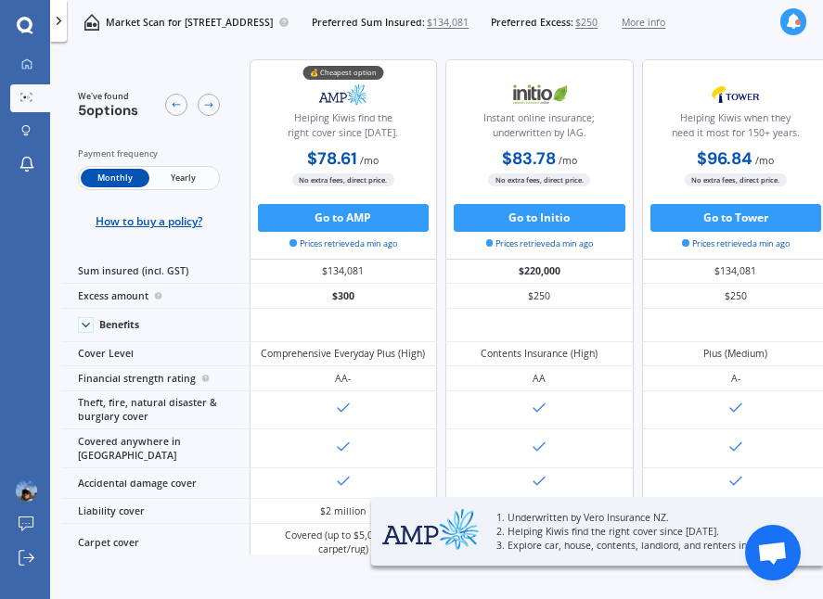
click at [183, 173] on span "Yearly" at bounding box center [183, 178] width 68 height 19
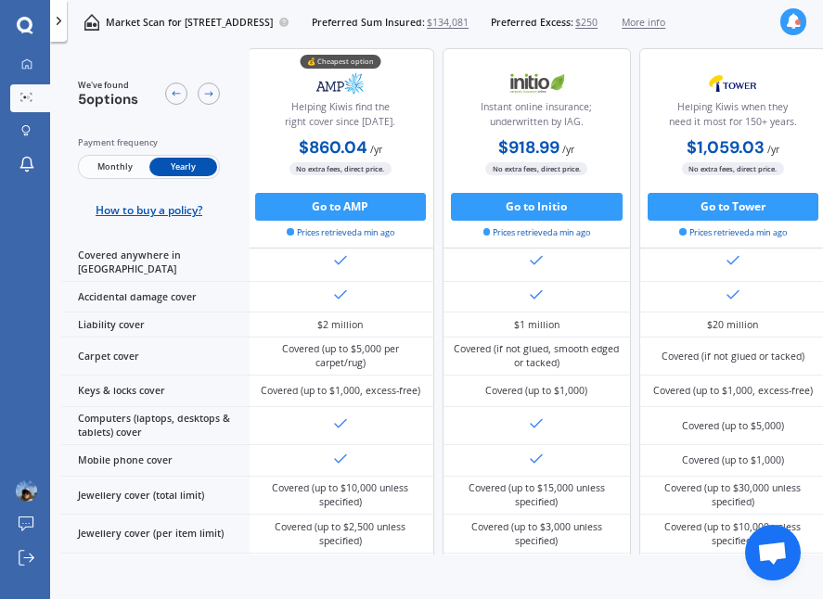
scroll to position [250, 4]
click at [776, 548] on span "Open chat" at bounding box center [772, 555] width 31 height 26
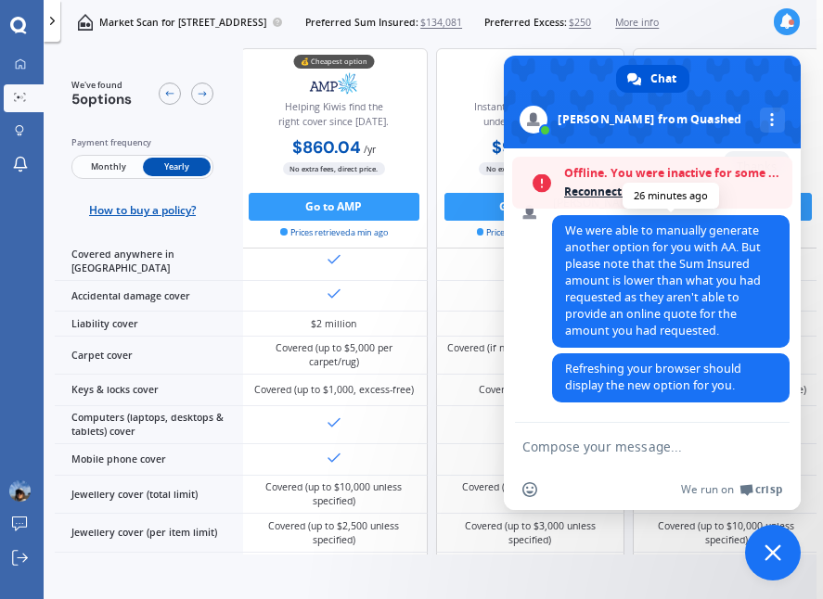
scroll to position [555, 0]
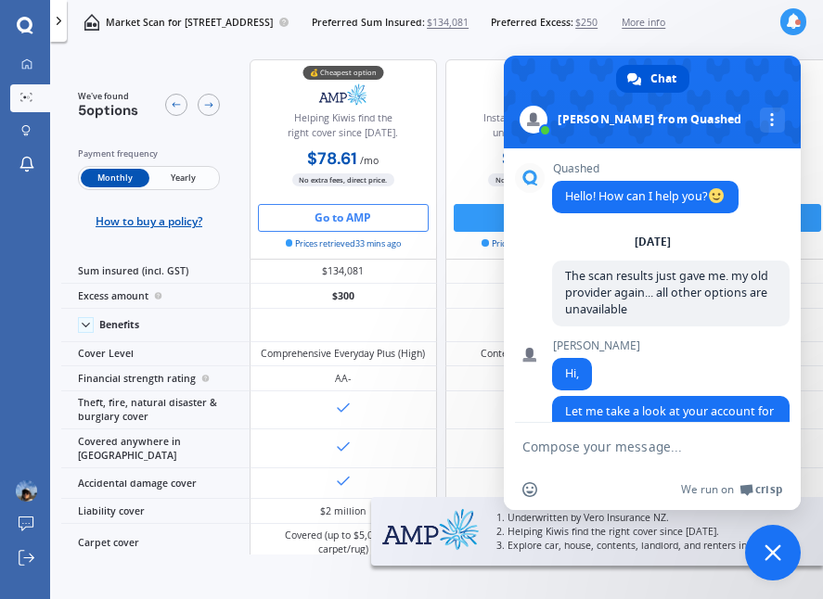
scroll to position [555, 0]
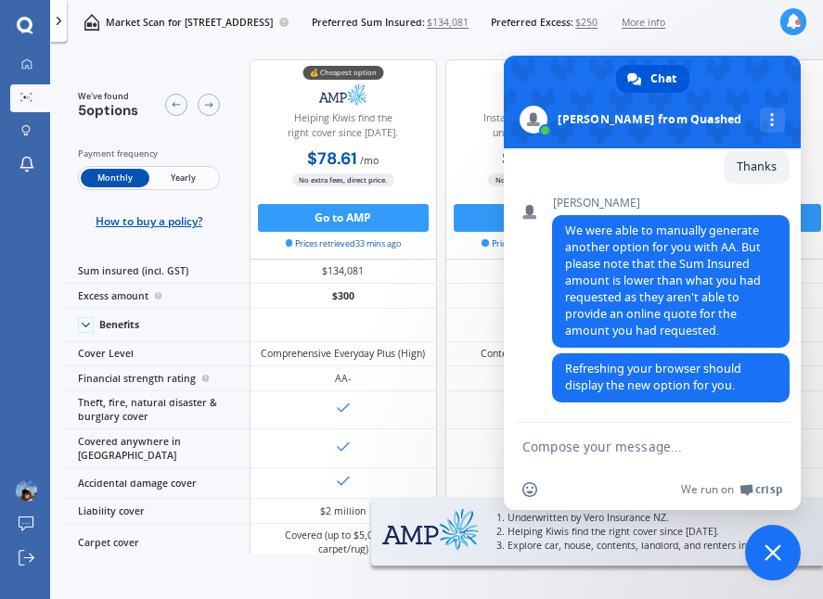
click at [772, 546] on span "Close chat" at bounding box center [772, 553] width 17 height 17
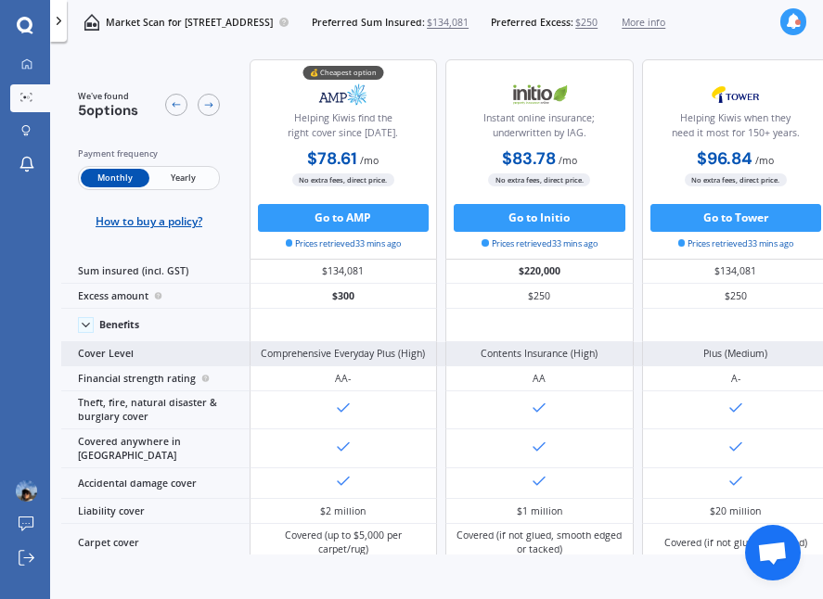
scroll to position [0, 0]
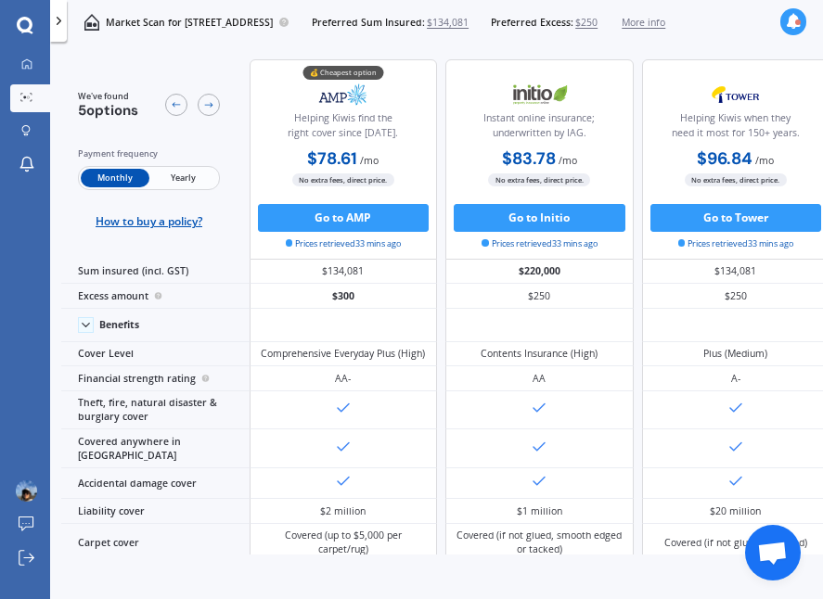
click at [199, 181] on span "Yearly" at bounding box center [183, 178] width 68 height 19
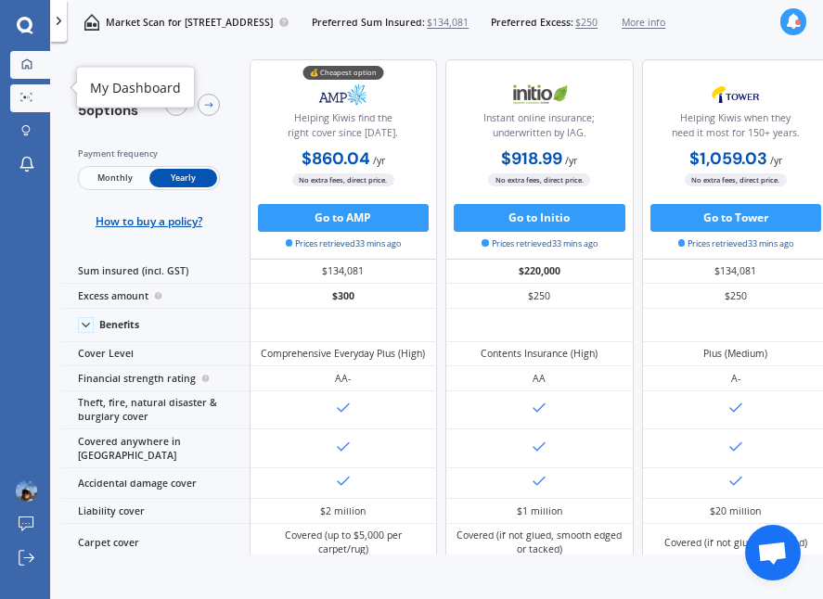
click at [25, 65] on icon at bounding box center [26, 63] width 11 height 11
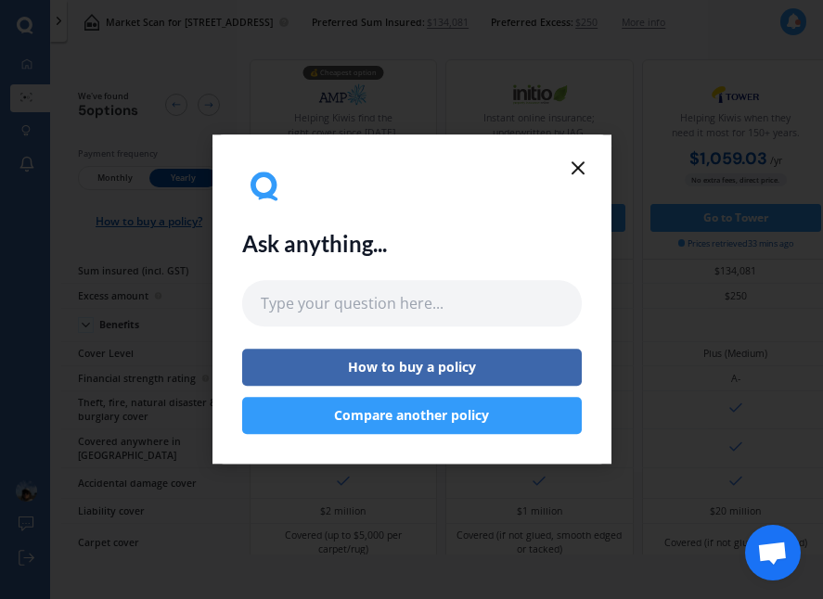
click at [566, 165] on div "Ask anything... How to buy a policy Compare another policy" at bounding box center [412, 299] width 340 height 270
click at [579, 162] on icon at bounding box center [578, 168] width 22 height 22
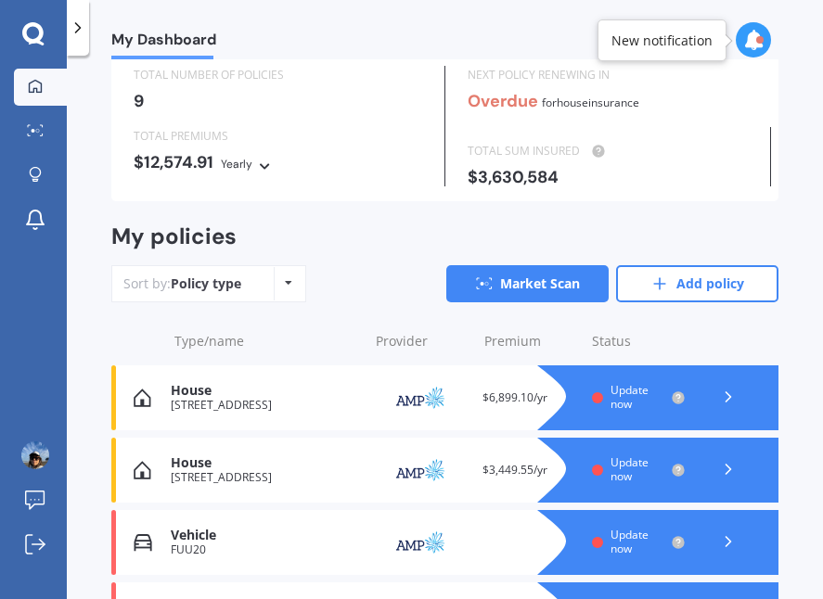
scroll to position [73, 0]
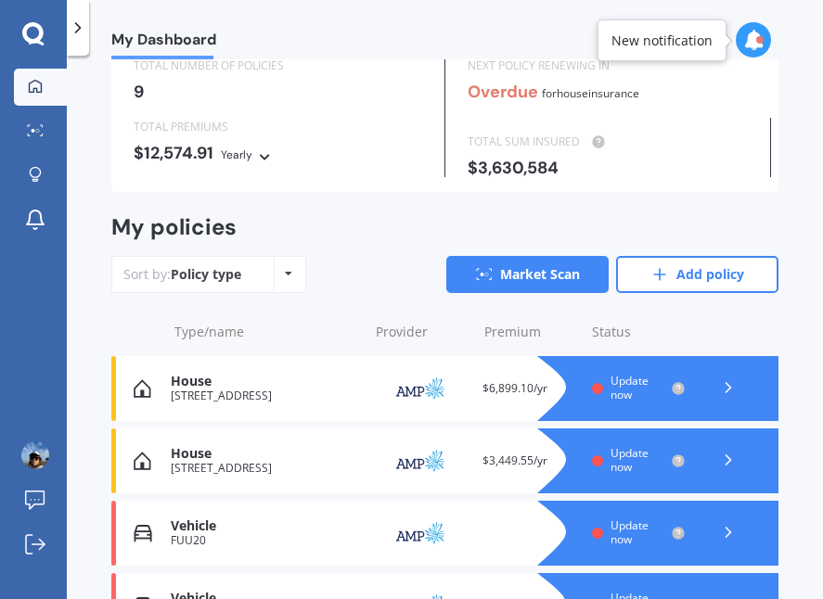
click at [622, 390] on span "Update now" at bounding box center [629, 387] width 38 height 29
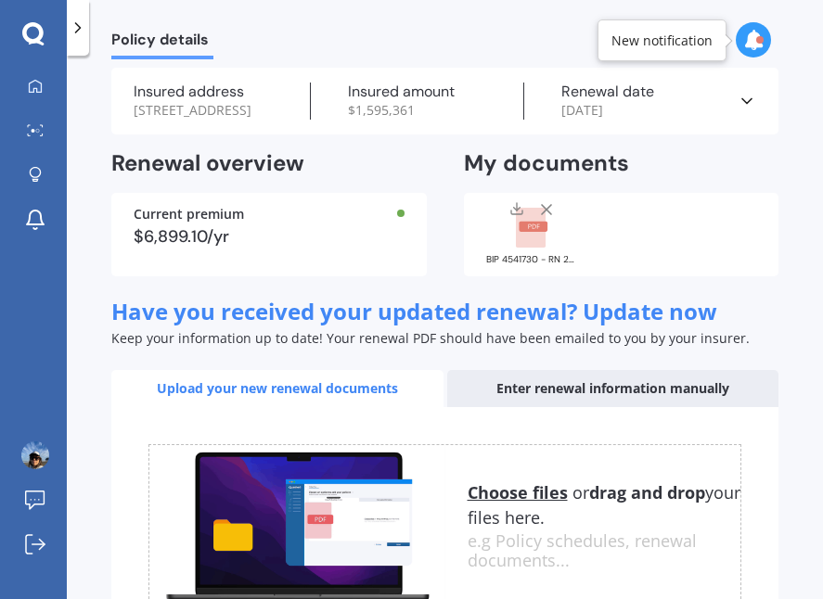
scroll to position [59, 0]
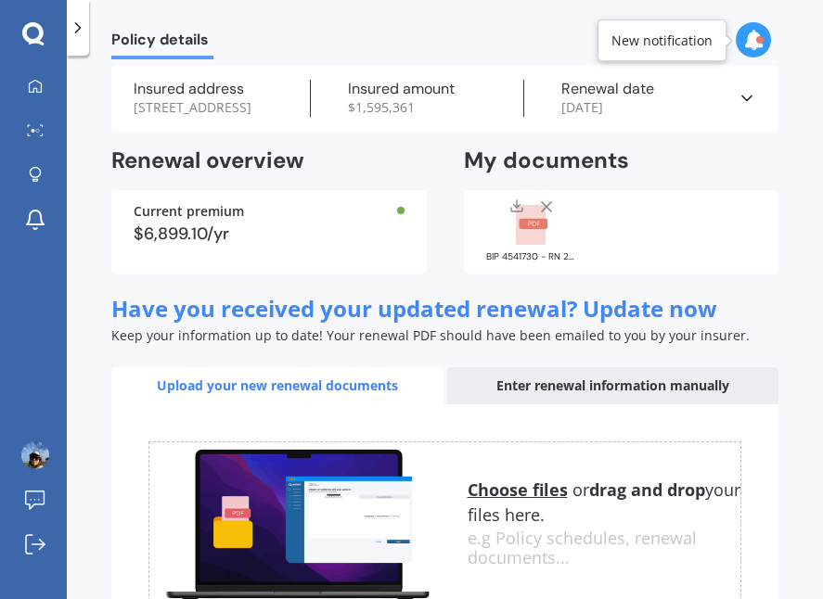
click at [378, 234] on div "Current premium $6,899.10/yr" at bounding box center [268, 231] width 315 height 83
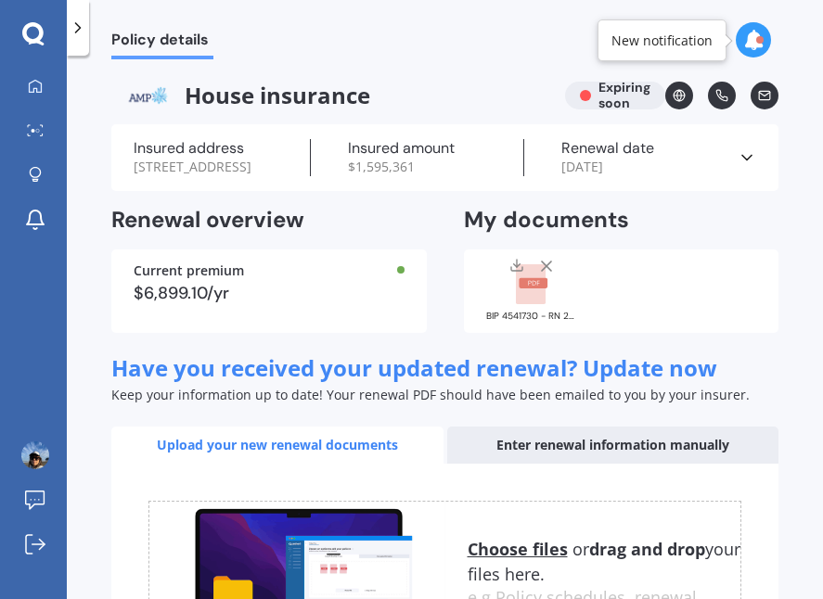
scroll to position [0, 0]
click at [624, 94] on div "House insurance Expiring soon" at bounding box center [444, 96] width 667 height 28
click at [751, 35] on icon at bounding box center [753, 40] width 20 height 20
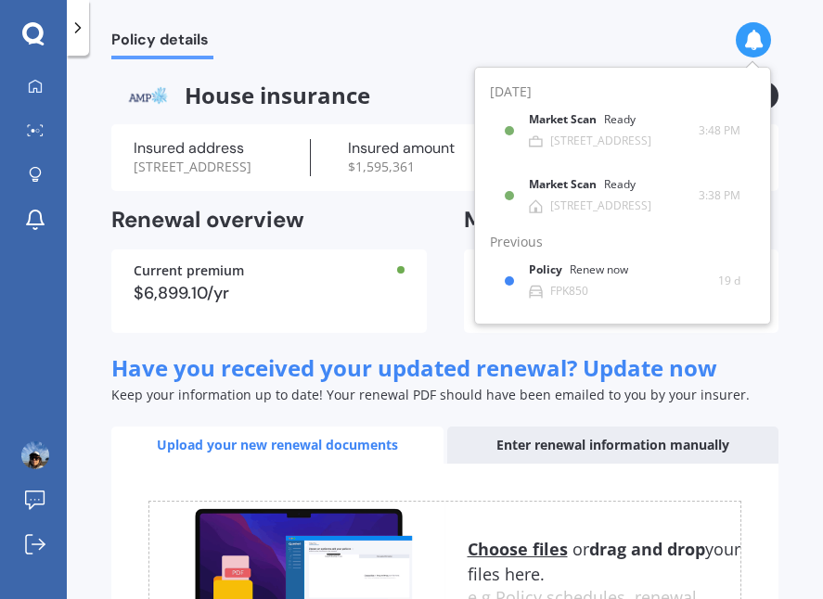
click at [385, 383] on span "Have you received your updated renewal? Update now" at bounding box center [414, 367] width 606 height 31
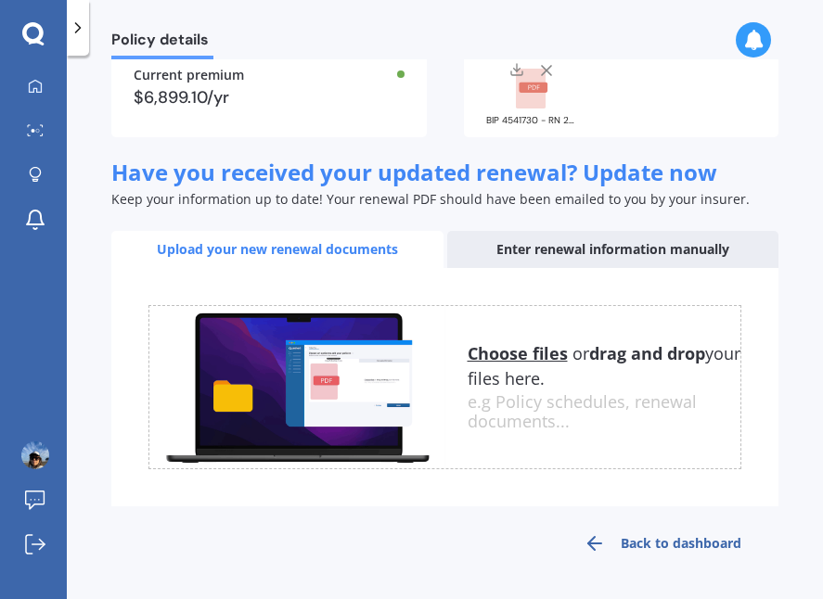
scroll to position [207, 0]
click at [705, 546] on link "Back to dashboard" at bounding box center [662, 543] width 232 height 45
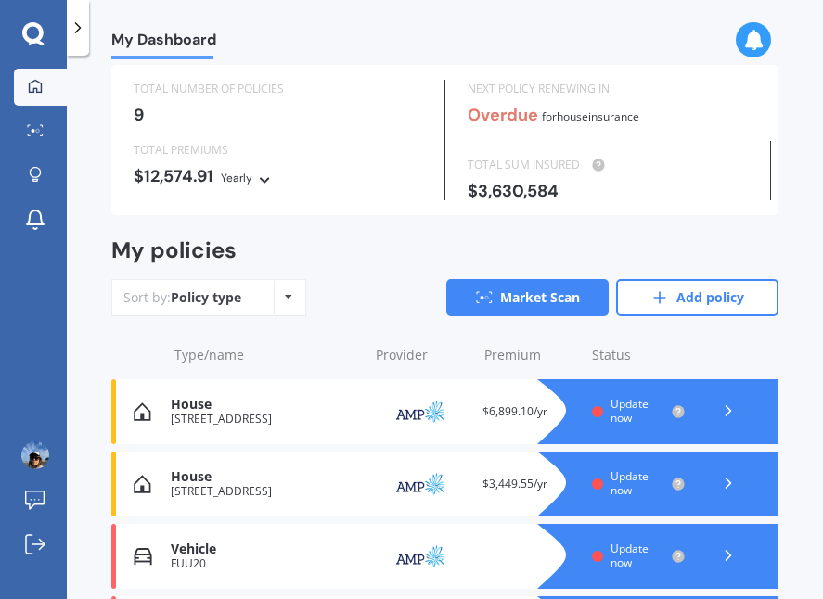
scroll to position [53, 0]
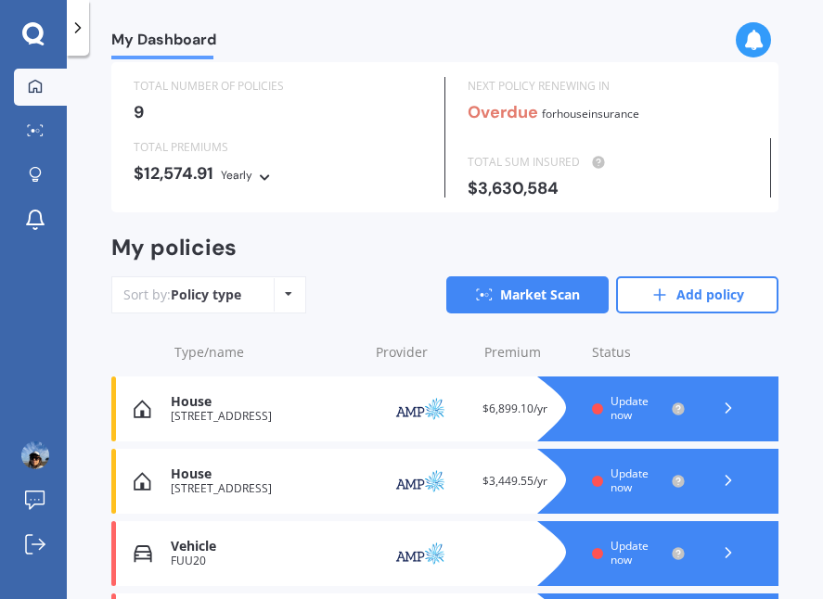
click at [500, 402] on span "$6,899.10/yr" at bounding box center [514, 409] width 65 height 16
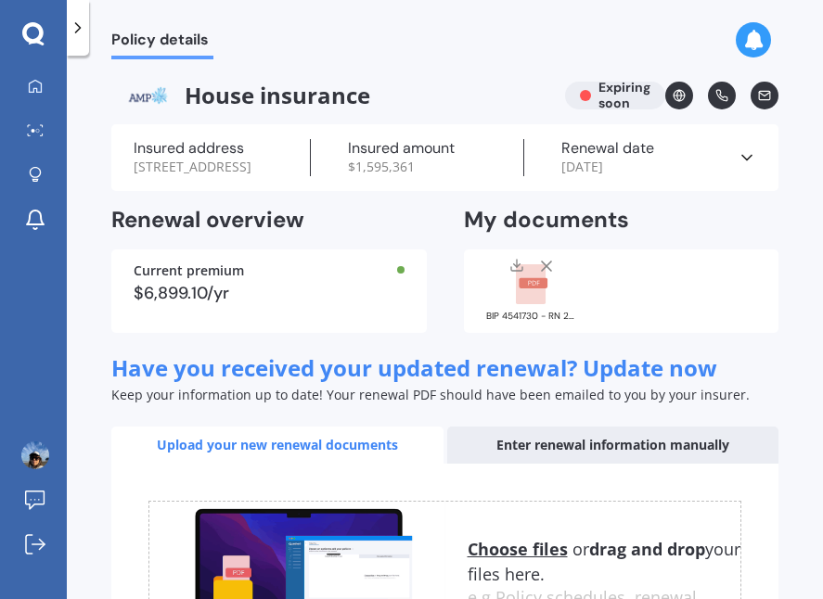
click at [197, 301] on div "$6,899.10/yr" at bounding box center [269, 293] width 271 height 17
click at [755, 42] on icon at bounding box center [753, 40] width 20 height 20
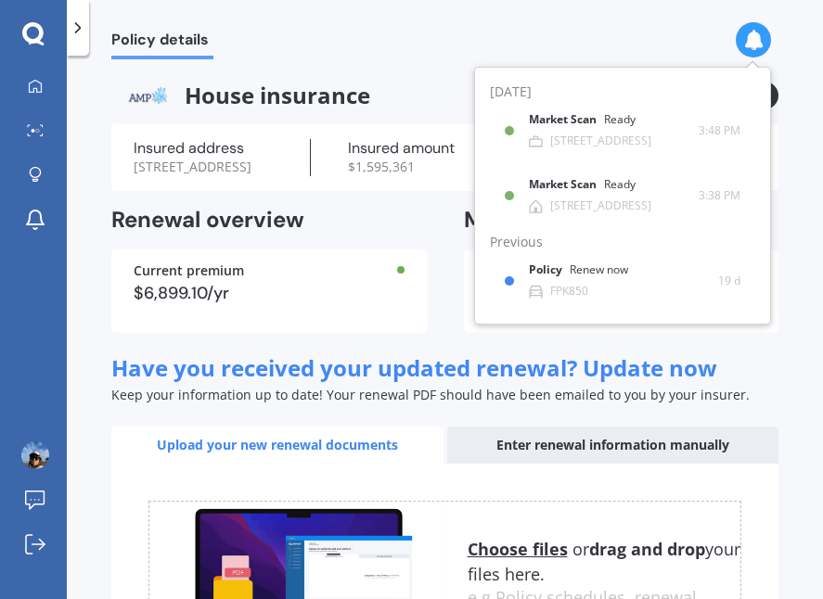
click at [791, 275] on div "Policy details House insurance Expiring soon Insured address 119 Anawhata Road,…" at bounding box center [445, 331] width 756 height 544
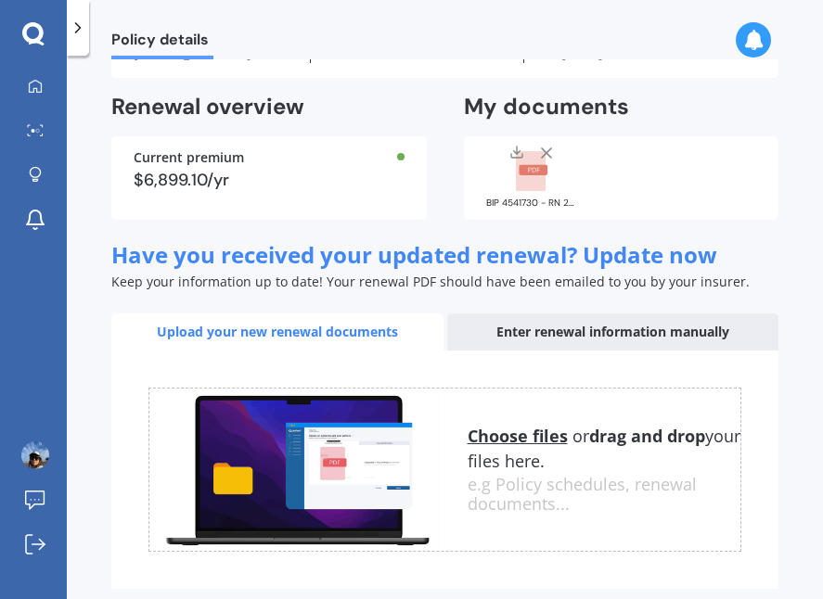
scroll to position [118, 0]
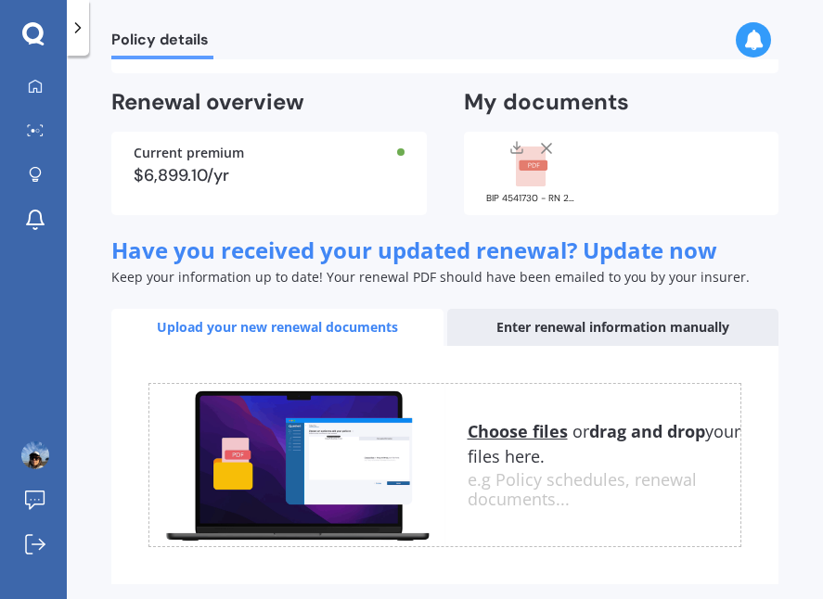
click at [546, 344] on div "Enter renewal information manually" at bounding box center [613, 327] width 332 height 37
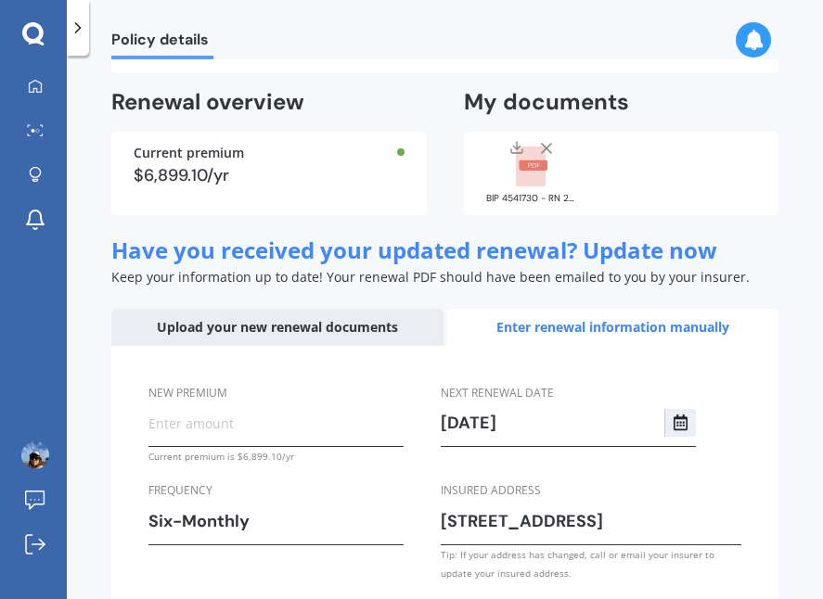
click at [200, 184] on div "$6,899.10/yr" at bounding box center [269, 175] width 271 height 17
click at [224, 179] on div "$6,899.10/yr" at bounding box center [269, 175] width 271 height 17
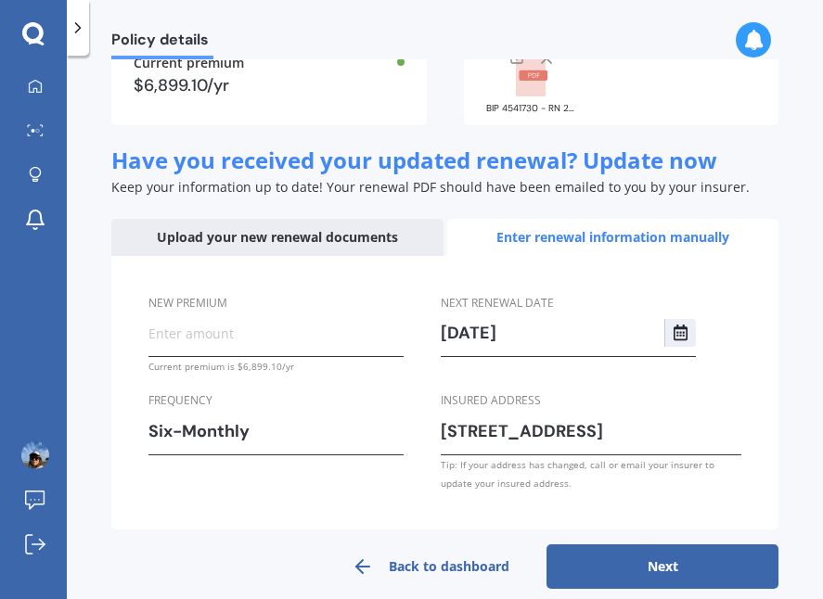
scroll to position [241, 0]
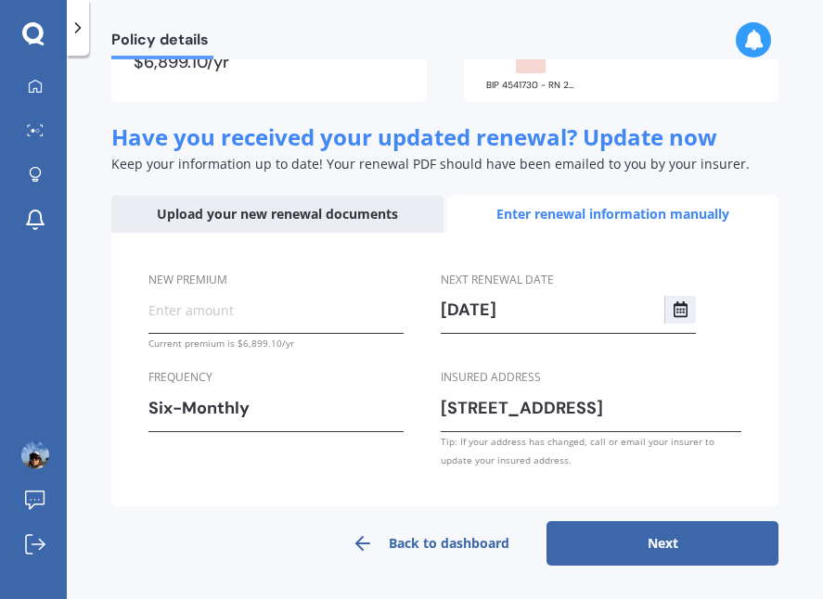
click at [174, 310] on input "New premium" at bounding box center [275, 310] width 255 height 28
type input "$3,449.55"
click at [655, 546] on button "Next" at bounding box center [662, 543] width 232 height 45
select select "03"
select select "11"
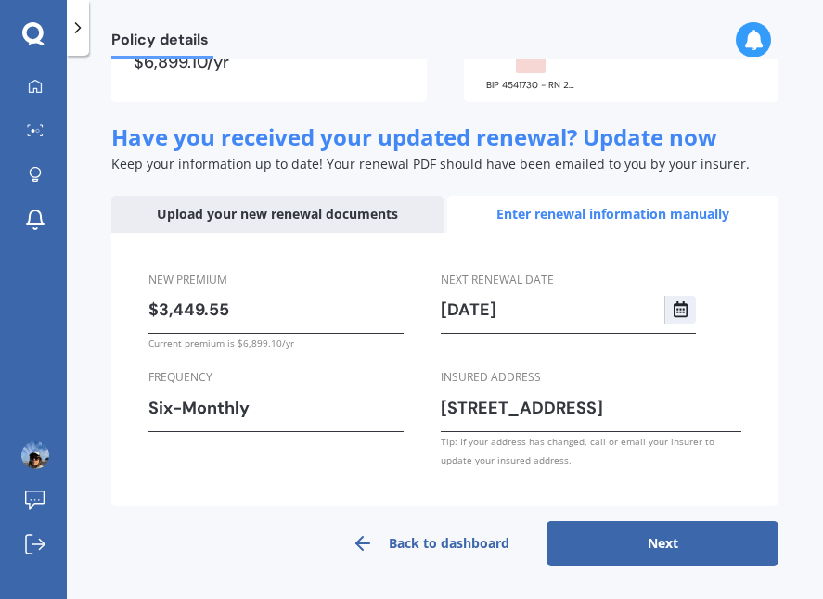
select select "2026"
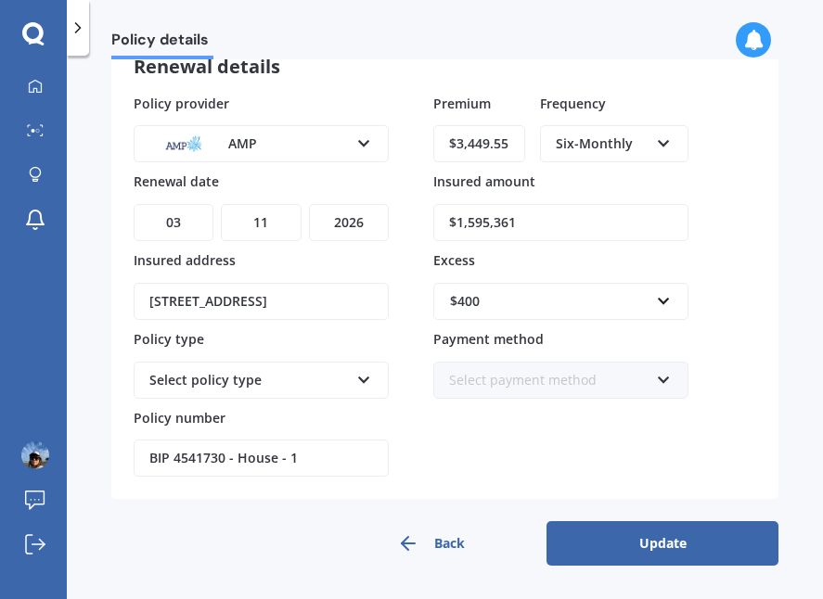
scroll to position [121, 0]
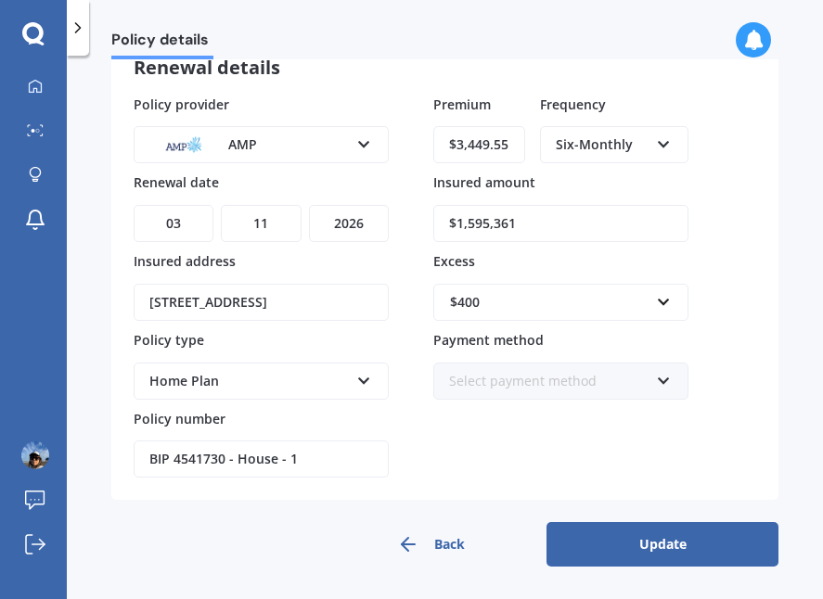
click at [698, 535] on button "Update" at bounding box center [662, 544] width 232 height 45
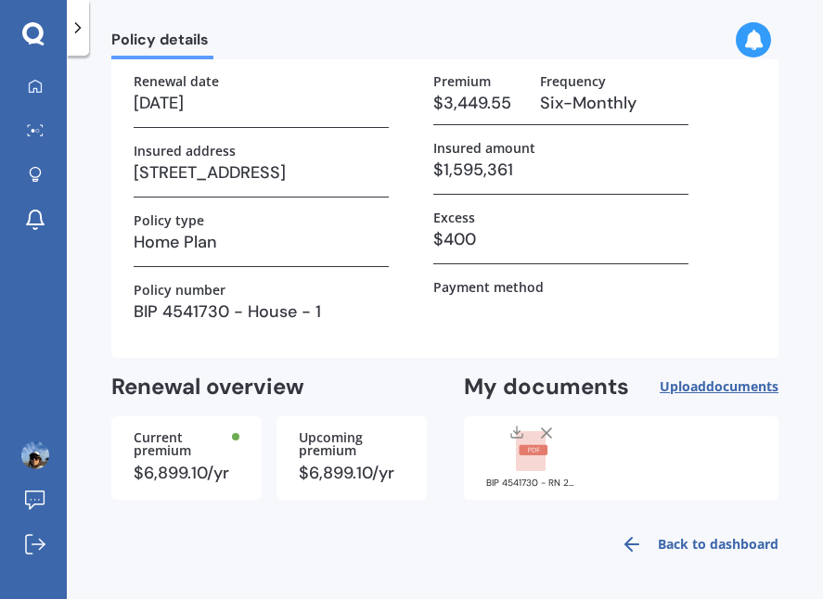
scroll to position [111, 0]
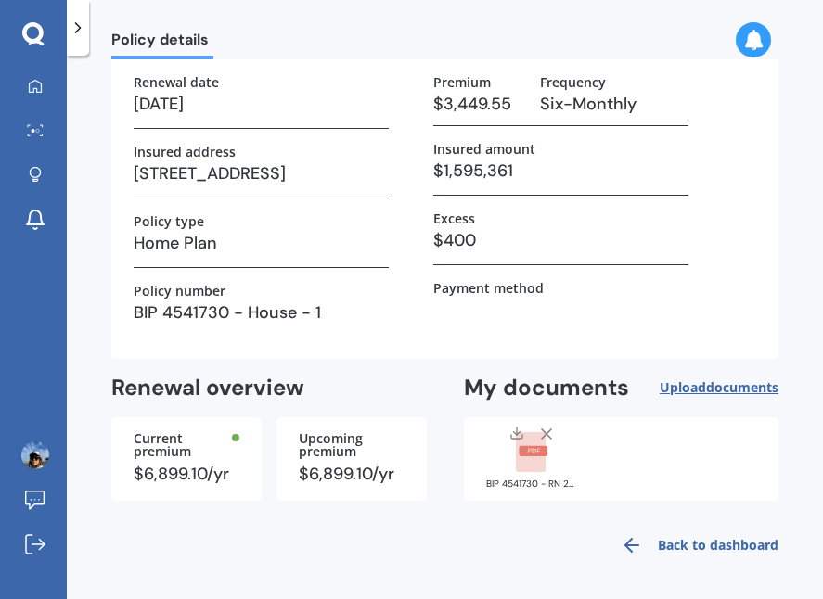
click at [667, 542] on link "Back to dashboard" at bounding box center [693, 545] width 169 height 45
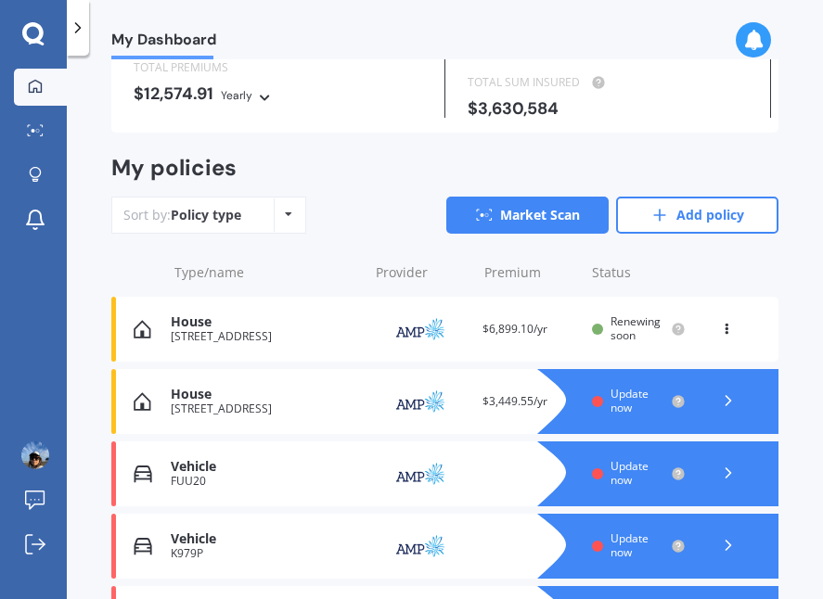
scroll to position [161, 0]
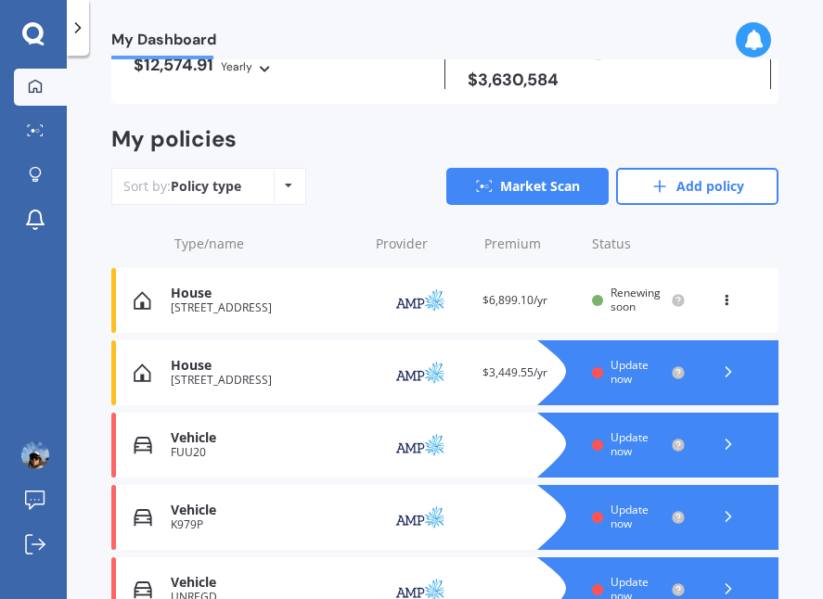
click at [711, 380] on div at bounding box center [676, 372] width 204 height 65
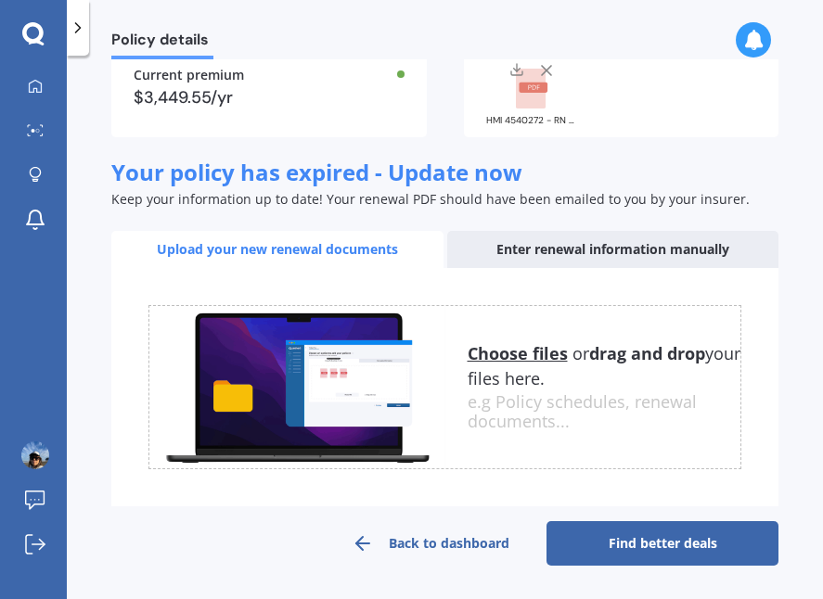
scroll to position [224, 0]
click at [610, 252] on div "Enter renewal information manually" at bounding box center [613, 249] width 332 height 37
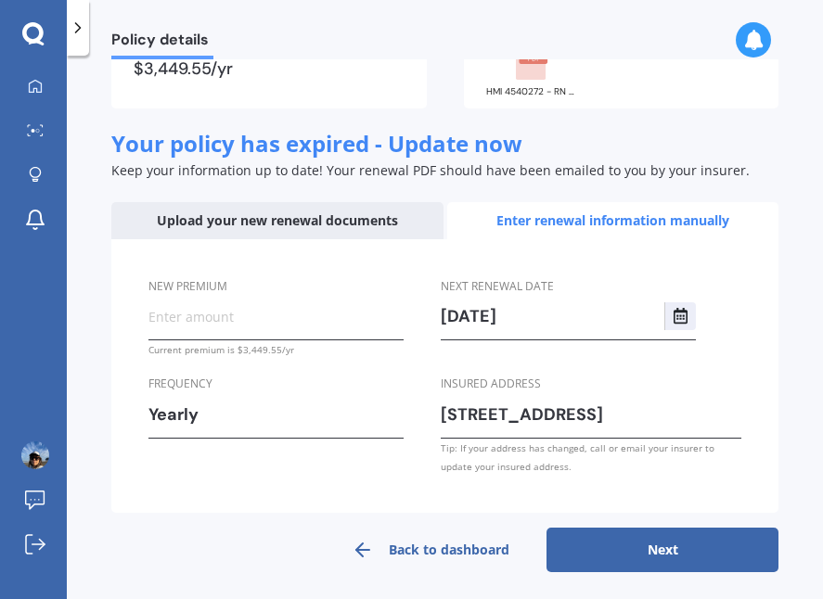
scroll to position [227, 0]
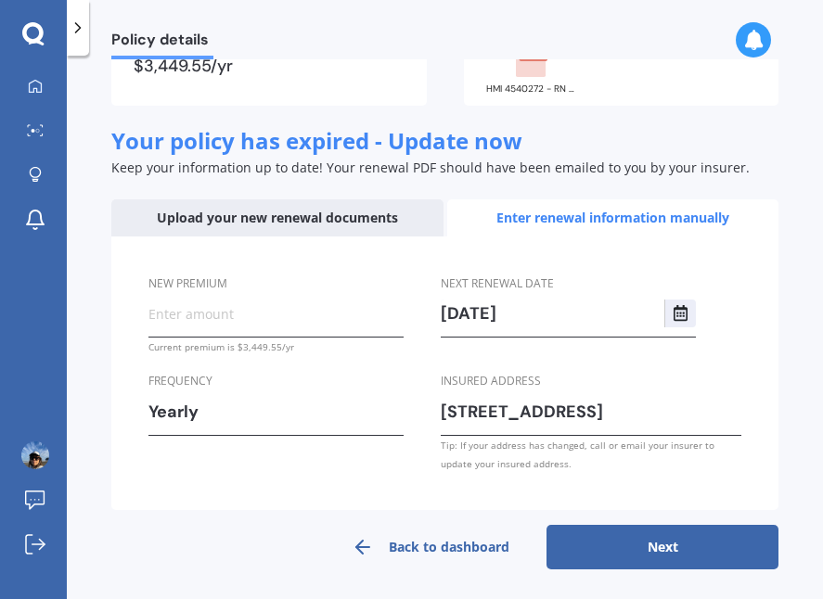
click at [241, 327] on input "New premium" at bounding box center [275, 314] width 255 height 28
click at [233, 327] on input "$4,523.00" at bounding box center [275, 314] width 255 height 28
type input "$4,523.59"
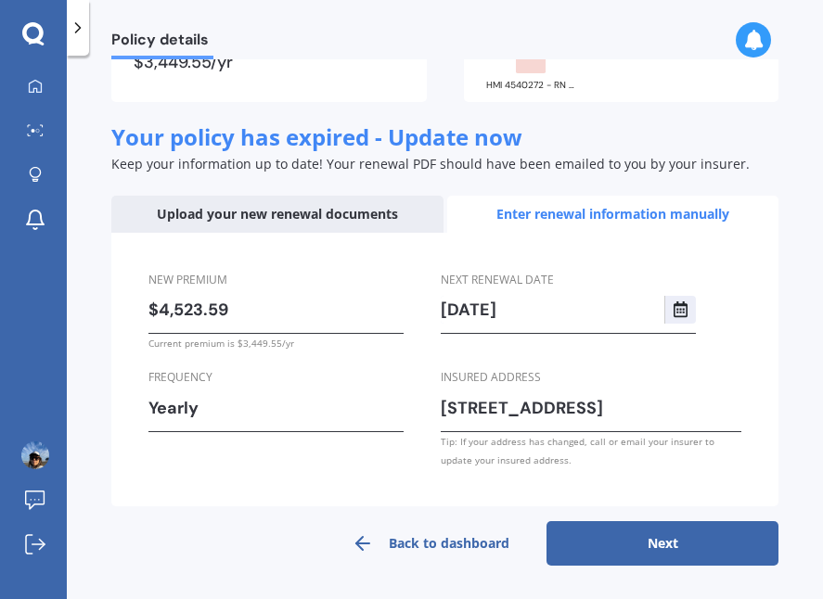
scroll to position [260, 0]
click at [662, 542] on button "Next" at bounding box center [662, 543] width 232 height 45
select select "03"
select select "11"
select select "2025"
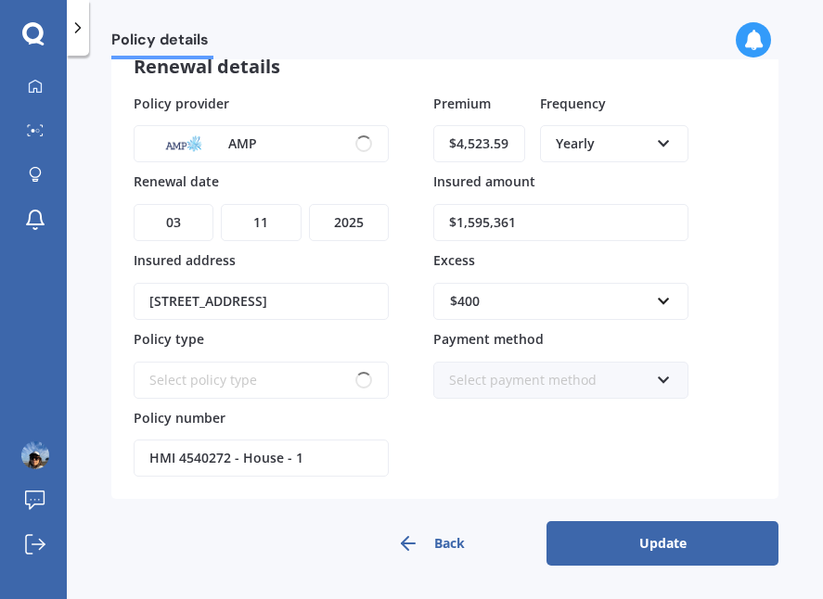
scroll to position [121, 0]
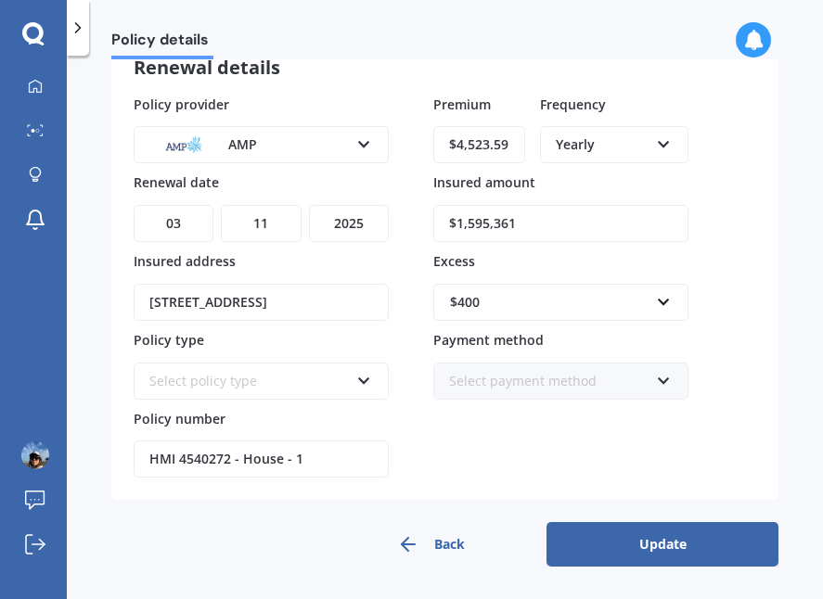
click at [665, 544] on button "Update" at bounding box center [662, 544] width 232 height 45
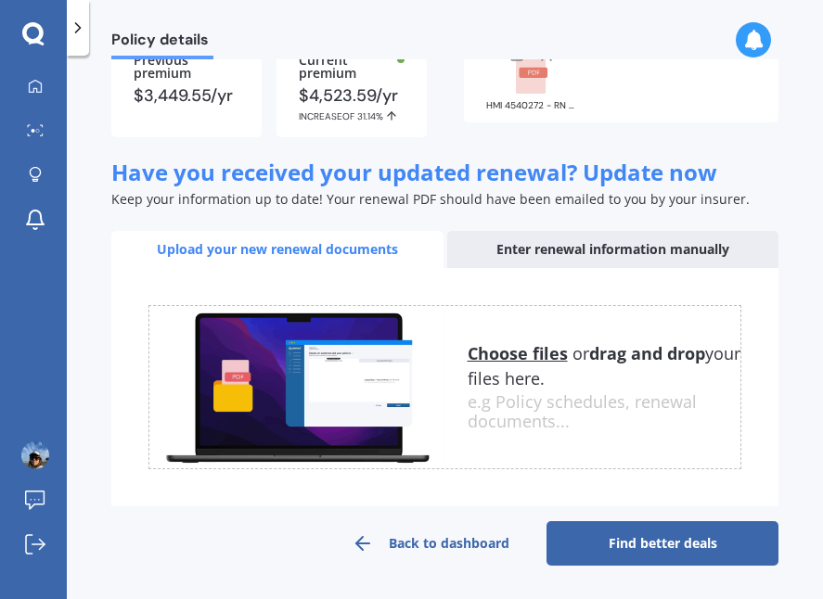
scroll to position [0, 0]
click at [644, 549] on link "Find better deals" at bounding box center [662, 543] width 232 height 45
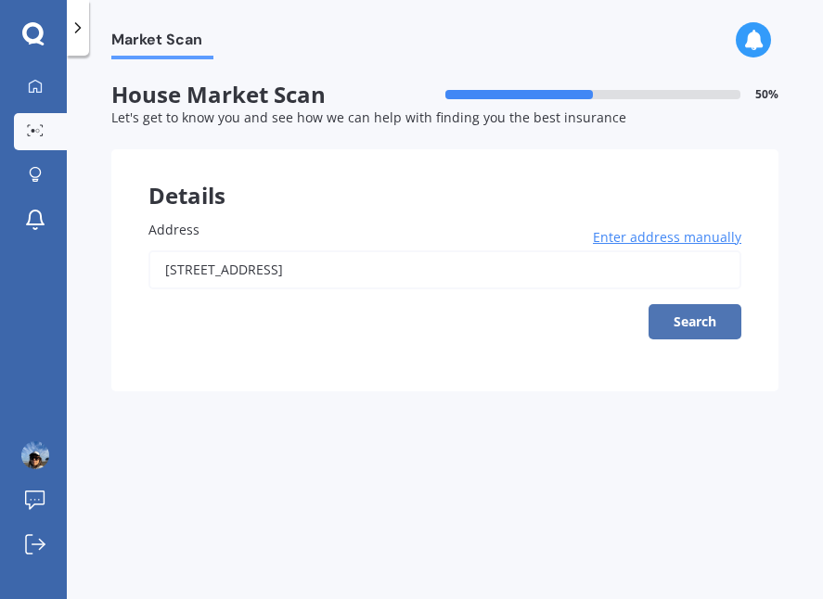
click at [697, 321] on button "Search" at bounding box center [694, 321] width 93 height 35
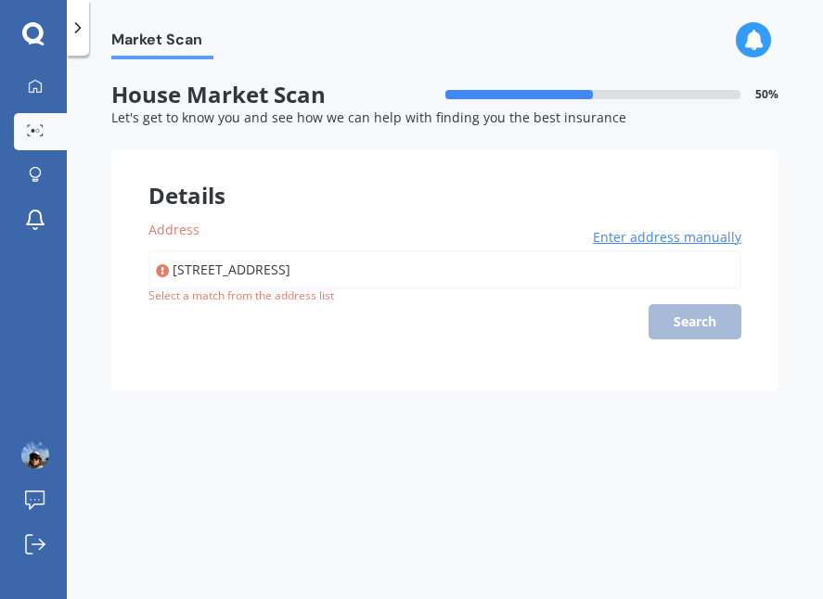
drag, startPoint x: 644, startPoint y: 299, endPoint x: 652, endPoint y: 287, distance: 14.7
click at [647, 288] on div "119 ANAWHATA ROAD ANAWHATA 0772 Enter address manually Search" at bounding box center [444, 294] width 593 height 89
click at [691, 322] on div "119 ANAWHATA ROAD ANAWHATA 0772 Enter address manually Search" at bounding box center [444, 294] width 593 height 89
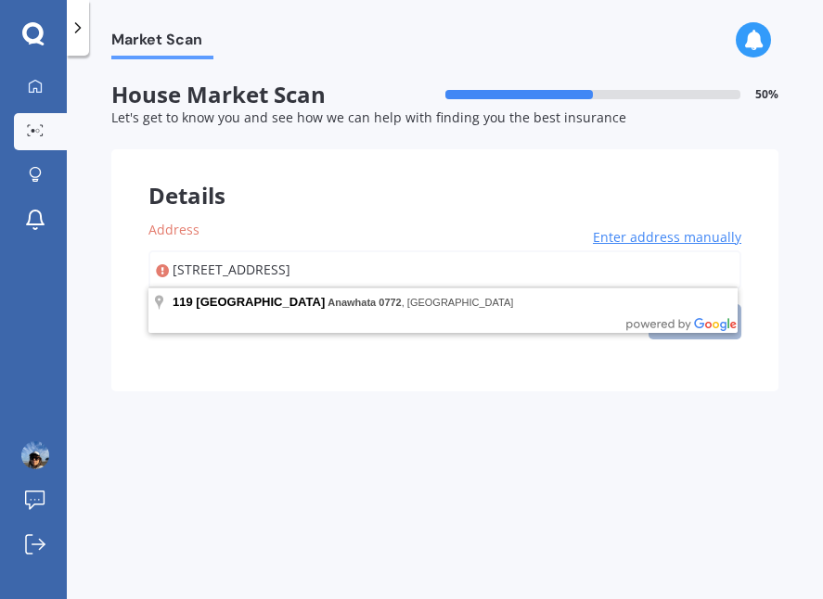
click at [555, 263] on input "[STREET_ADDRESS]" at bounding box center [444, 269] width 593 height 39
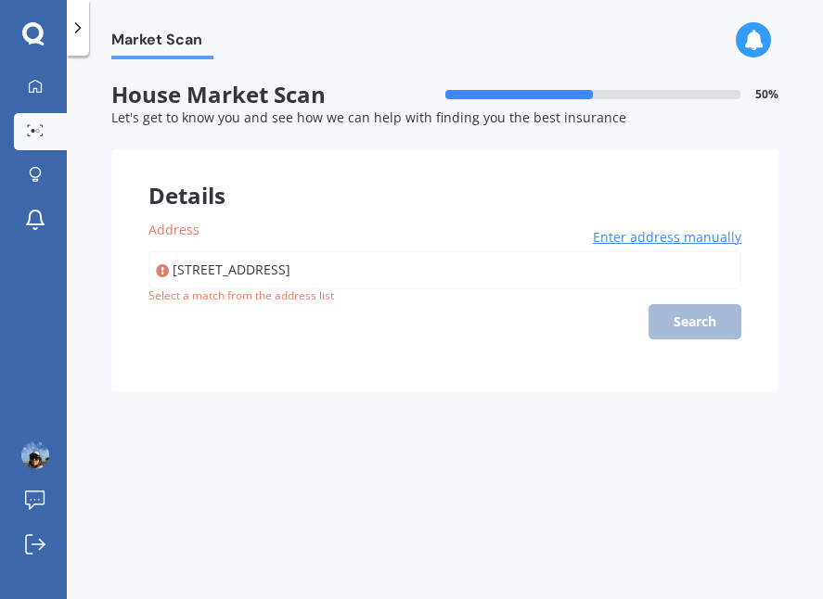
type input "[STREET_ADDRESS]"
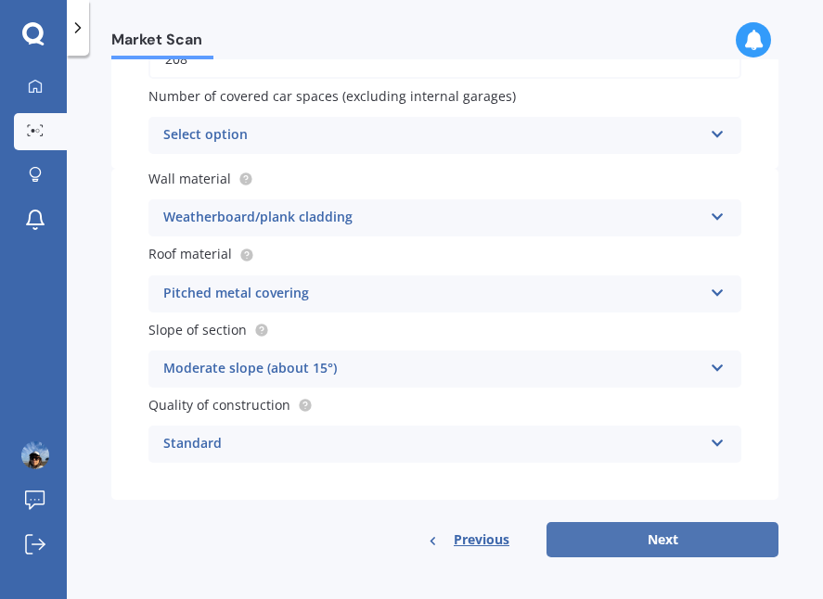
click at [637, 539] on button "Next" at bounding box center [662, 539] width 232 height 35
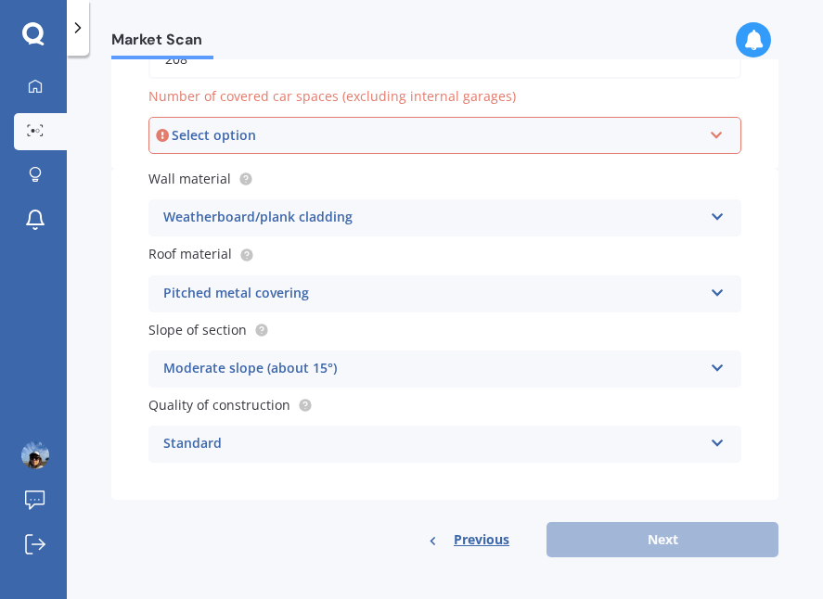
click at [685, 128] on div "Select option" at bounding box center [437, 135] width 530 height 20
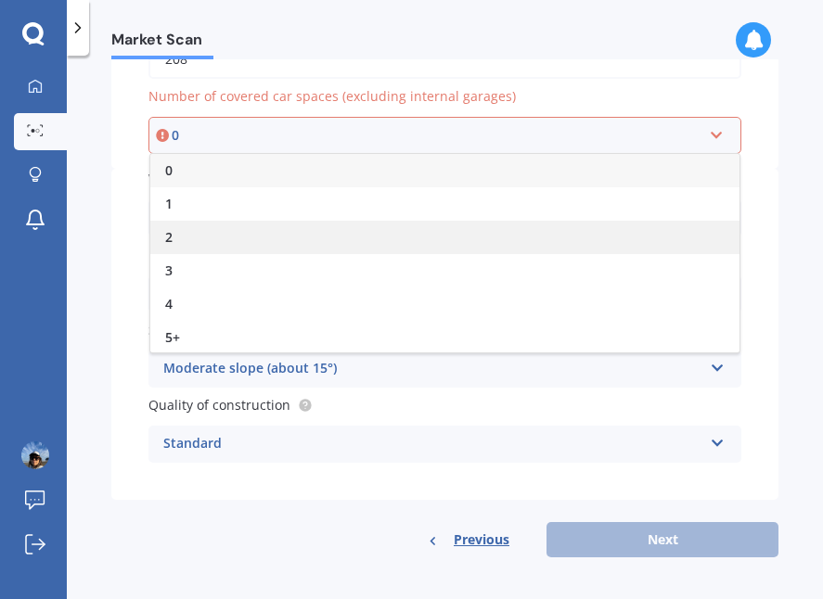
click at [609, 235] on div "2" at bounding box center [444, 237] width 589 height 33
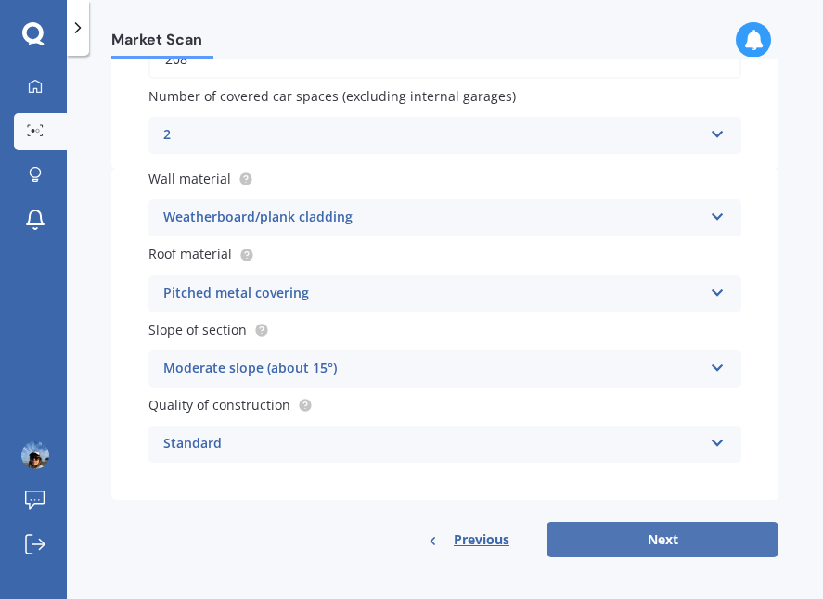
click at [647, 538] on button "Next" at bounding box center [662, 539] width 232 height 35
select select "15"
select select "07"
select select "1976"
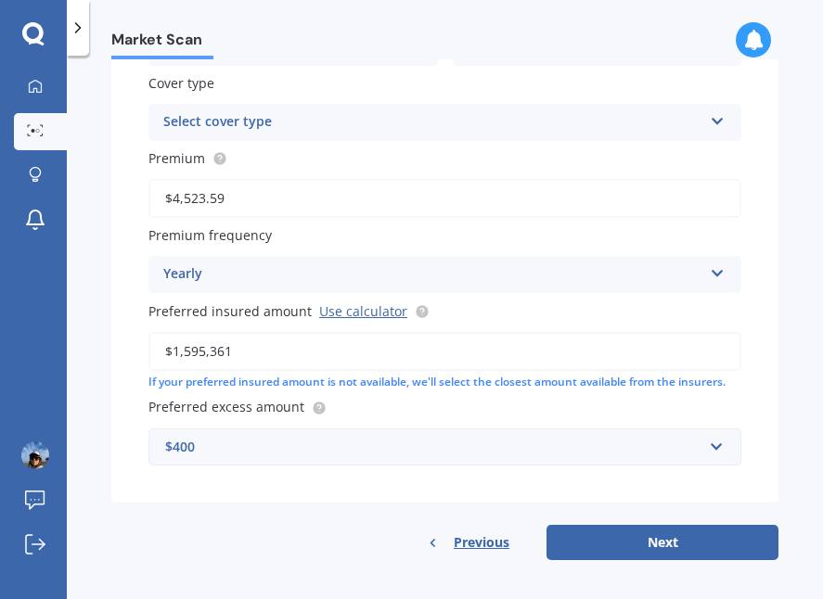
scroll to position [682, 0]
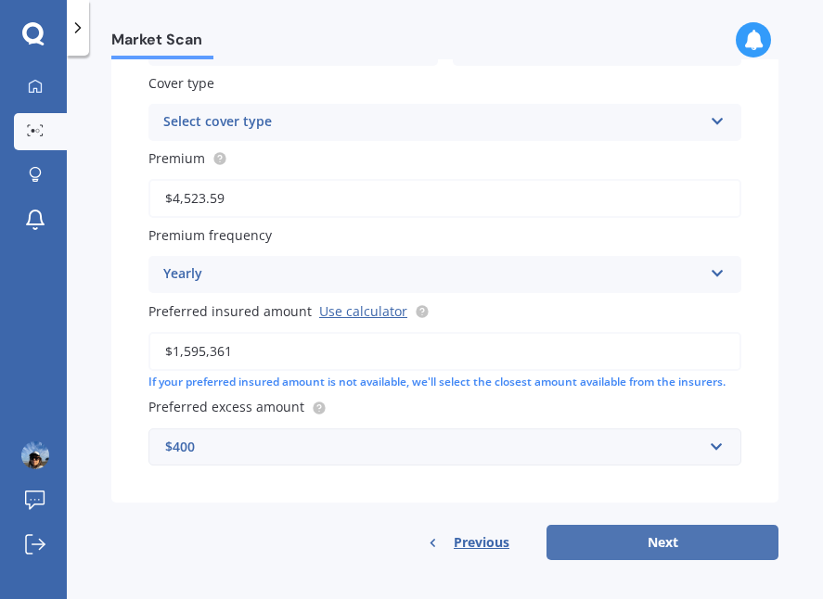
click at [635, 531] on button "Next" at bounding box center [662, 542] width 232 height 35
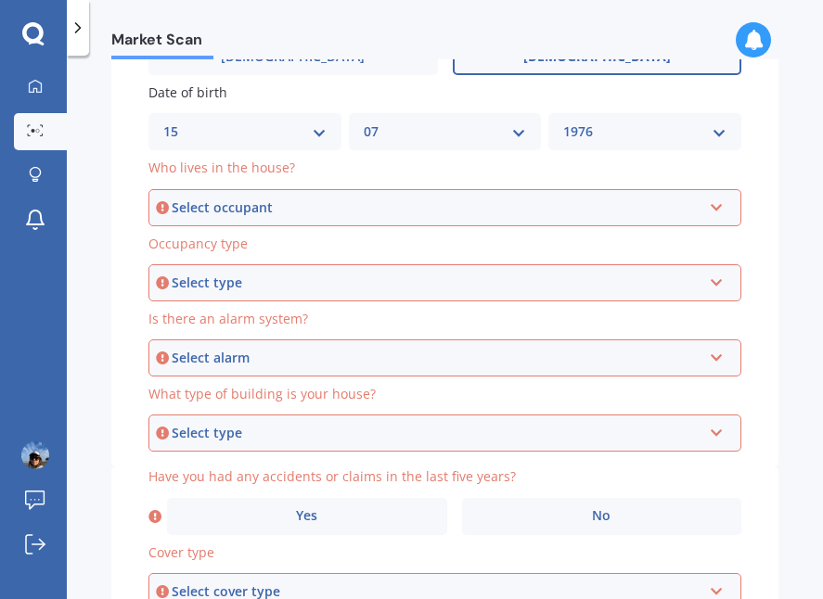
scroll to position [207, 0]
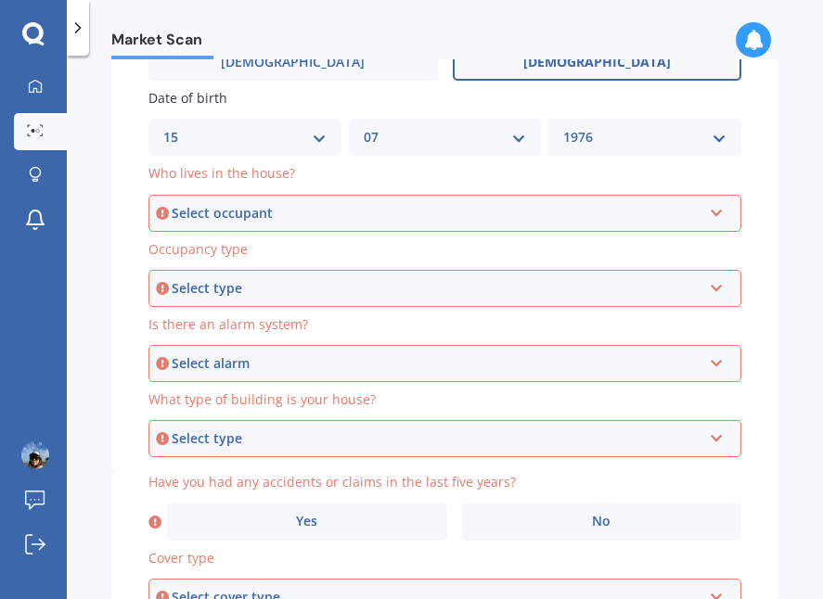
click at [695, 208] on div "Select occupant Owner Owner + Boarder" at bounding box center [444, 213] width 593 height 37
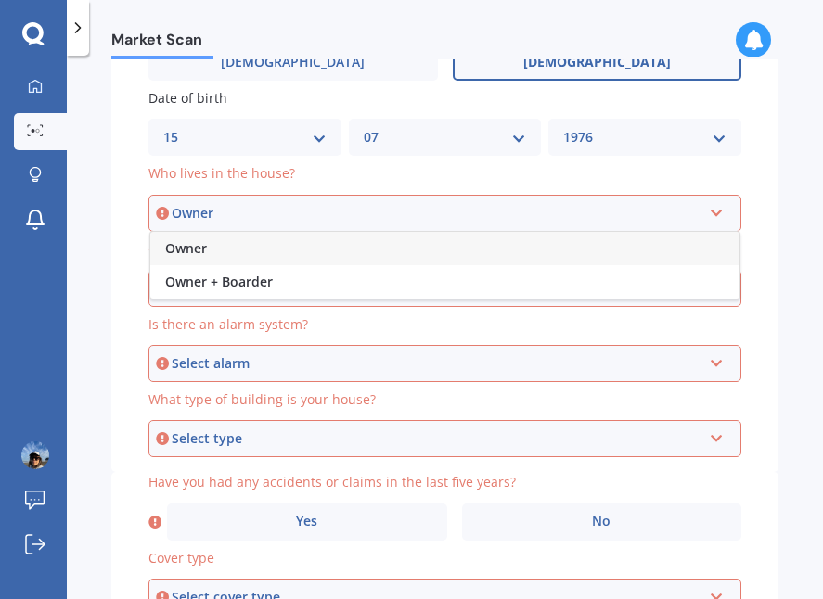
click at [648, 233] on div "Owner" at bounding box center [444, 248] width 589 height 33
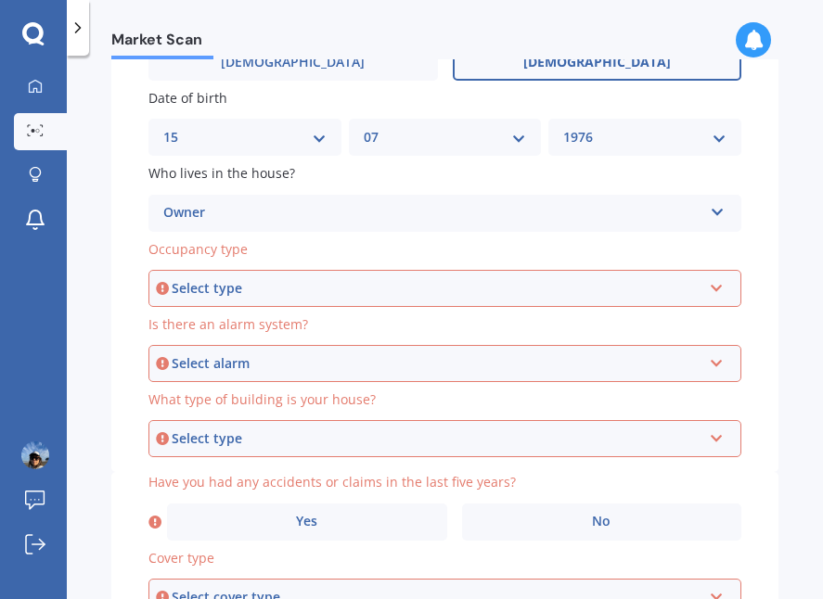
click at [627, 283] on div "Select type" at bounding box center [437, 288] width 530 height 20
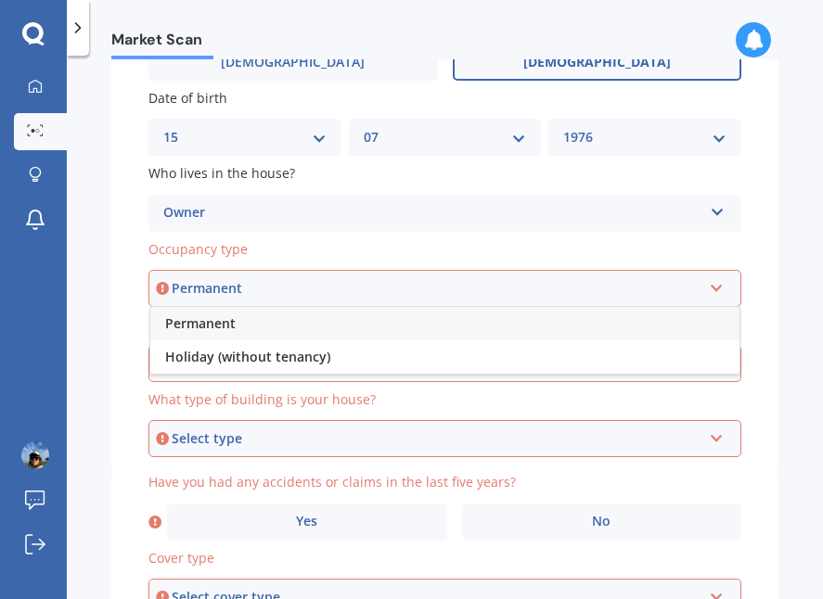
click at [618, 314] on div "Permanent" at bounding box center [444, 323] width 589 height 33
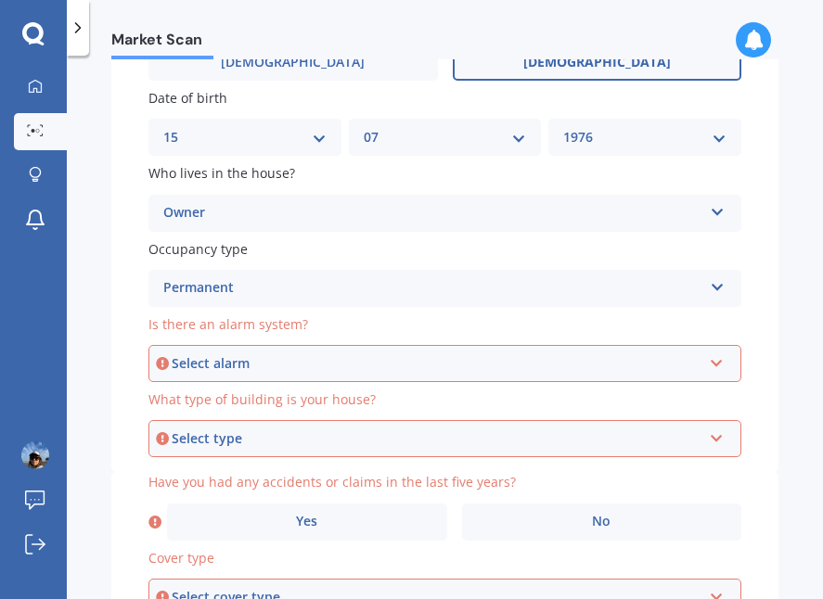
click at [600, 358] on div "Select alarm" at bounding box center [437, 363] width 530 height 20
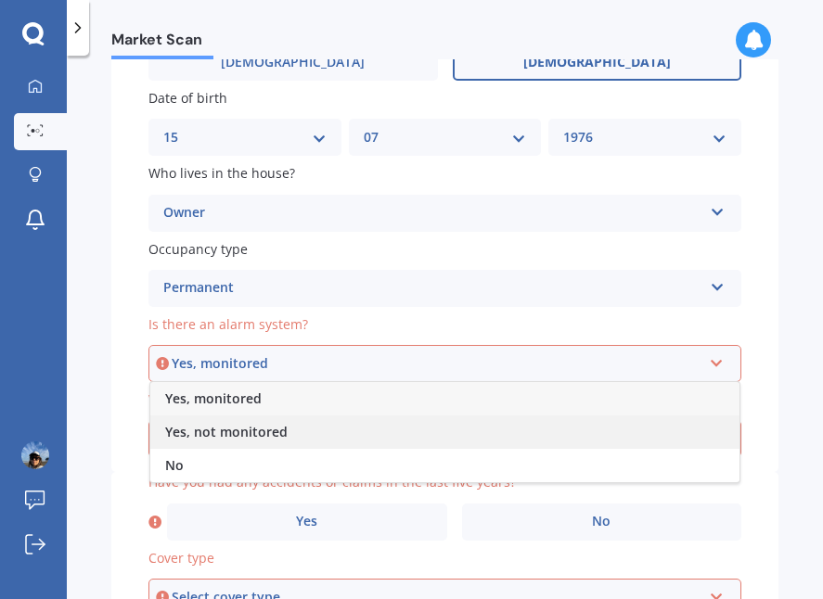
click at [558, 433] on div "Yes, not monitored" at bounding box center [444, 432] width 589 height 33
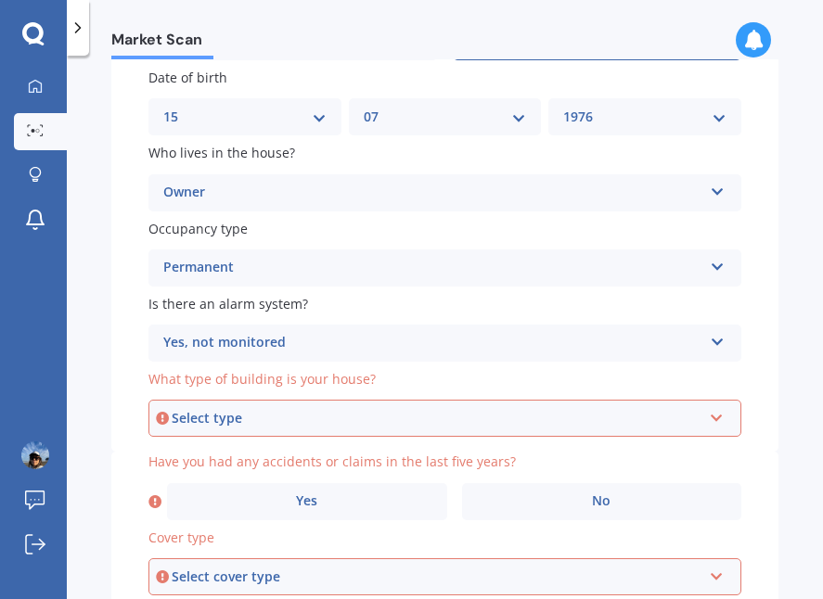
scroll to position [232, 0]
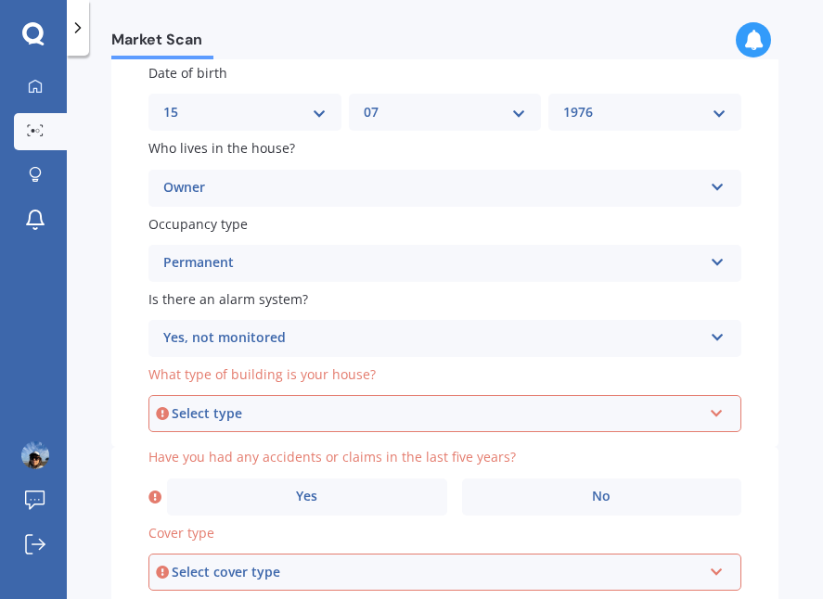
click at [565, 397] on div "Select type Freestanding Multi-unit (in a block of 6 or less) Multi-unit (in a …" at bounding box center [444, 413] width 593 height 37
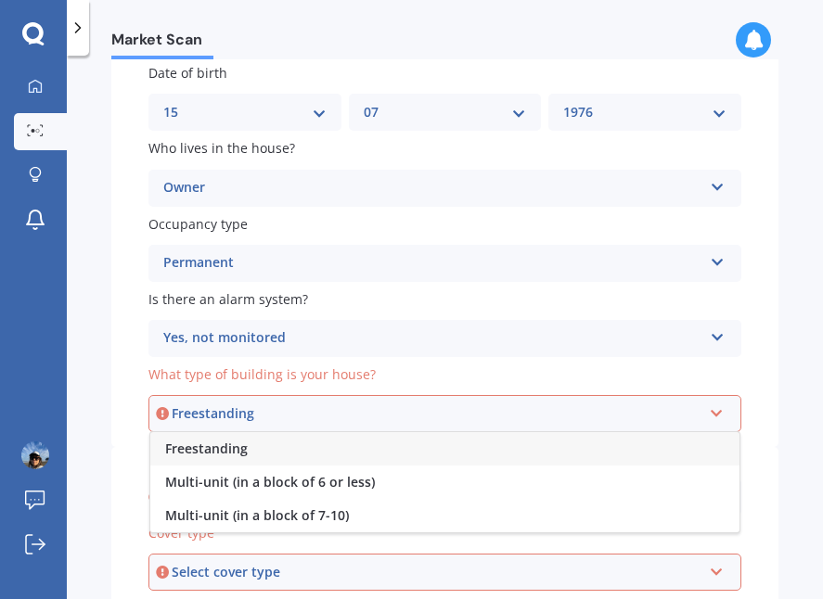
scroll to position [255, 0]
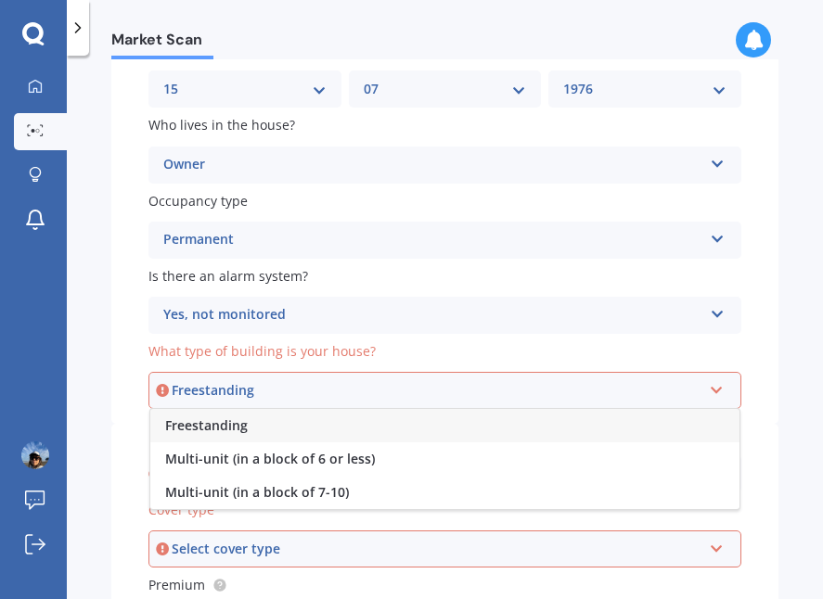
click at [545, 431] on div "Freestanding" at bounding box center [444, 425] width 589 height 33
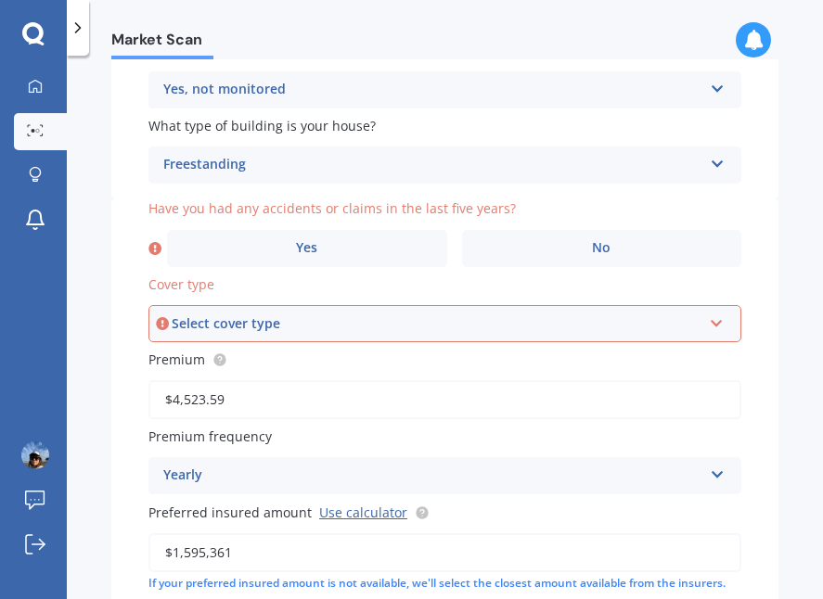
scroll to position [489, 0]
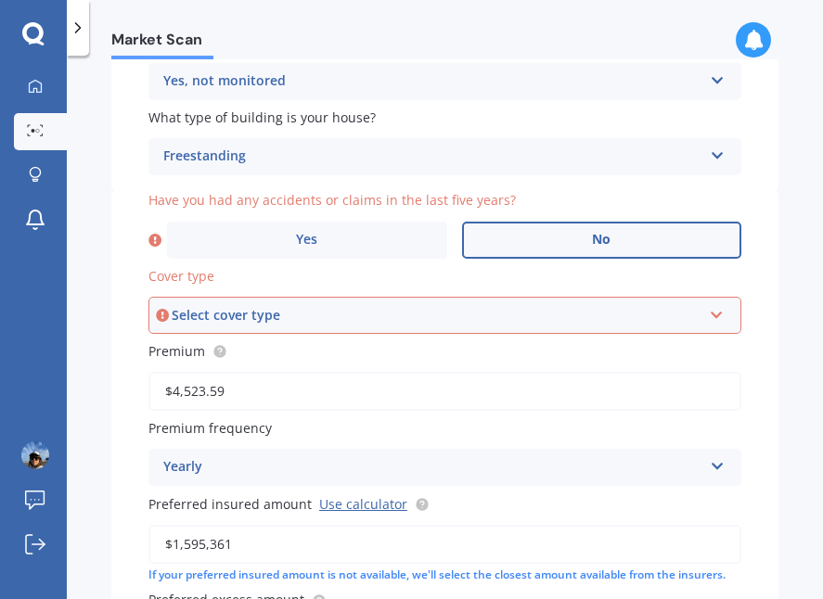
click at [546, 250] on label "No" at bounding box center [602, 240] width 280 height 37
click at [0, 0] on input "No" at bounding box center [0, 0] width 0 height 0
click at [537, 306] on div "Select cover type" at bounding box center [437, 315] width 530 height 20
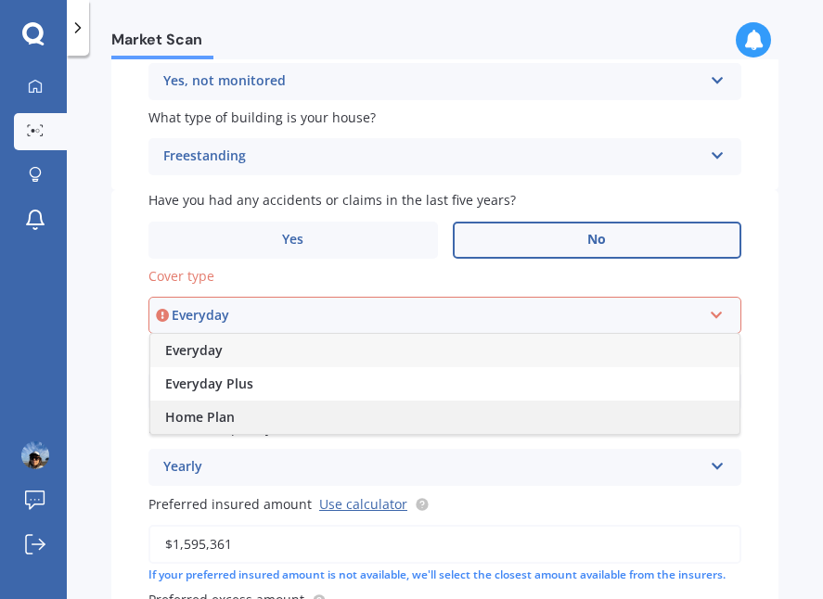
click at [481, 401] on div "Home Plan" at bounding box center [444, 417] width 589 height 33
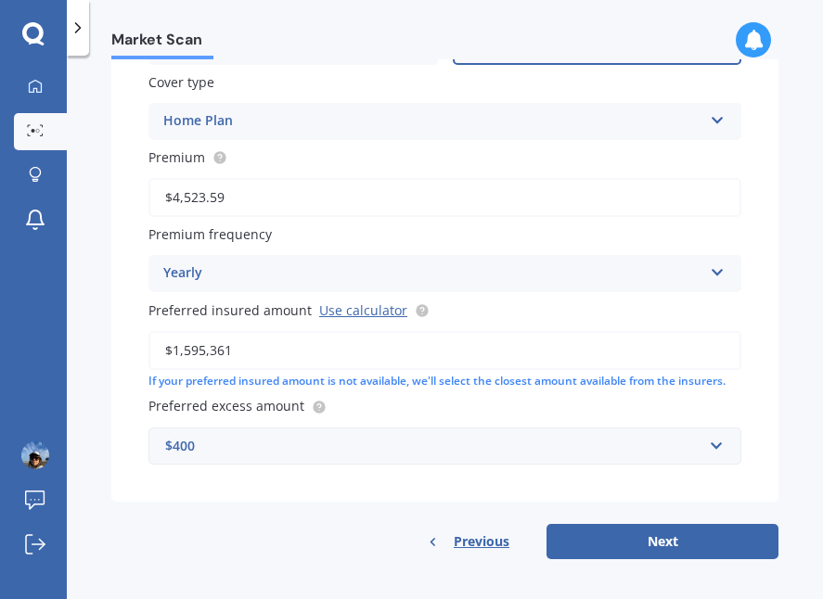
scroll to position [682, 0]
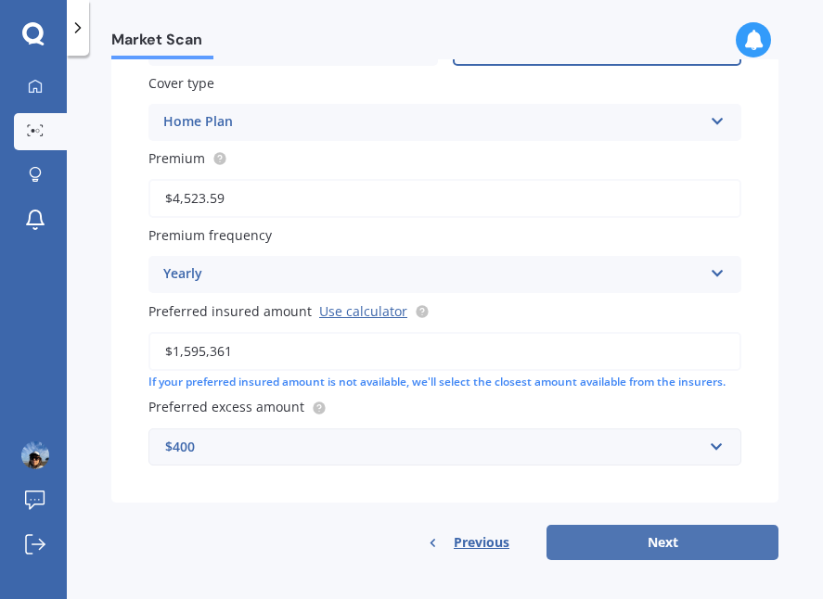
click at [649, 539] on button "Next" at bounding box center [662, 542] width 232 height 35
select select "15"
select select "07"
select select "1976"
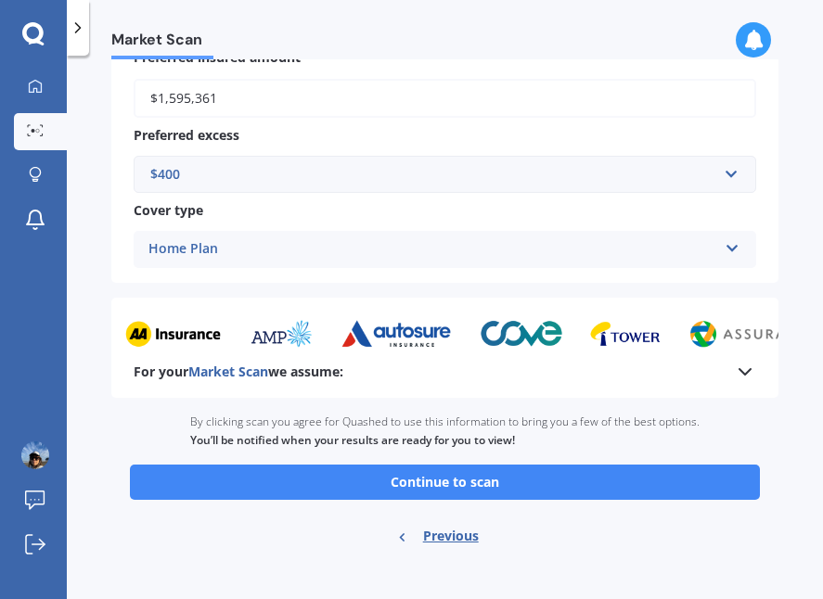
scroll to position [1487, 0]
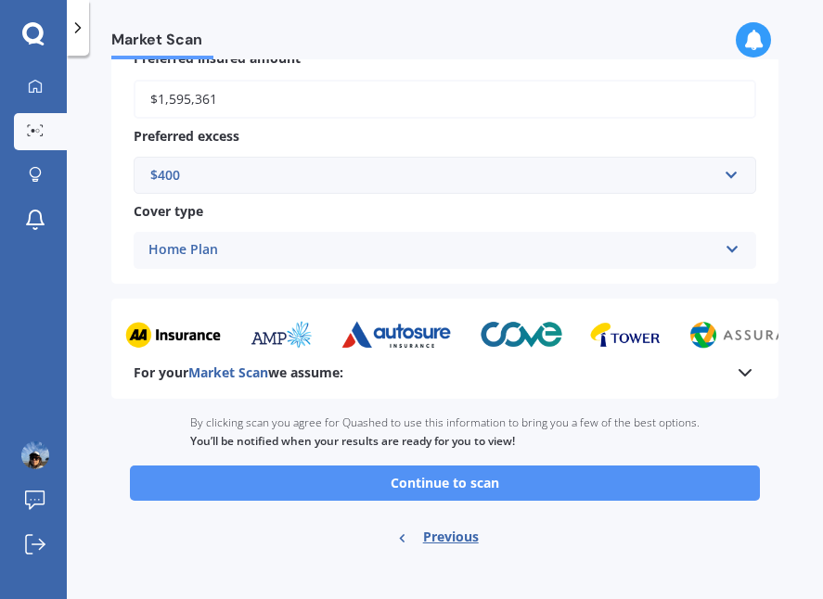
click at [517, 466] on button "Continue to scan" at bounding box center [445, 483] width 630 height 35
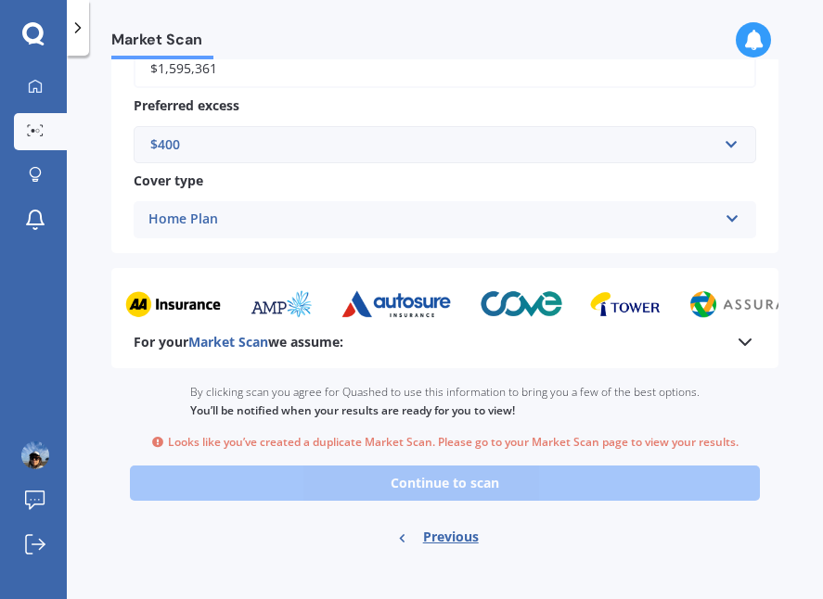
scroll to position [1517, 0]
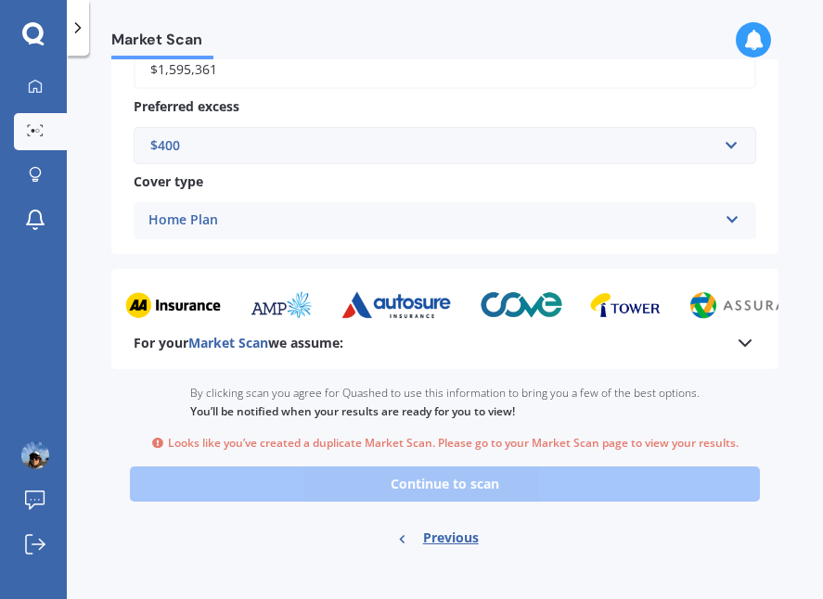
click at [454, 436] on div "Looks like you’ve created a duplicate Market Scan. Please go to your Market Sca…" at bounding box center [444, 444] width 587 height 16
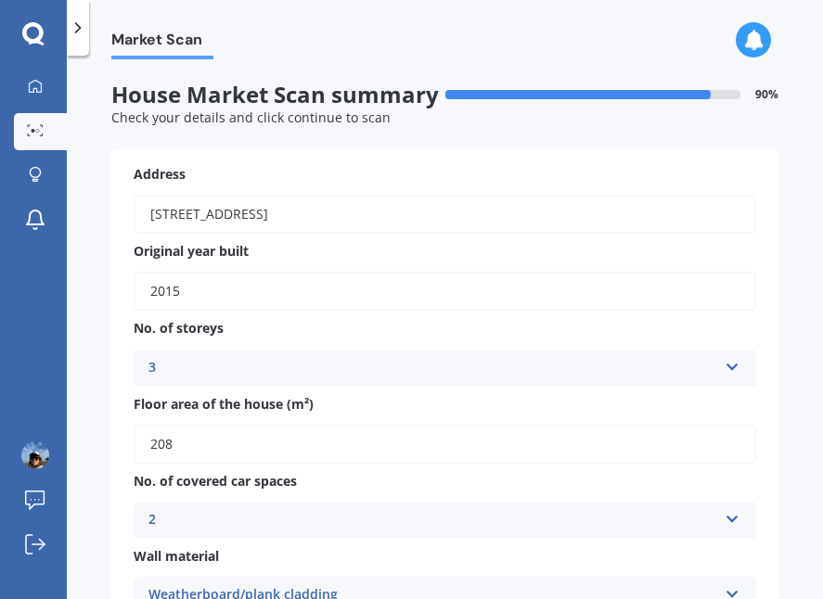
scroll to position [0, 0]
click at [41, 87] on icon at bounding box center [35, 85] width 13 height 13
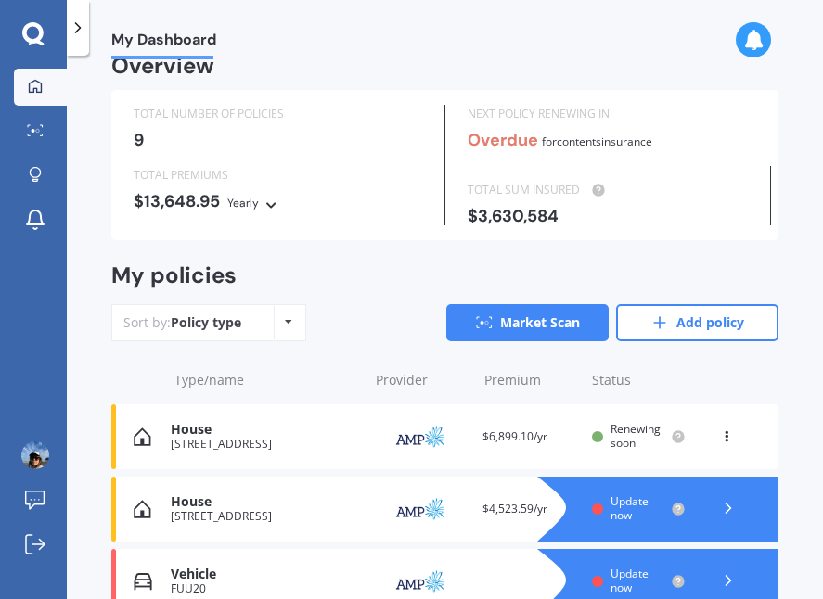
scroll to position [27, 0]
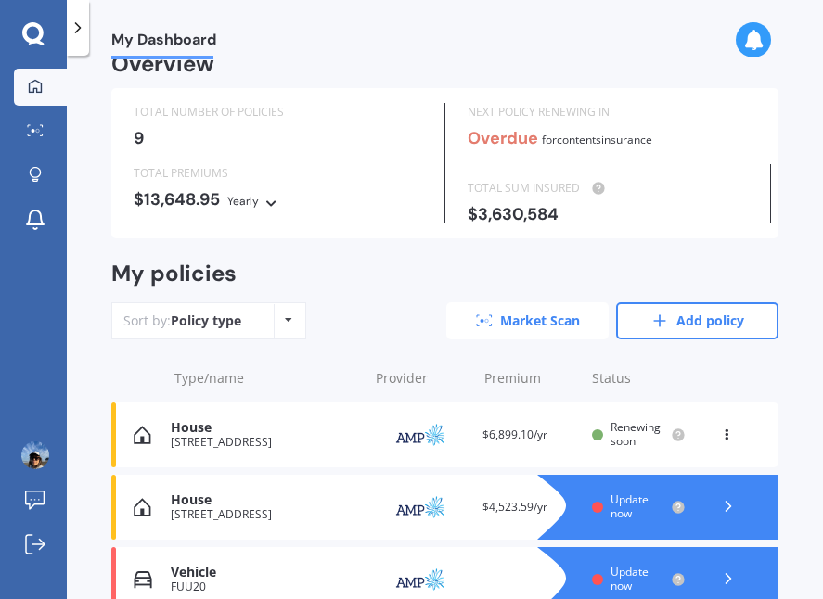
click at [495, 309] on link "Market Scan" at bounding box center [527, 320] width 162 height 37
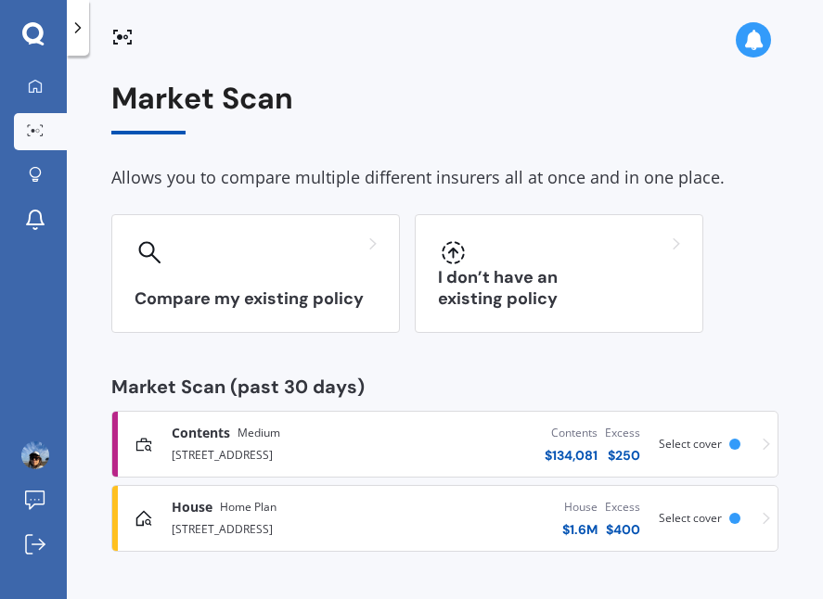
click at [762, 440] on div "Contents Medium 119 Anawhata Road, Anawhata 0772 Contents $ 134,081 Excess $ 25…" at bounding box center [445, 444] width 650 height 56
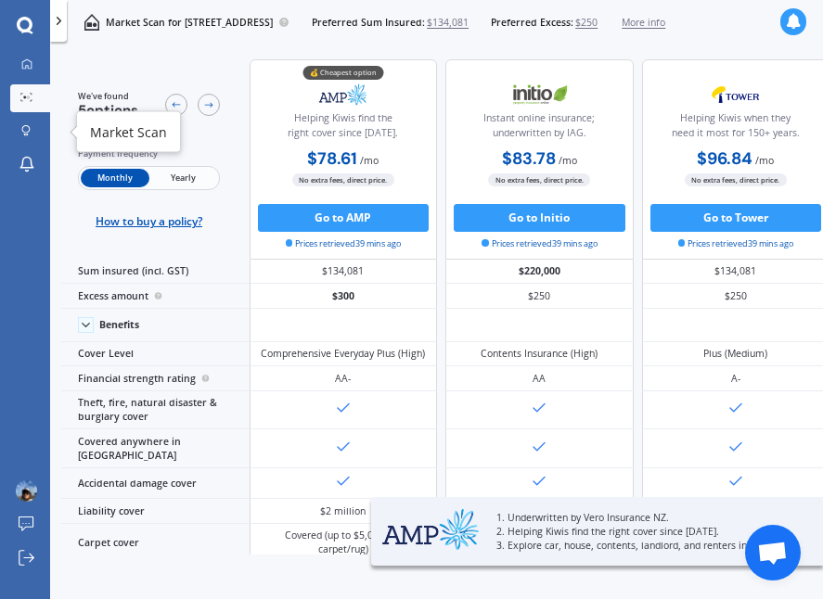
click at [32, 94] on icon at bounding box center [31, 95] width 2 height 2
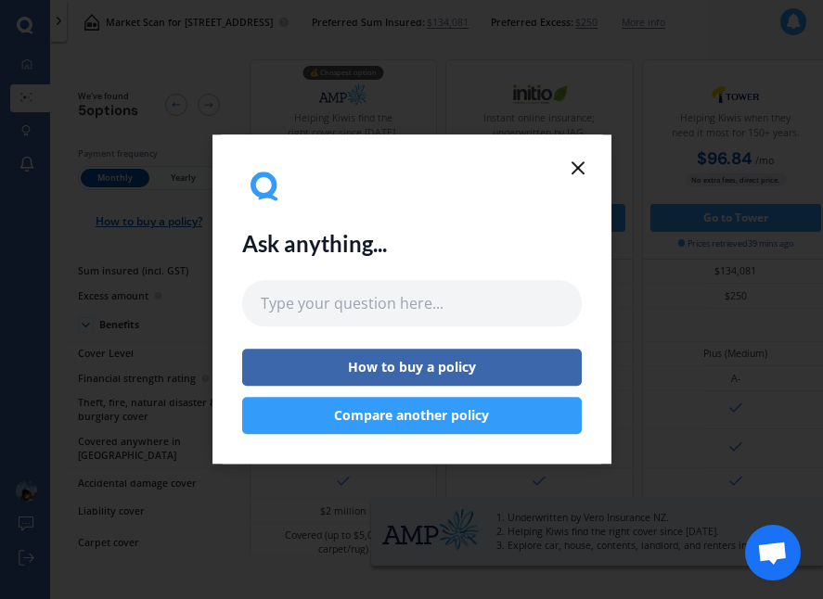
click at [576, 164] on icon at bounding box center [578, 168] width 22 height 22
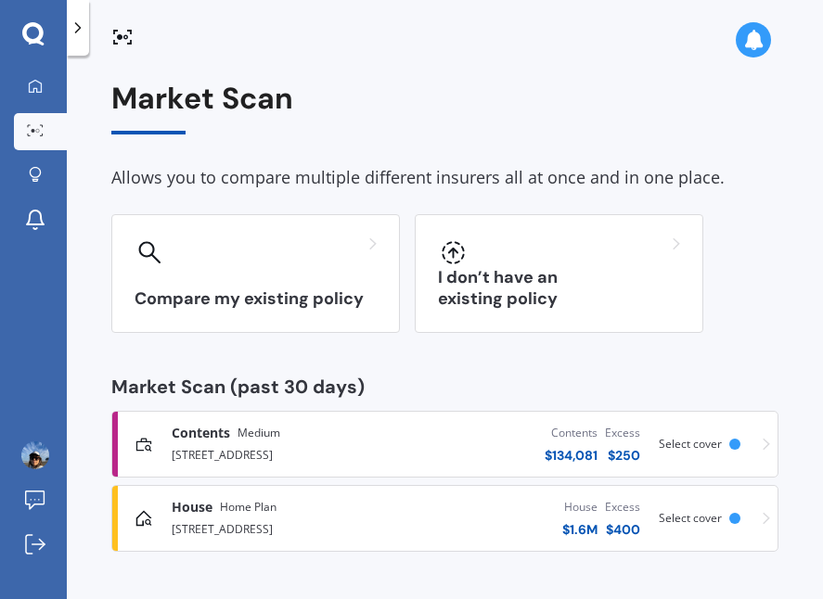
click at [711, 517] on span "Select cover" at bounding box center [690, 518] width 63 height 16
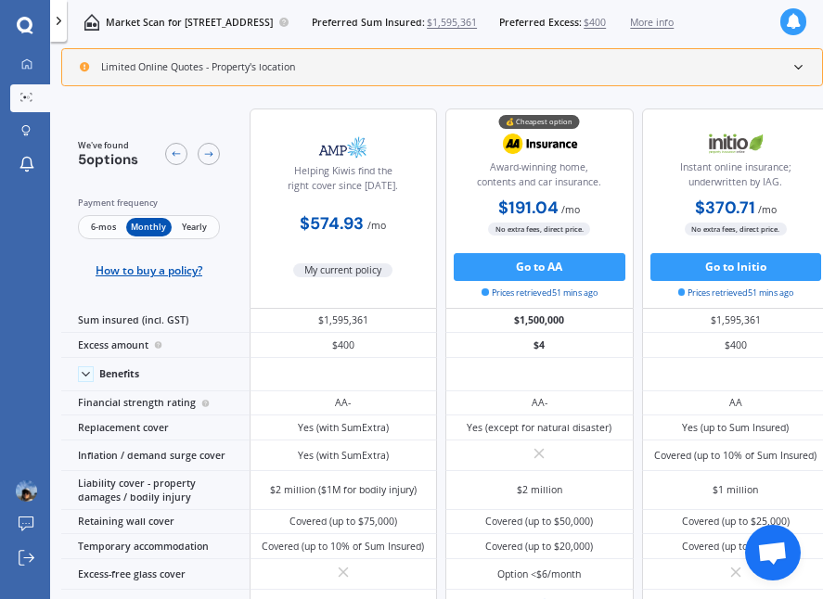
click at [201, 224] on span "Yearly" at bounding box center [194, 227] width 45 height 19
